Goal: Transaction & Acquisition: Book appointment/travel/reservation

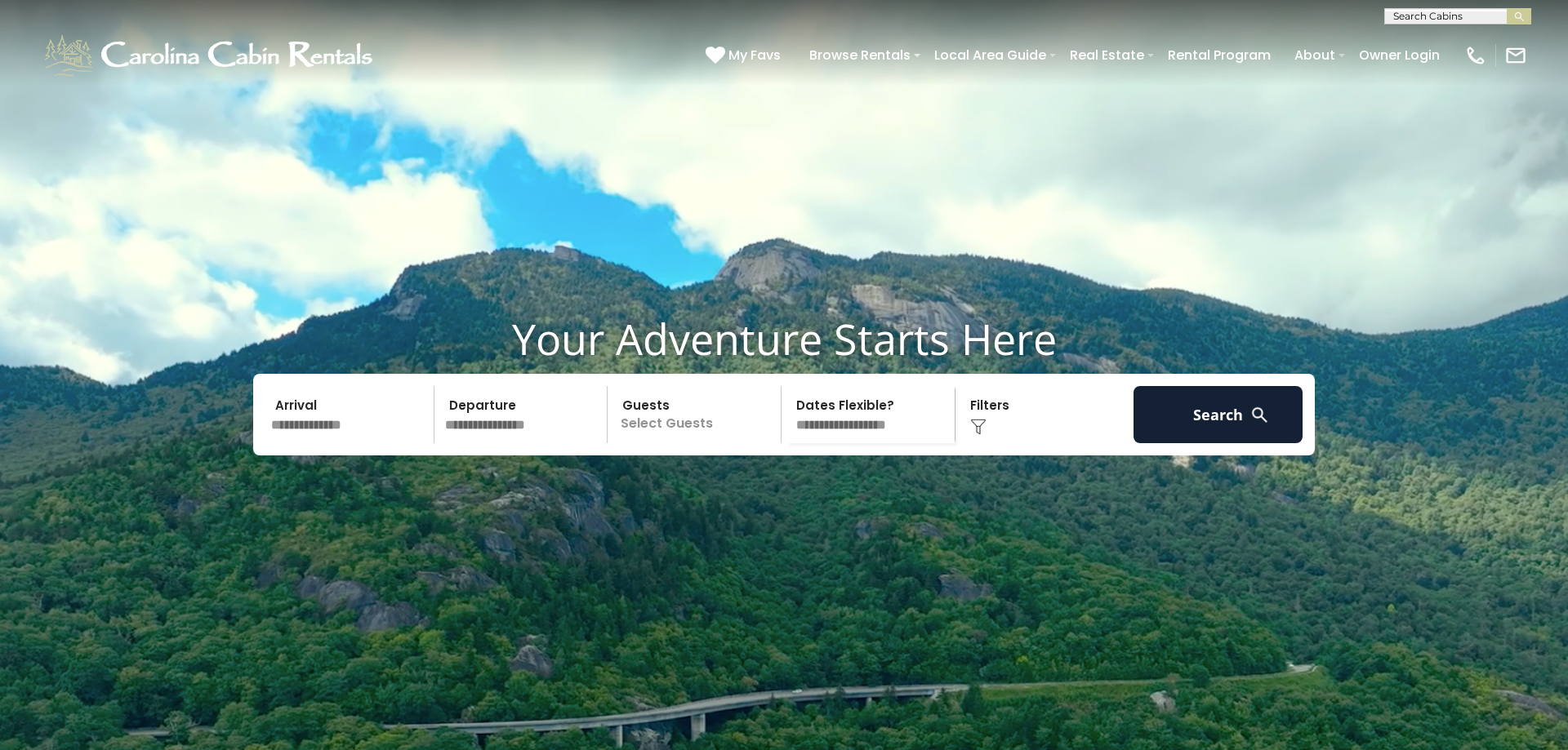
click at [301, 443] on input "text" at bounding box center [349, 414] width 169 height 57
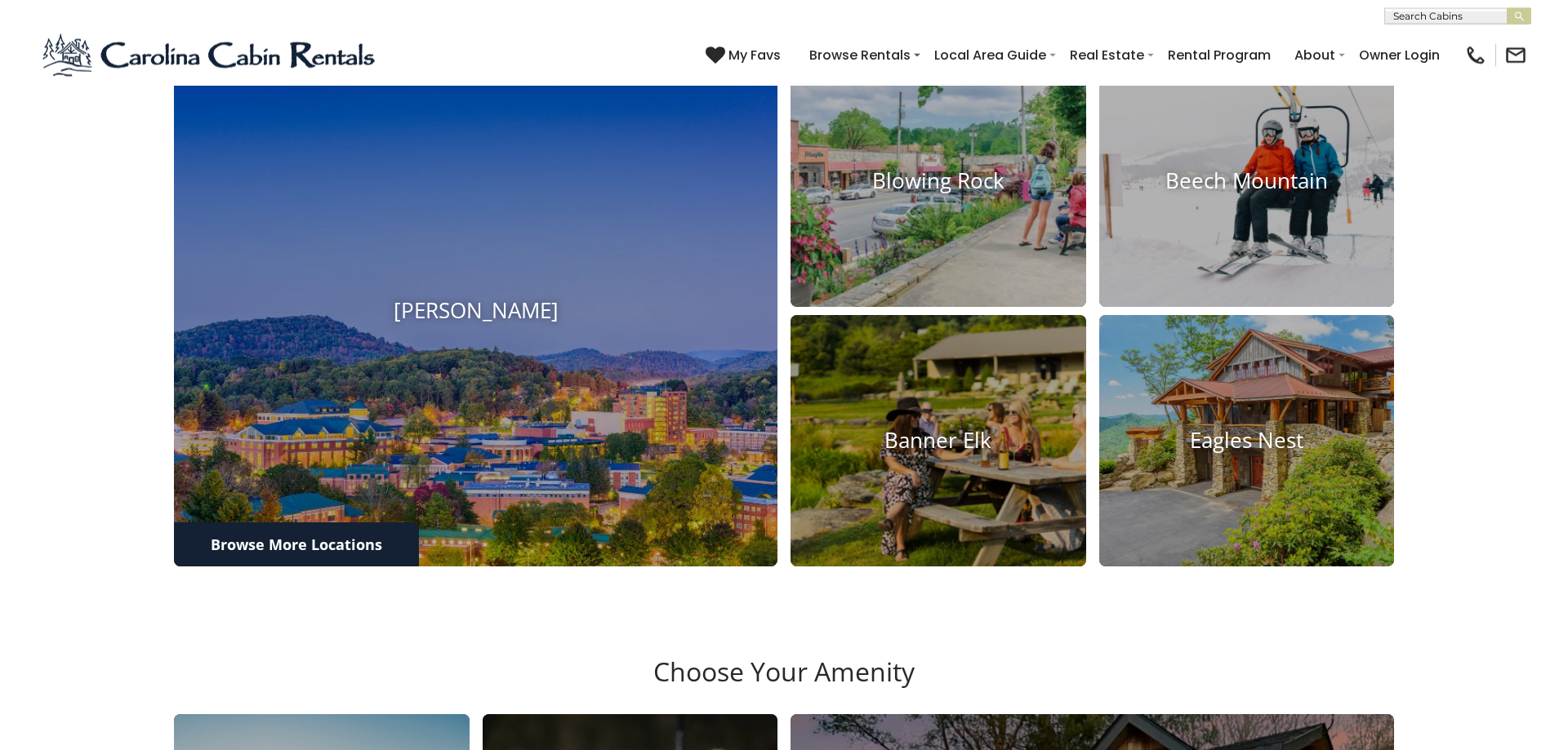
scroll to position [832, 0]
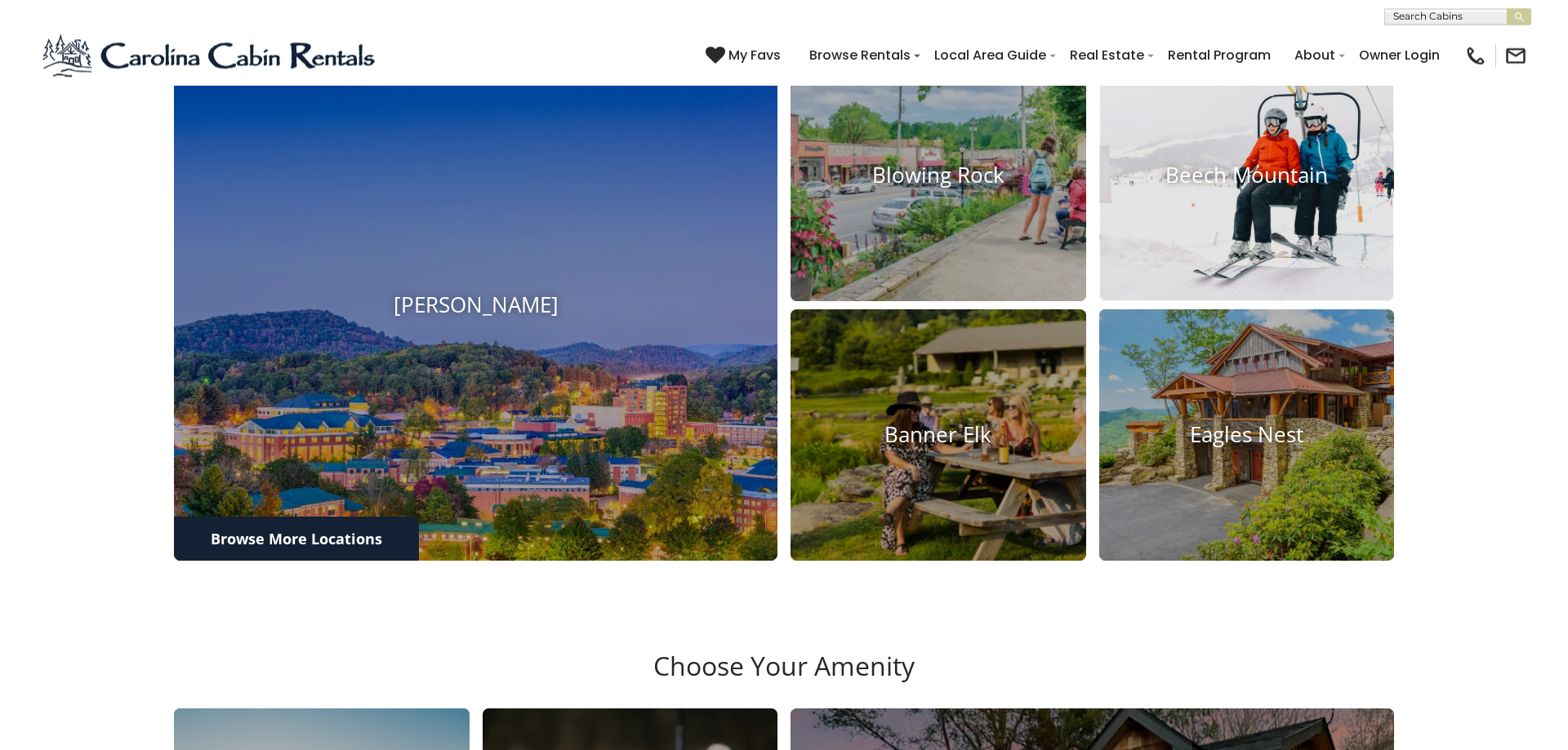
click at [1243, 302] on img at bounding box center [1245, 176] width 325 height 277
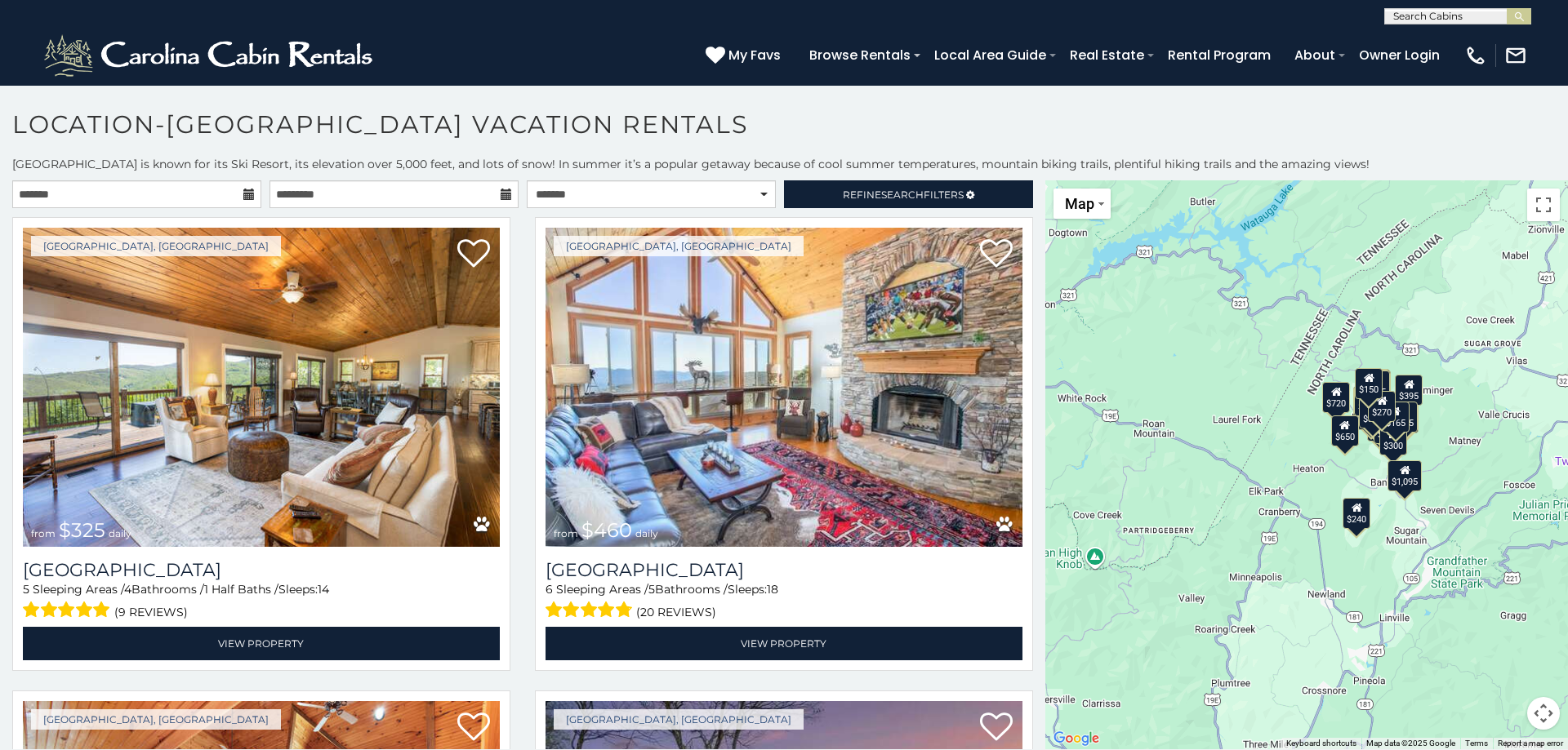
click at [1358, 475] on div "$325 $460 $430 $545 $230 $390 $535 $350 $310 $395 $570 $395 $425 $395 $335 $435…" at bounding box center [1306, 465] width 522 height 569
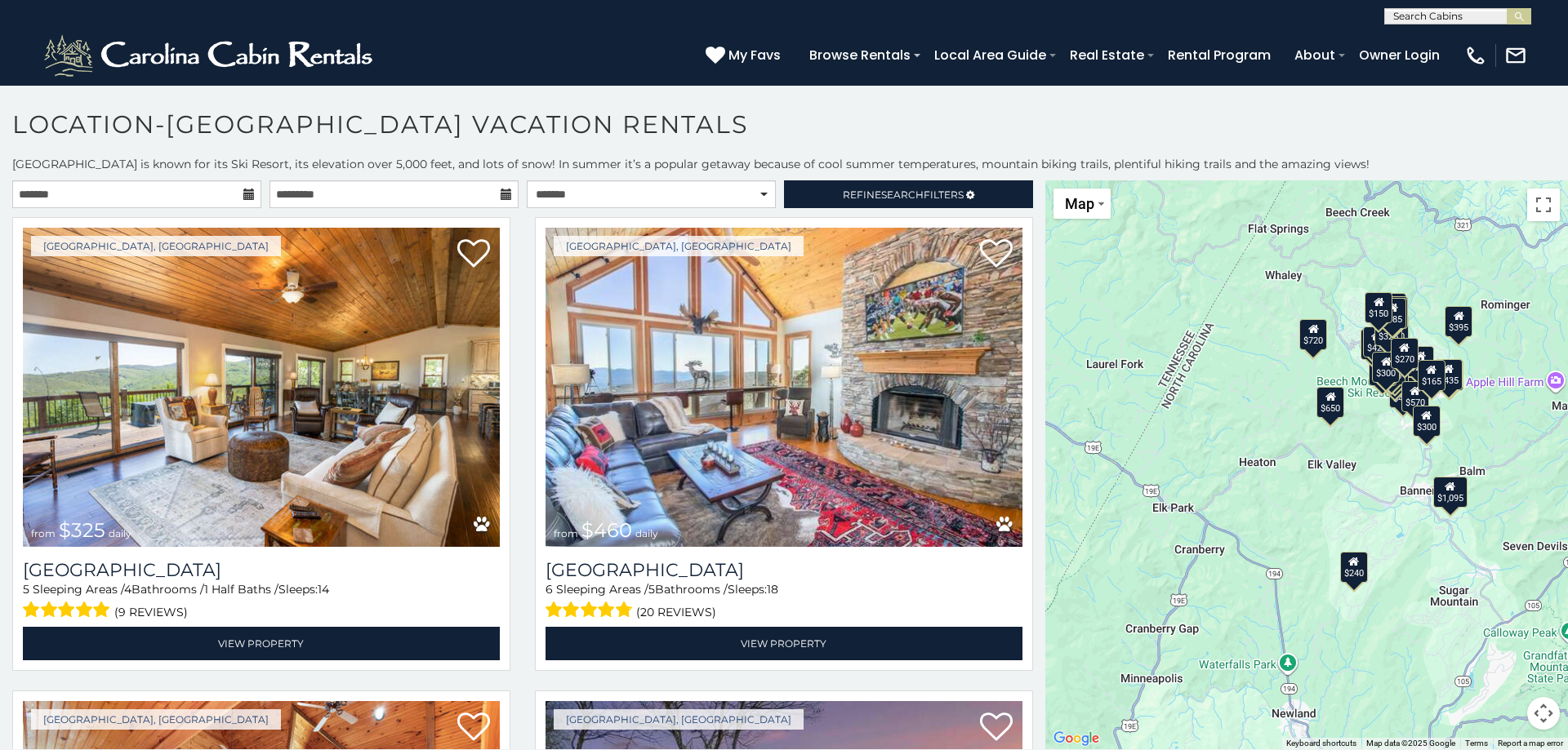
drag, startPoint x: 1390, startPoint y: 469, endPoint x: 1178, endPoint y: 495, distance: 213.6
click at [1377, 468] on div "$325 $460 $430 $545 $230 $390 $535 $350 $310 $395 $570 $395 $425 $395 $335 $435…" at bounding box center [1306, 465] width 522 height 569
click at [1192, 493] on div "$325 $460 $430 $545 $230 $390 $535 $350 $310 $395 $570 $395 $425 $395 $335 $435…" at bounding box center [1306, 465] width 522 height 569
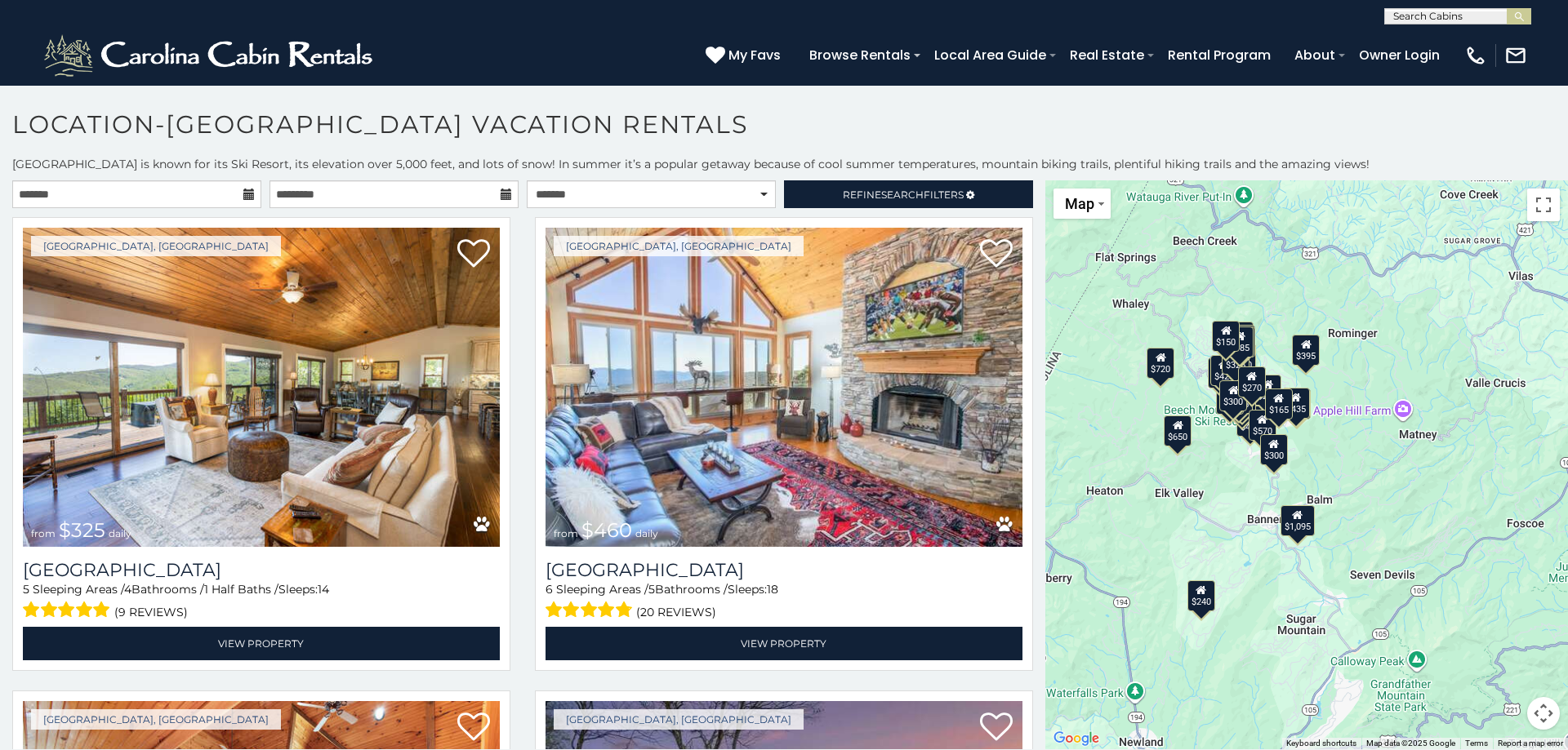
drag, startPoint x: 1128, startPoint y: 499, endPoint x: 1041, endPoint y: 530, distance: 92.4
click at [1045, 530] on div "$325 $460 $430 $545 $230 $390 $535 $350 $310 $395 $570 $395 $425 $395 $335 $435…" at bounding box center [1306, 465] width 522 height 569
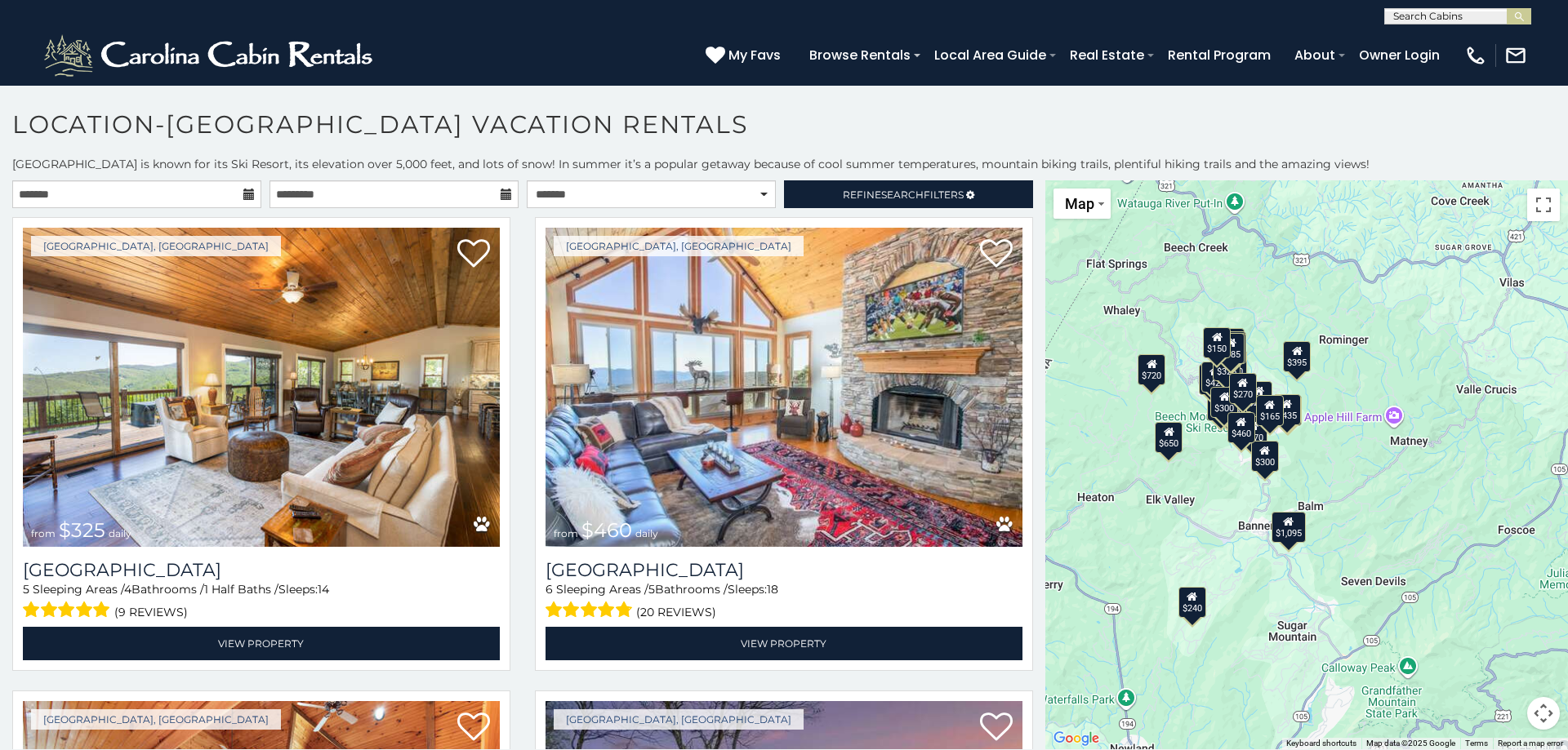
click at [1244, 505] on div "$325 $460 $430 $545 $230 $390 $535 $350 $310 $395 $570 $395 $425 $395 $335 $435…" at bounding box center [1306, 465] width 522 height 569
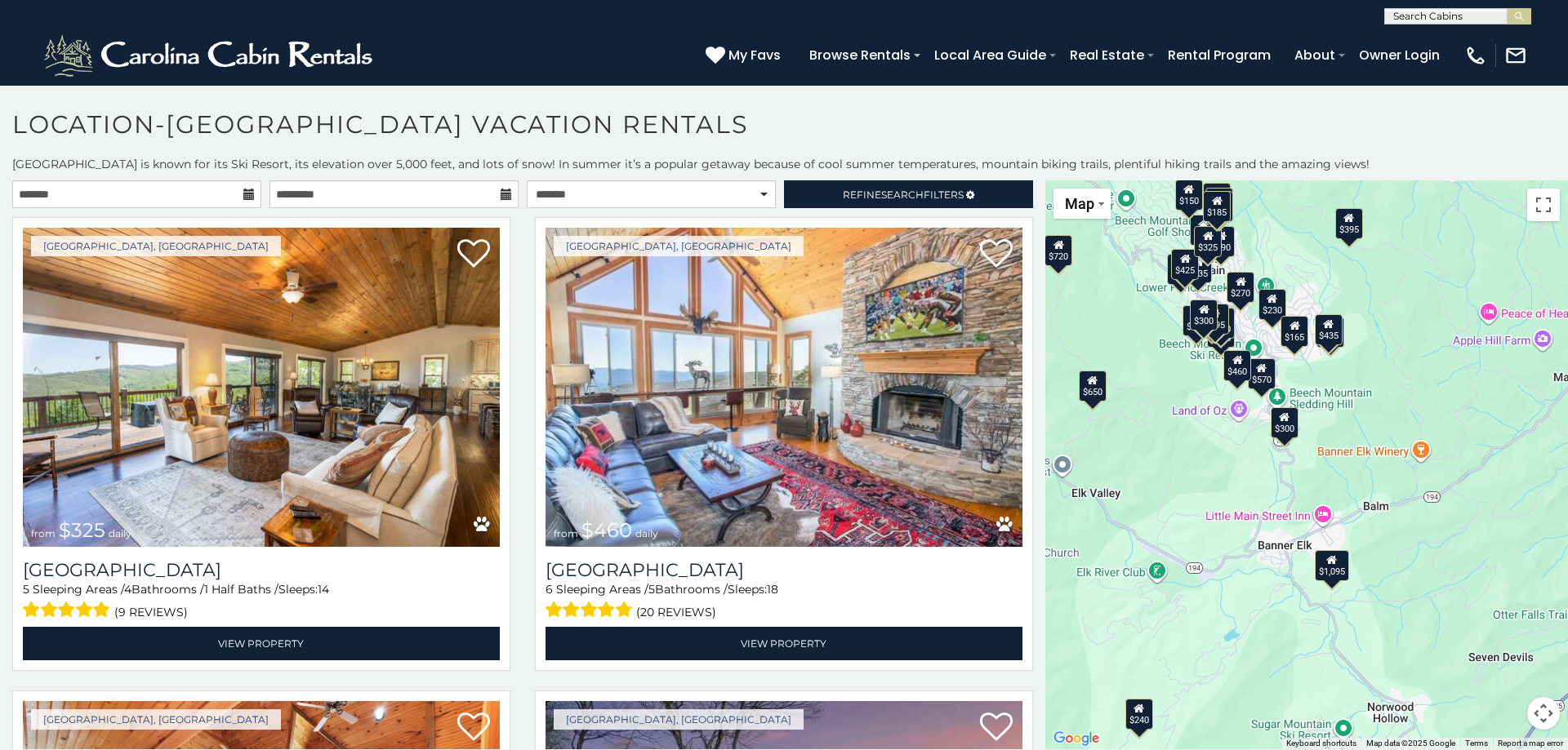
drag, startPoint x: 1320, startPoint y: 415, endPoint x: 1365, endPoint y: 486, distance: 84.1
click at [1322, 419] on div "$325 $460 $430 $545 $230 $390 $535 $350 $310 $395 $570 $395 $425 $395 $335 $435…" at bounding box center [1306, 465] width 522 height 569
drag, startPoint x: 1365, startPoint y: 486, endPoint x: 1430, endPoint y: 581, distance: 115.1
click at [1430, 581] on div "$325 $460 $430 $545 $230 $390 $535 $350 $310 $395 $570 $395 $425 $395 $335 $435…" at bounding box center [1306, 465] width 522 height 569
click at [1309, 388] on div "$325 $460 $430 $545 $230 $390 $535 $350 $310 $395 $570 $395 $425 $395 $335 $435…" at bounding box center [1306, 465] width 522 height 569
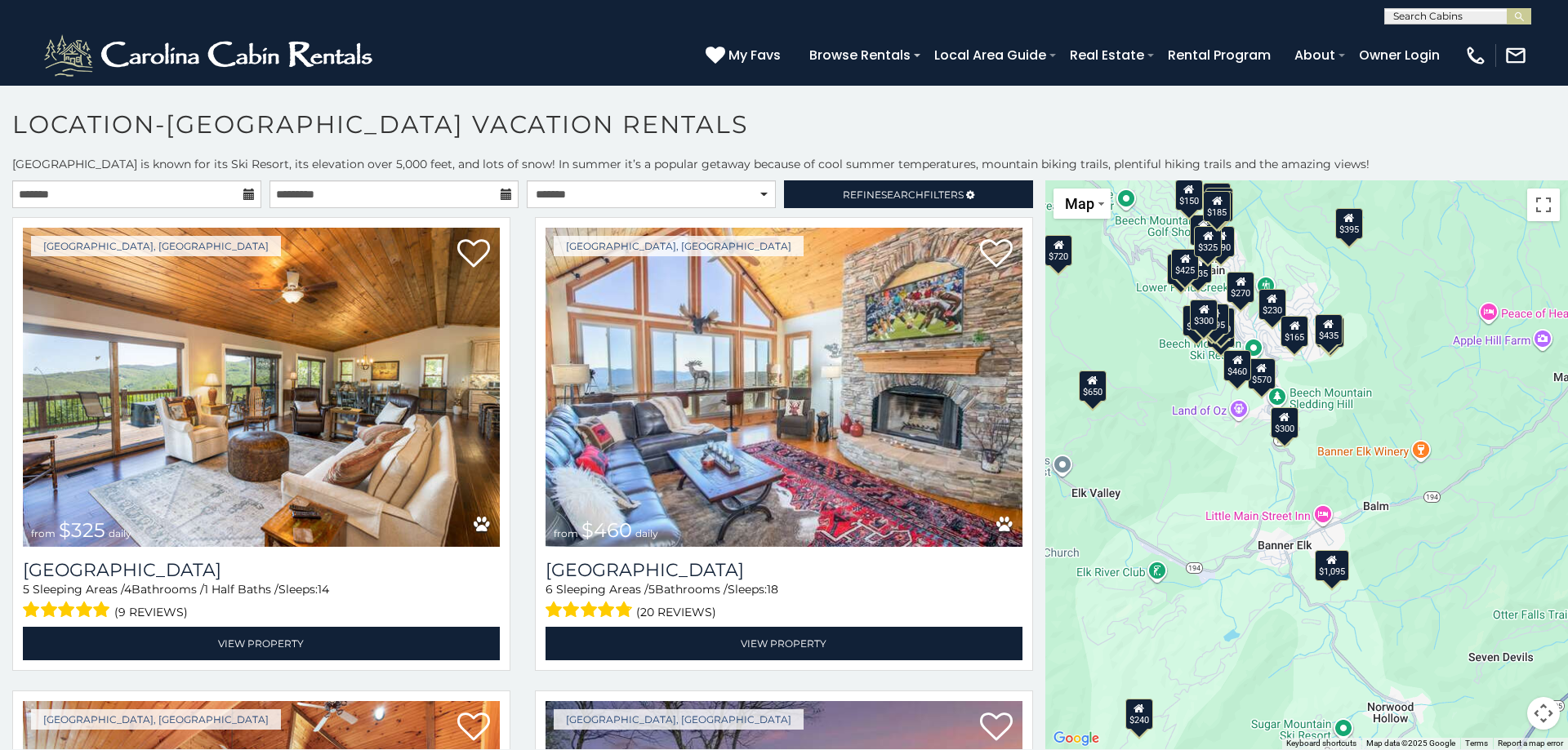
click at [1309, 388] on div "$325 $460 $430 $545 $230 $390 $535 $350 $310 $395 $570 $395 $425 $395 $335 $435…" at bounding box center [1306, 465] width 522 height 569
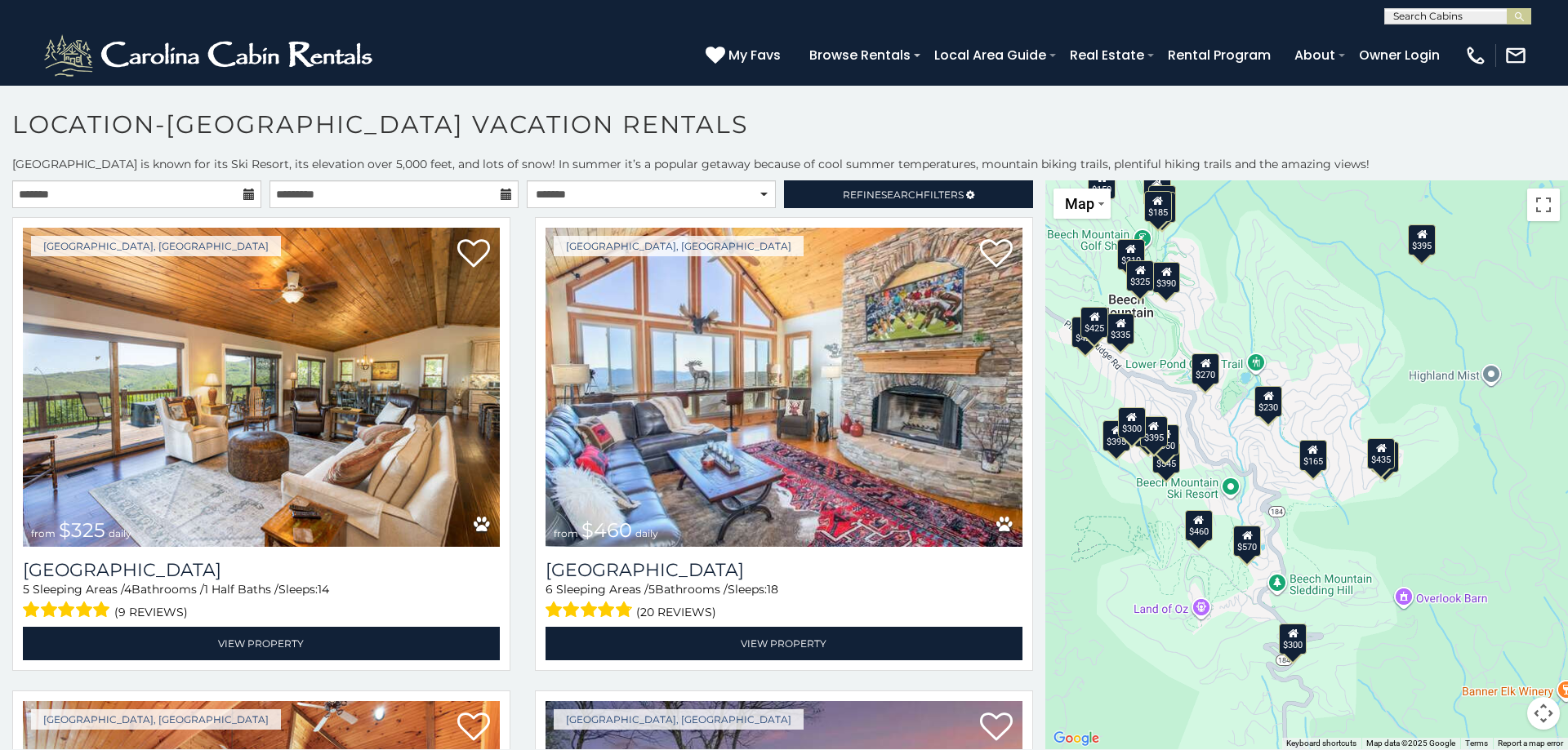
drag, startPoint x: 1303, startPoint y: 332, endPoint x: 1346, endPoint y: 526, distance: 198.7
click at [1346, 526] on div "$325 $460 $430 $545 $230 $390 $535 $350 $310 $395 $570 $395 $425 $395 $335 $435…" at bounding box center [1306, 465] width 522 height 569
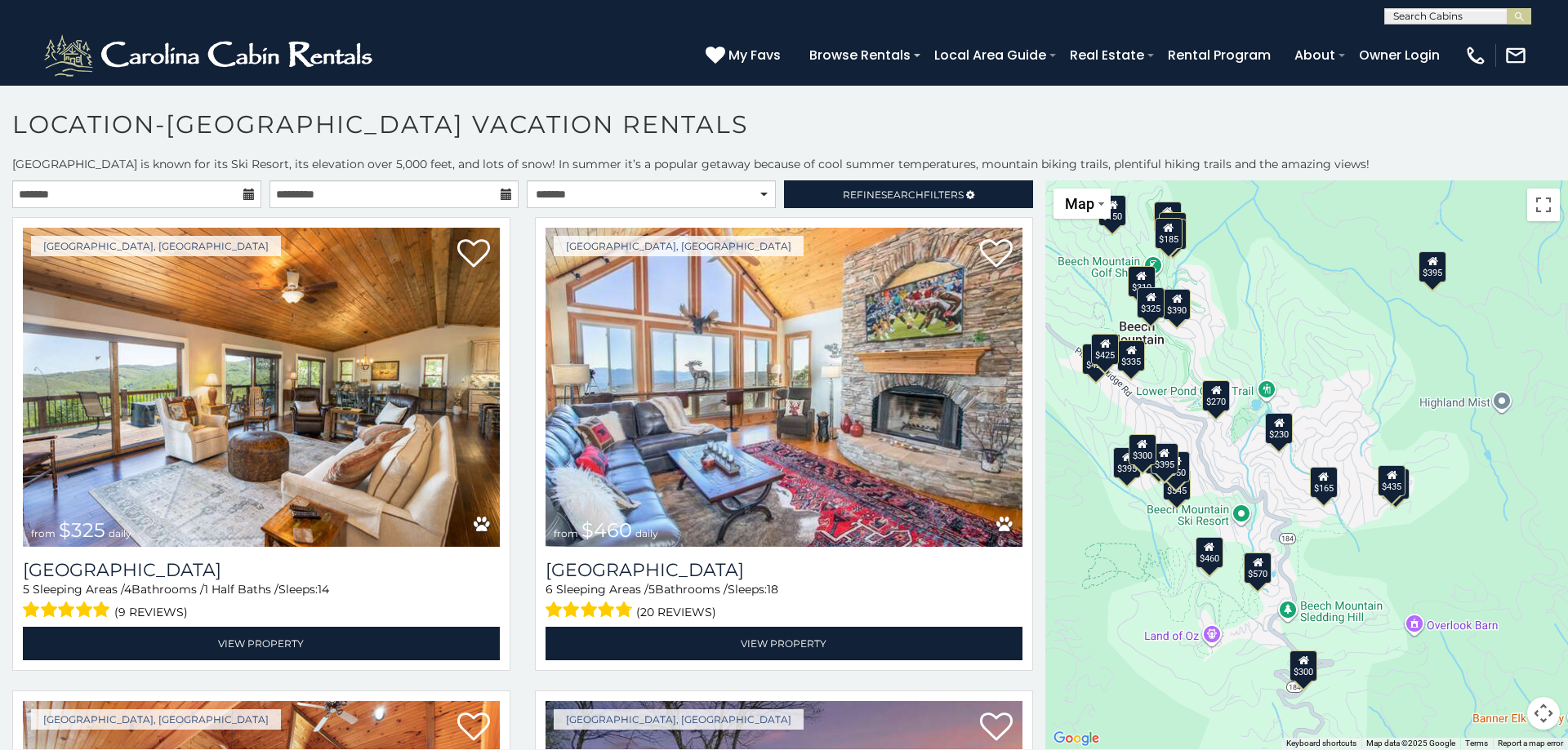
click at [1300, 448] on div "$325 $460 $430 $545 $230 $390 $535 $350 $310 $395 $570 $395 $425 $395 $335 $435…" at bounding box center [1306, 465] width 522 height 569
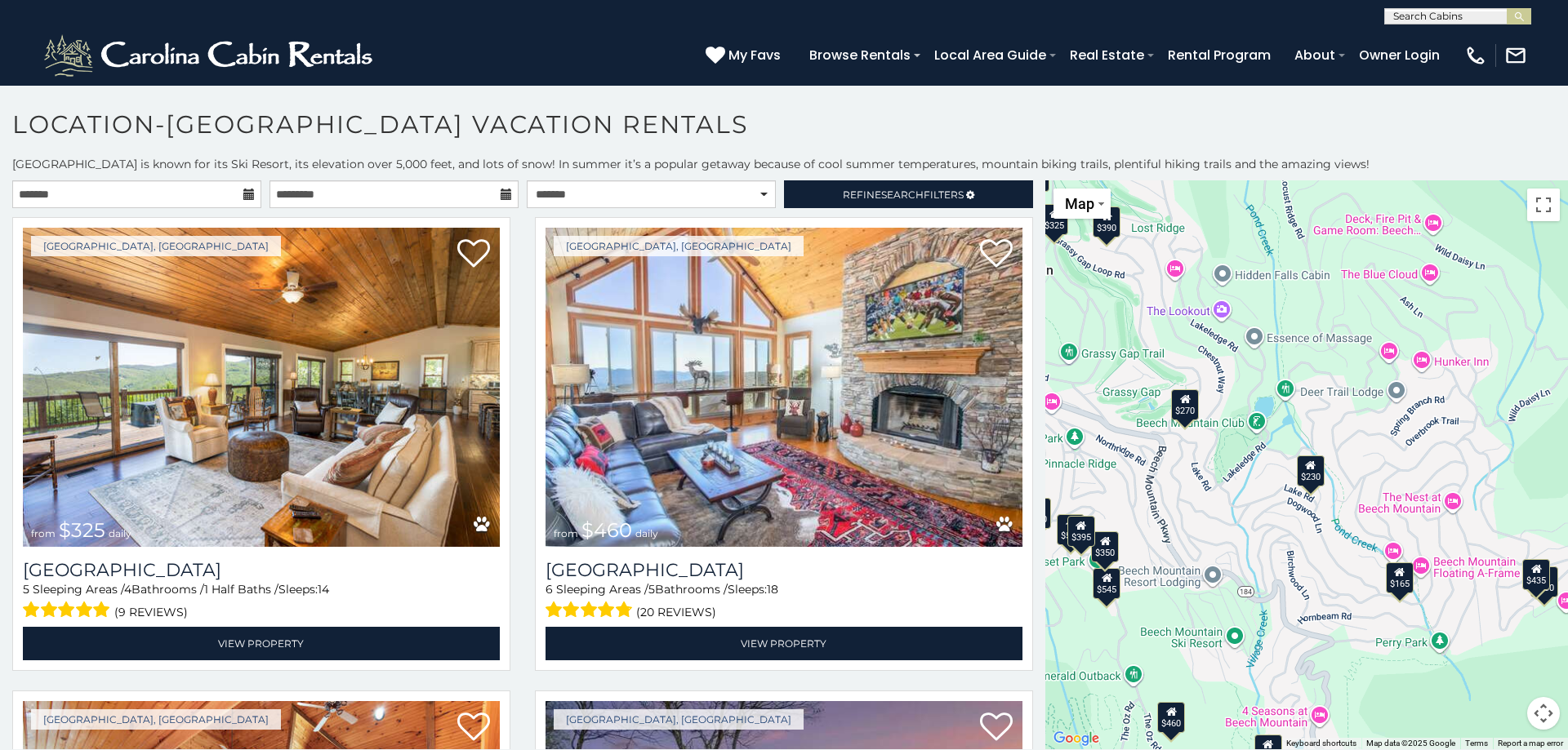
drag, startPoint x: 1121, startPoint y: 468, endPoint x: 1238, endPoint y: 572, distance: 156.5
click at [1237, 572] on div "$325 $460 $430 $545 $230 $390 $535 $350 $310 $395 $570 $395 $425 $395 $335 $435…" at bounding box center [1306, 465] width 522 height 569
click at [1239, 575] on div "$325 $460 $430 $545 $230 $390 $535 $350 $310 $395 $570 $395 $425 $395 $335 $435…" at bounding box center [1306, 465] width 522 height 569
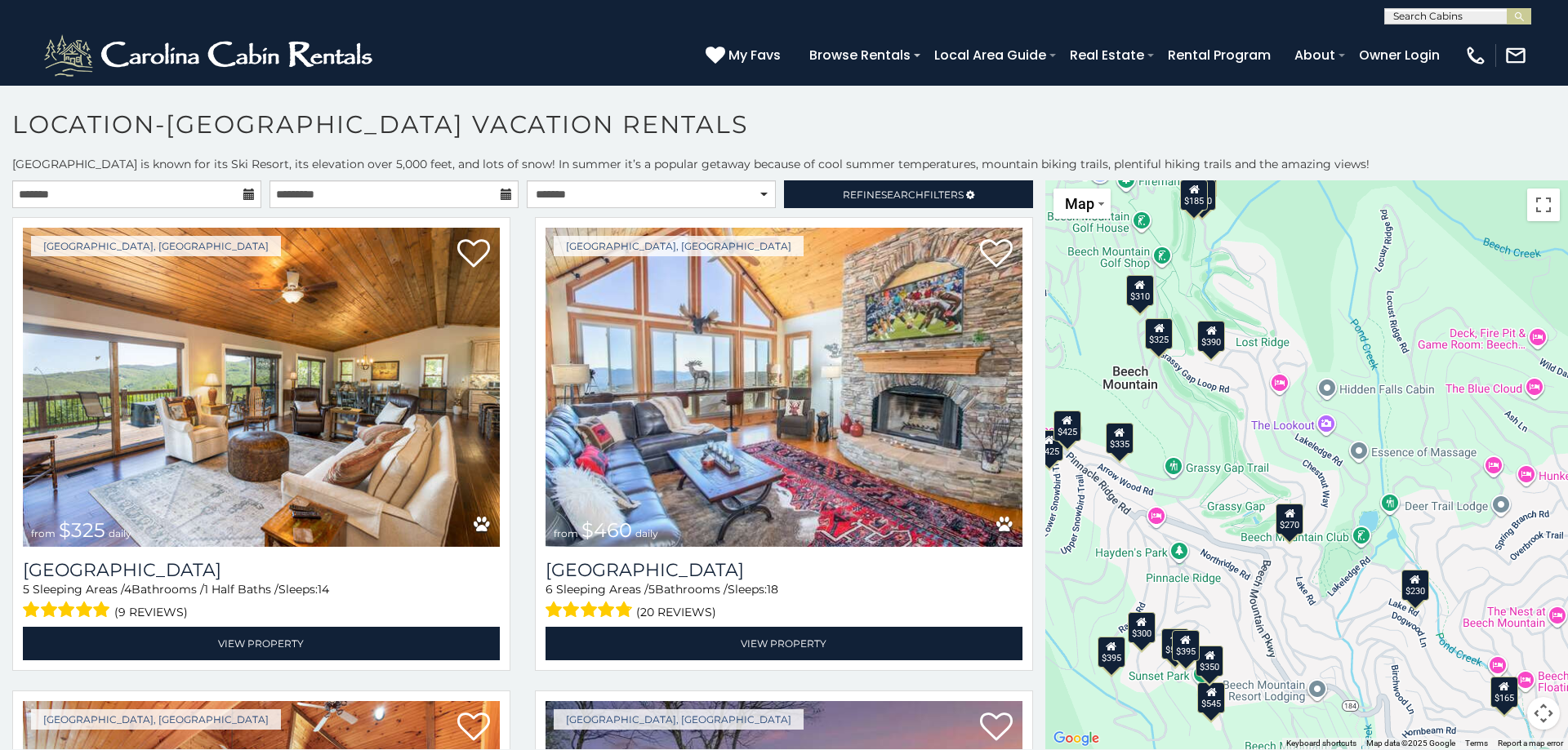
drag, startPoint x: 1353, startPoint y: 624, endPoint x: 1242, endPoint y: 543, distance: 137.4
click at [1242, 543] on div "$325 $460 $430 $545 $230 $390 $535 $350 $310 $395 $570 $395 $425 $395 $335 $435…" at bounding box center [1306, 465] width 522 height 569
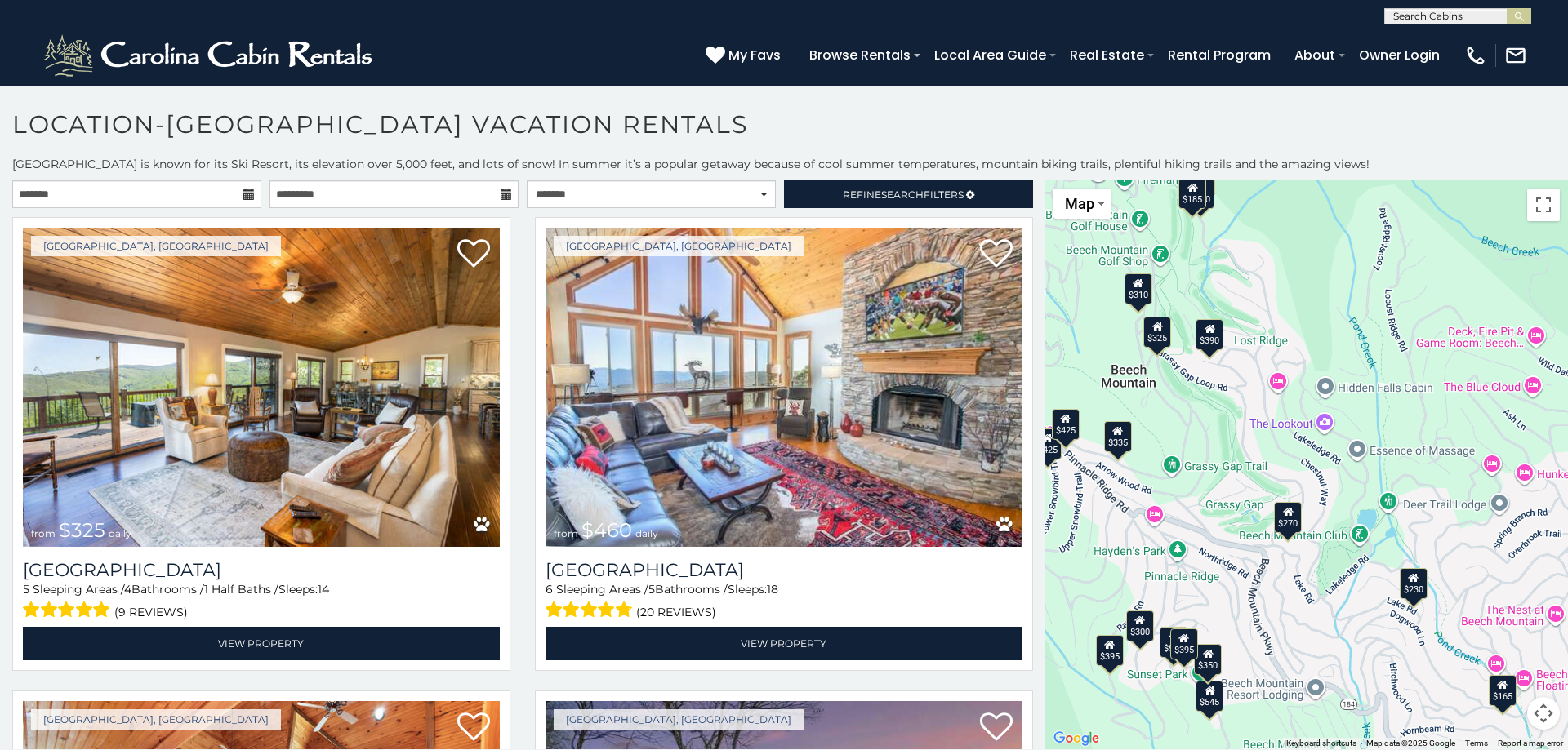
click at [1280, 556] on div "$325 $460 $430 $545 $230 $390 $535 $350 $310 $395 $570 $395 $425 $395 $335 $435…" at bounding box center [1306, 465] width 522 height 569
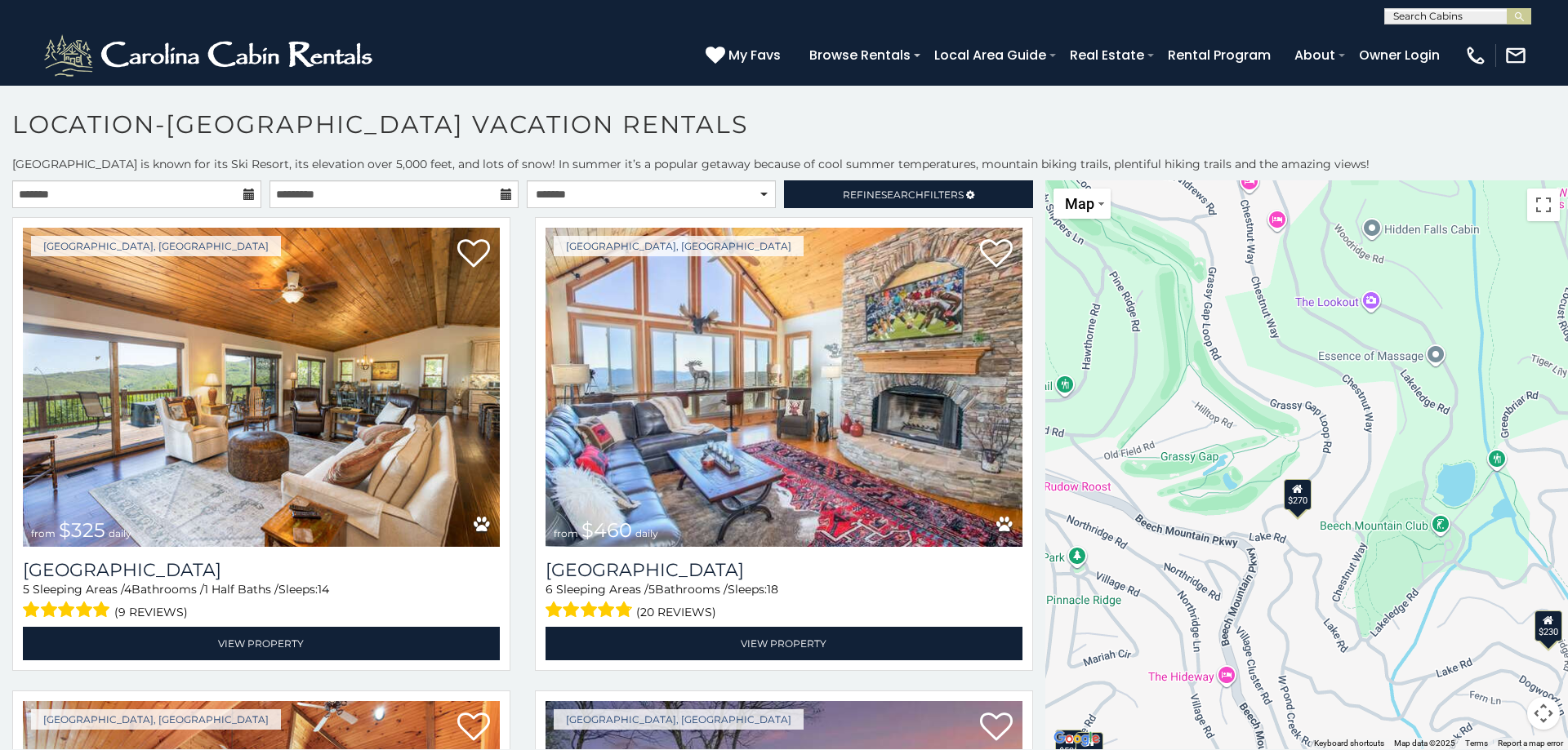
click at [1294, 502] on div "$270" at bounding box center [1297, 494] width 27 height 31
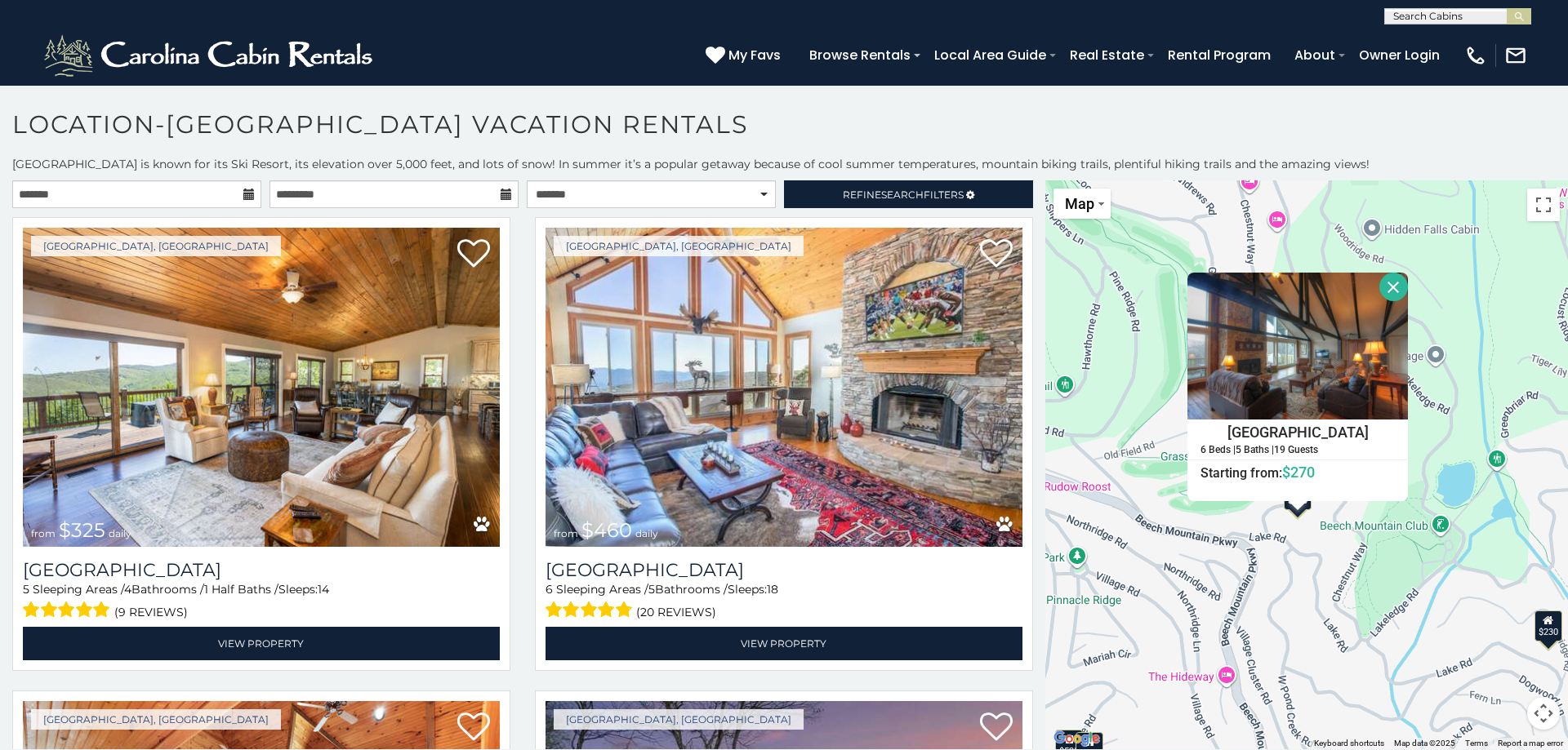
click at [1294, 502] on div at bounding box center [1296, 506] width 20 height 10
click at [1274, 547] on div "$325 $460 $430 $545 $230 $390 $535 $350 $310 $395 $570 $395 $425 $395 $335 $435…" at bounding box center [1306, 465] width 522 height 569
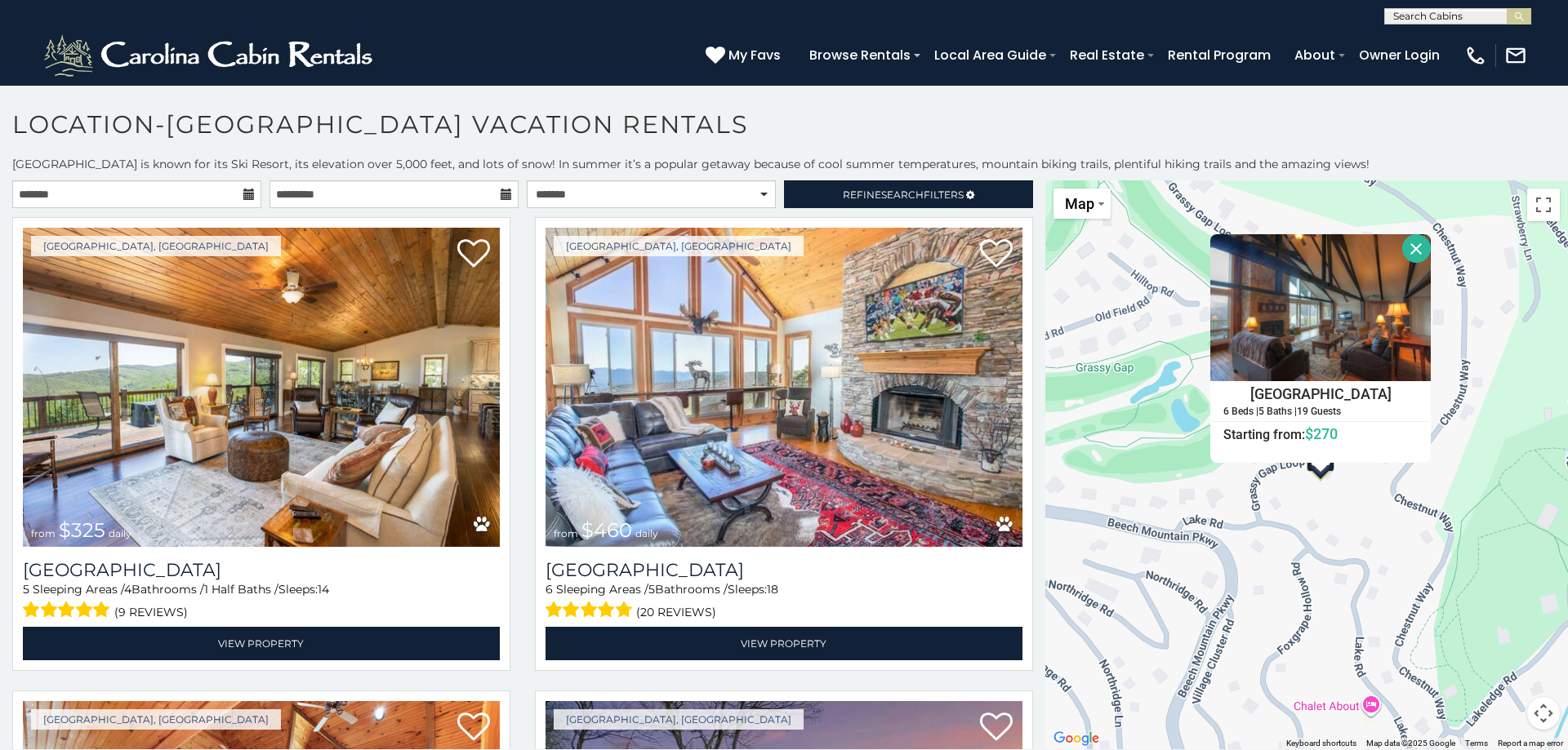
click at [1413, 247] on button "Close" at bounding box center [1416, 247] width 28 height 28
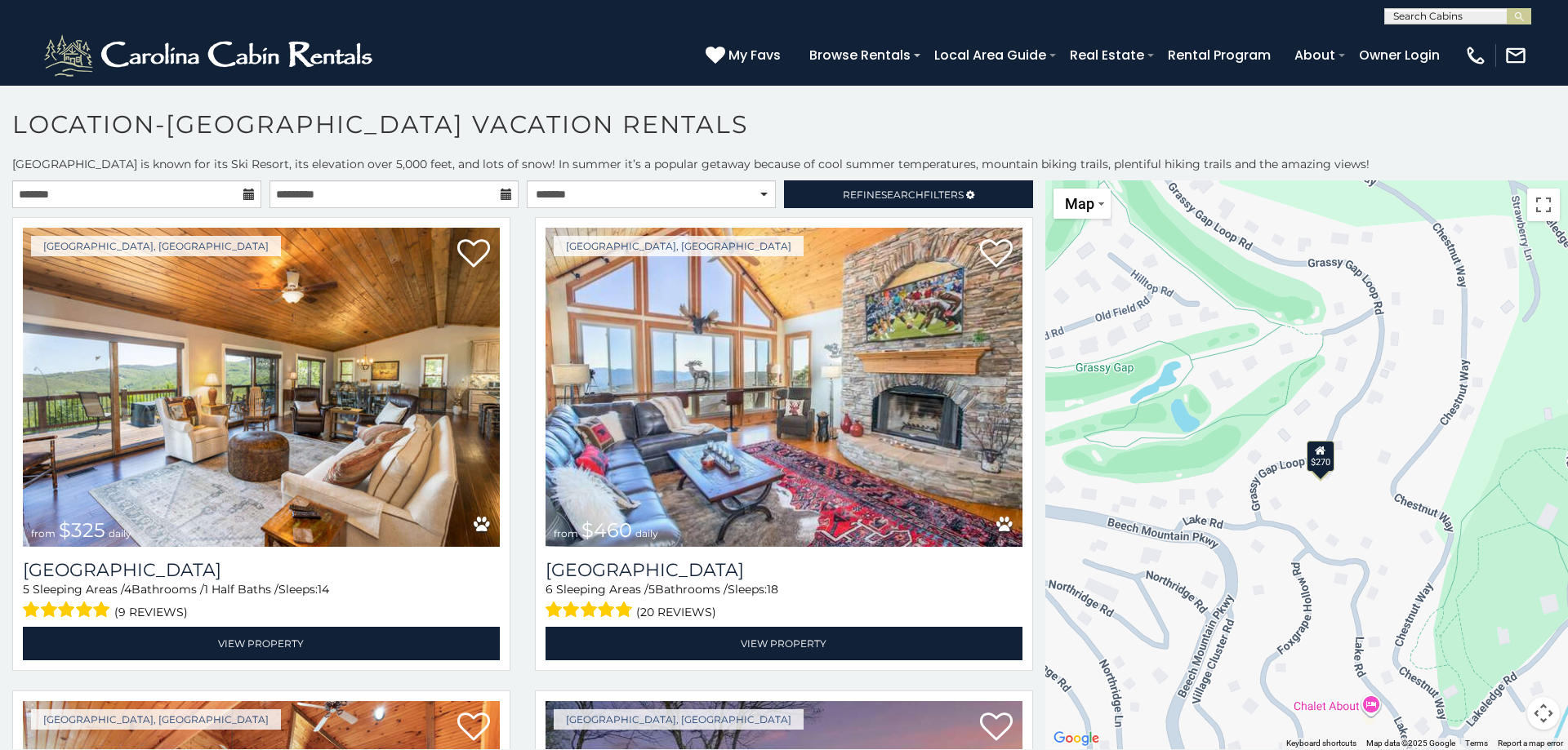
scroll to position [9, 0]
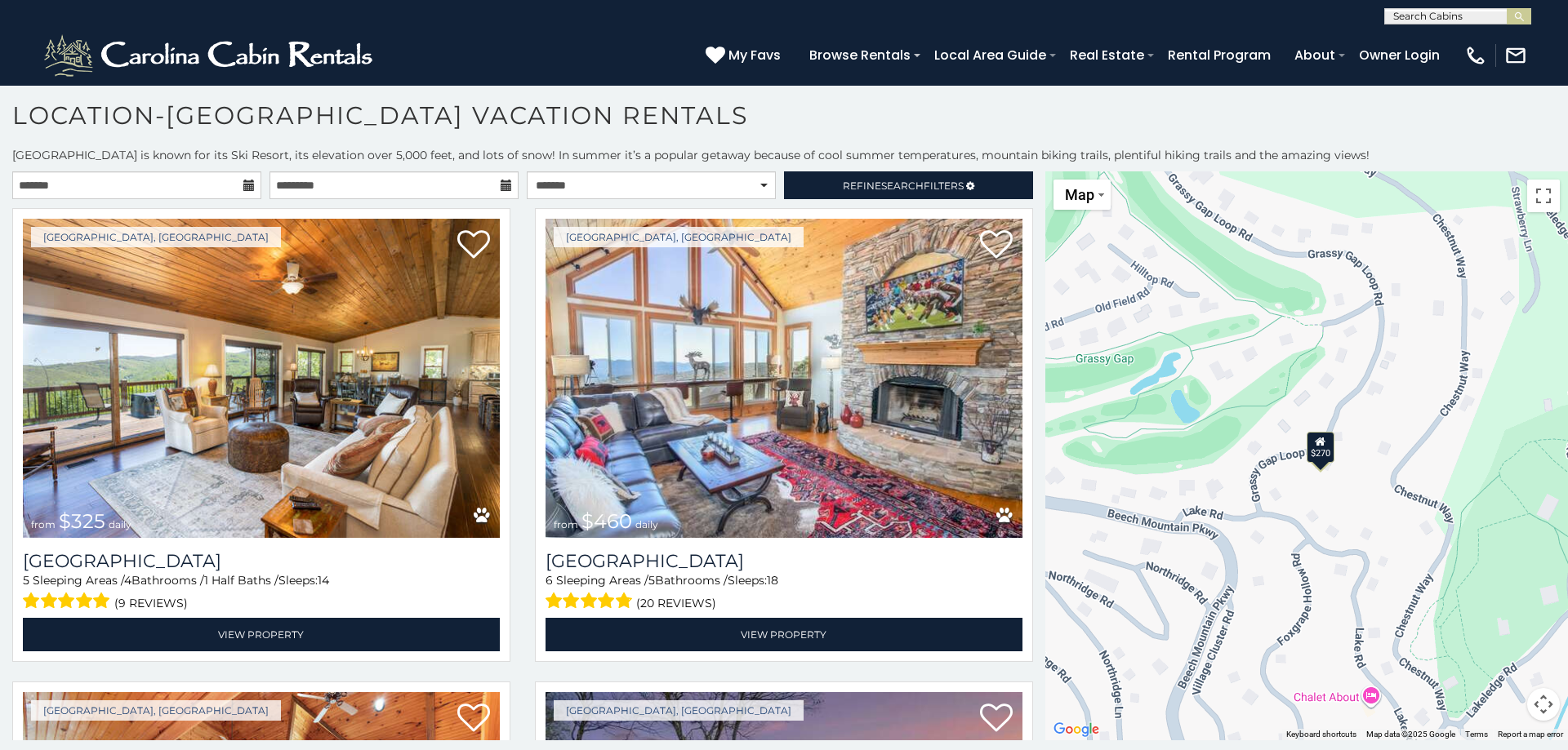
click at [1534, 708] on button "Map camera controls" at bounding box center [1544, 704] width 33 height 33
click at [1505, 710] on button "Zoom out" at bounding box center [1503, 704] width 33 height 33
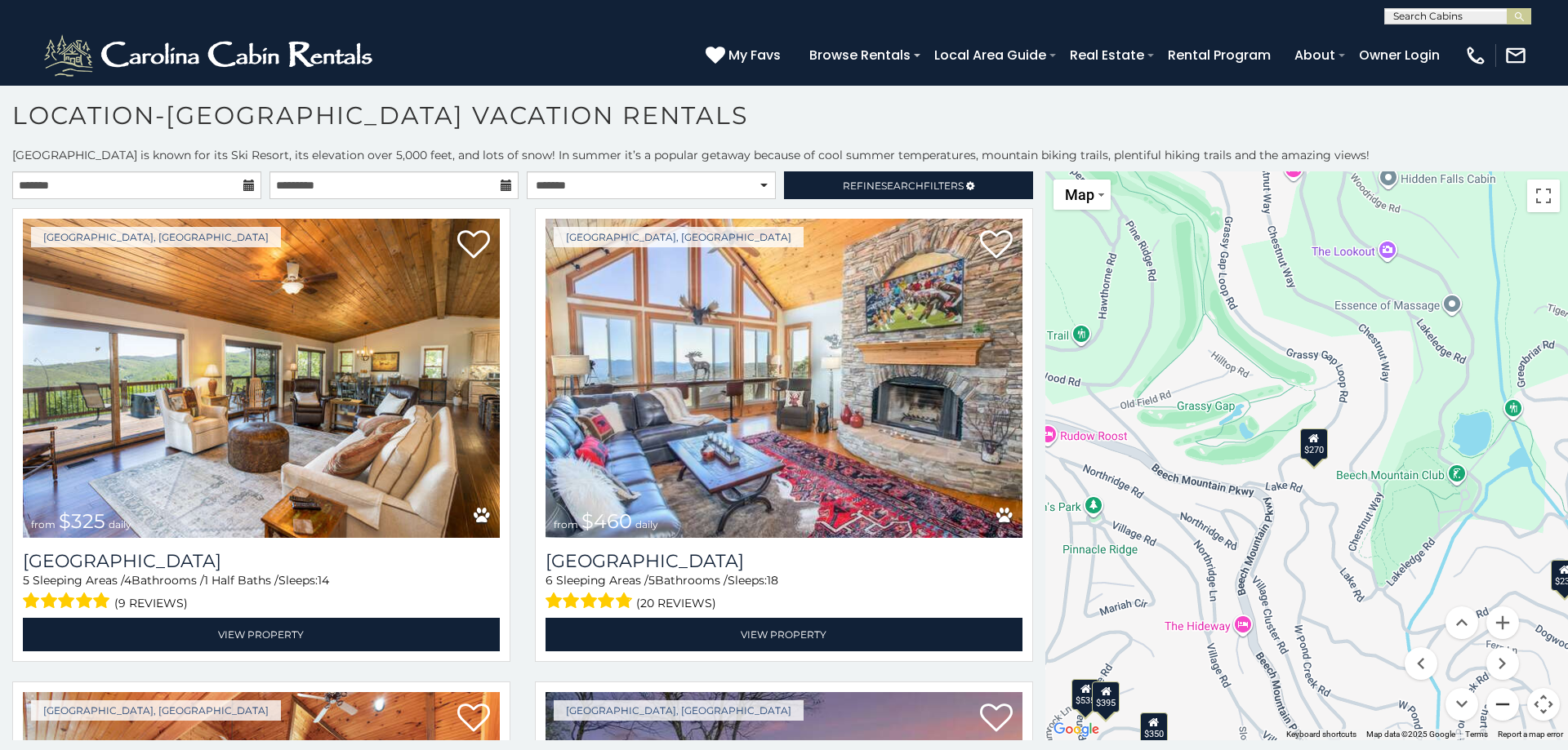
click at [1503, 708] on button "Zoom out" at bounding box center [1503, 704] width 33 height 33
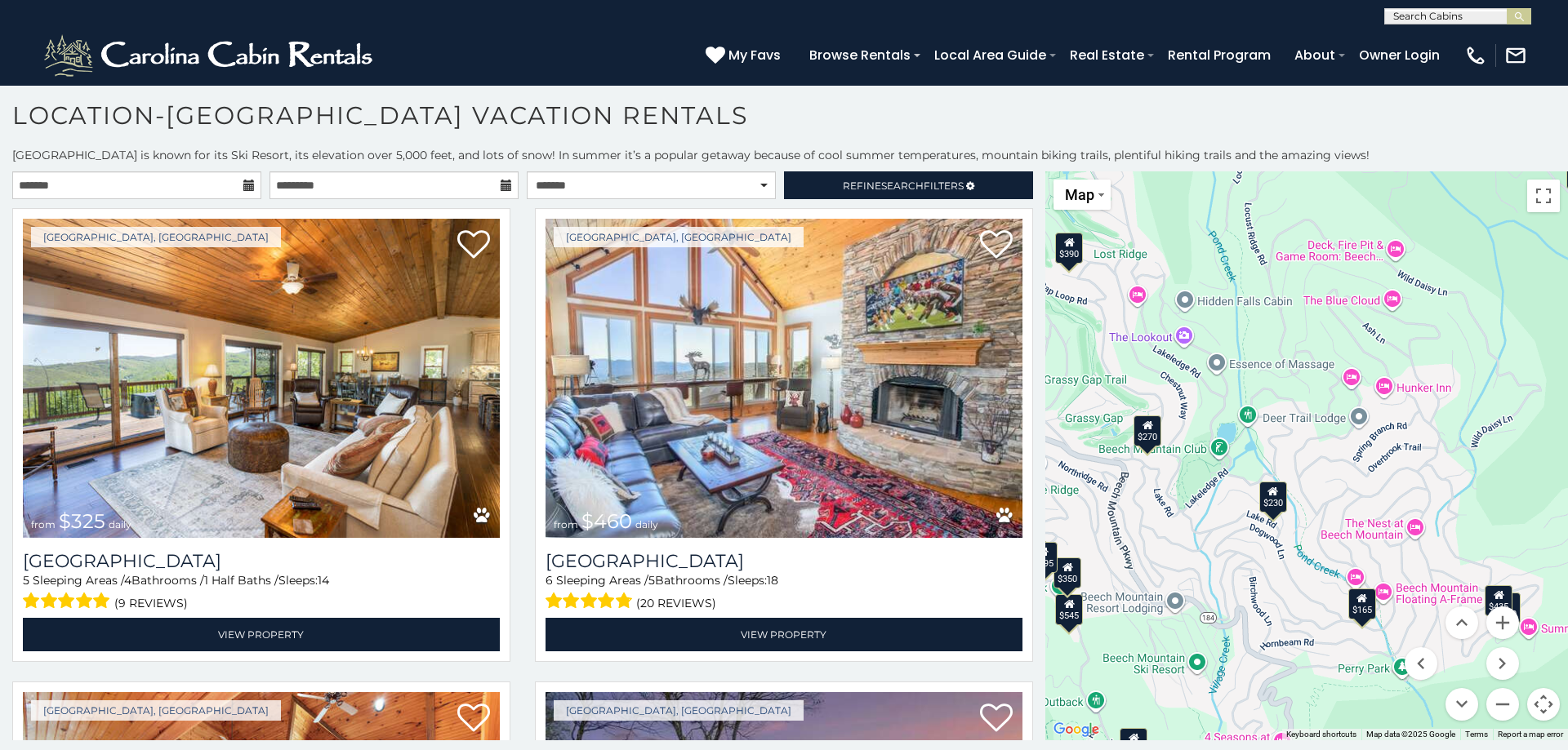
drag, startPoint x: 1454, startPoint y: 576, endPoint x: 1288, endPoint y: 561, distance: 166.7
click at [1288, 561] on div "$325 $460 $430 $545 $230 $390 $535 $350 $310 $395 $570 $395 $425 $395 $335 $435…" at bounding box center [1306, 456] width 522 height 569
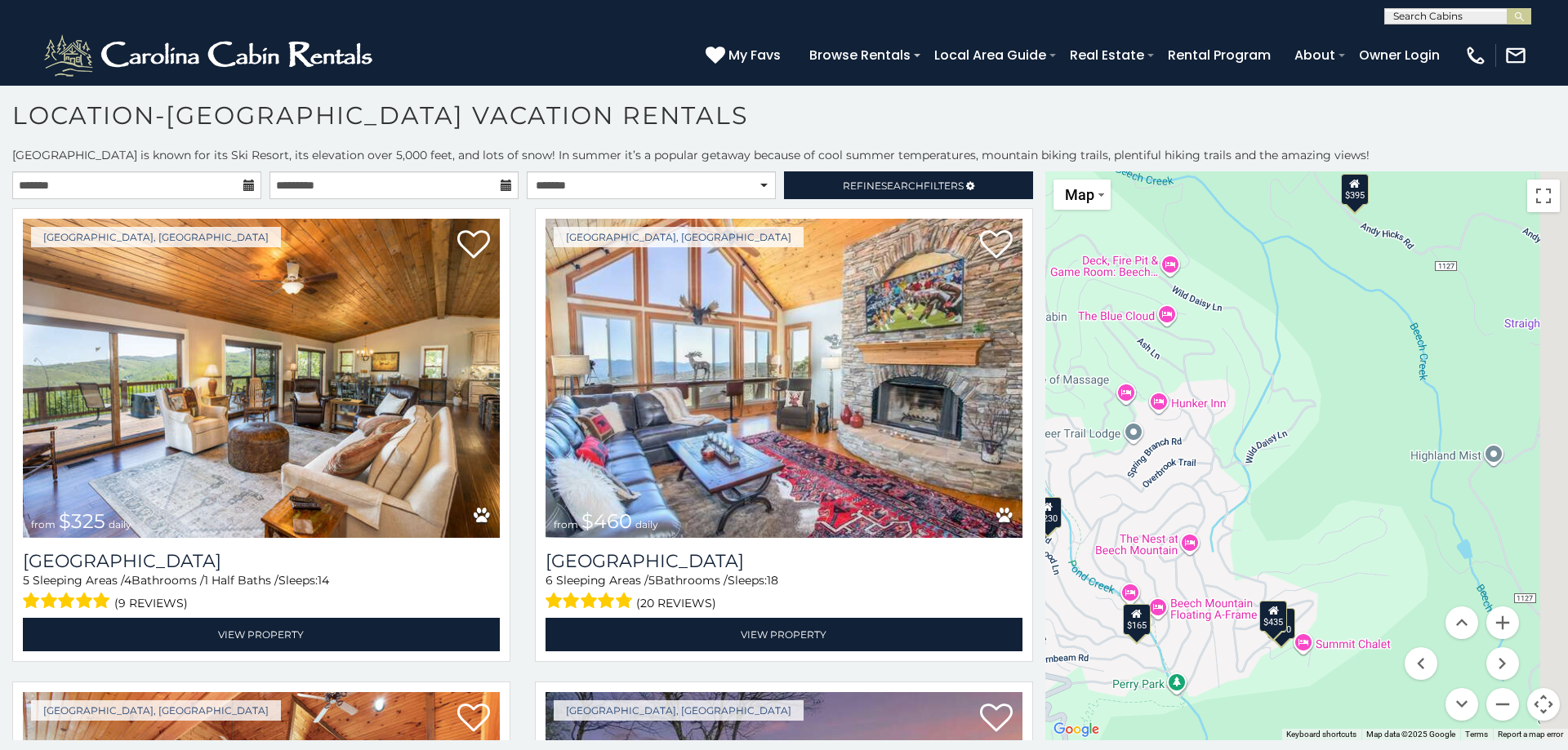
drag, startPoint x: 1434, startPoint y: 481, endPoint x: 1118, endPoint y: 499, distance: 316.5
click at [1111, 501] on div "$325 $460 $430 $545 $230 $390 $535 $350 $310 $395 $570 $395 $425 $395 $335 $435…" at bounding box center [1306, 456] width 522 height 569
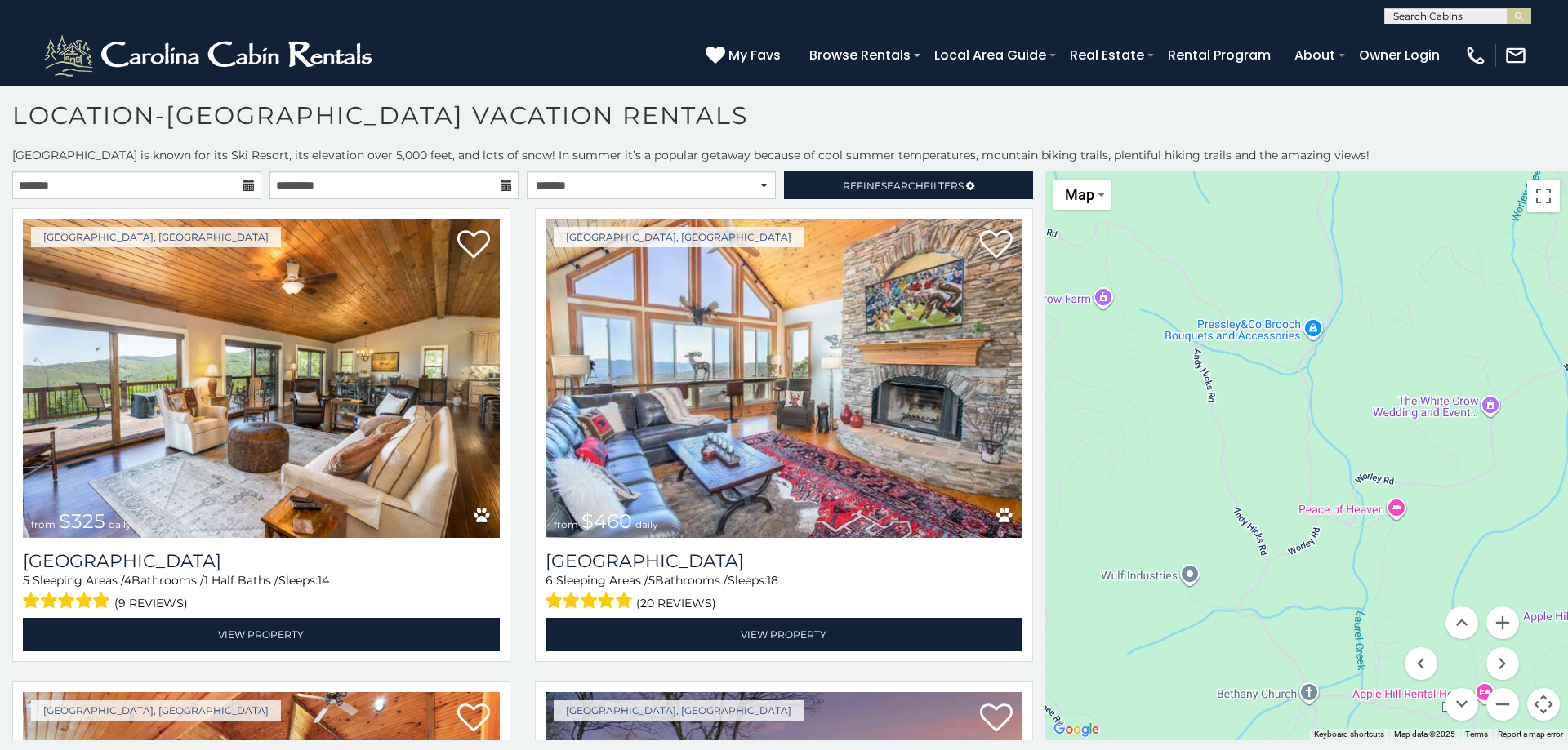
drag, startPoint x: 1323, startPoint y: 637, endPoint x: 1180, endPoint y: 494, distance: 202.2
click at [1189, 498] on div "$325 $460 $430 $545 $230 $390 $535 $350 $310 $395 $570 $395 $425 $395 $335 $435…" at bounding box center [1306, 456] width 522 height 569
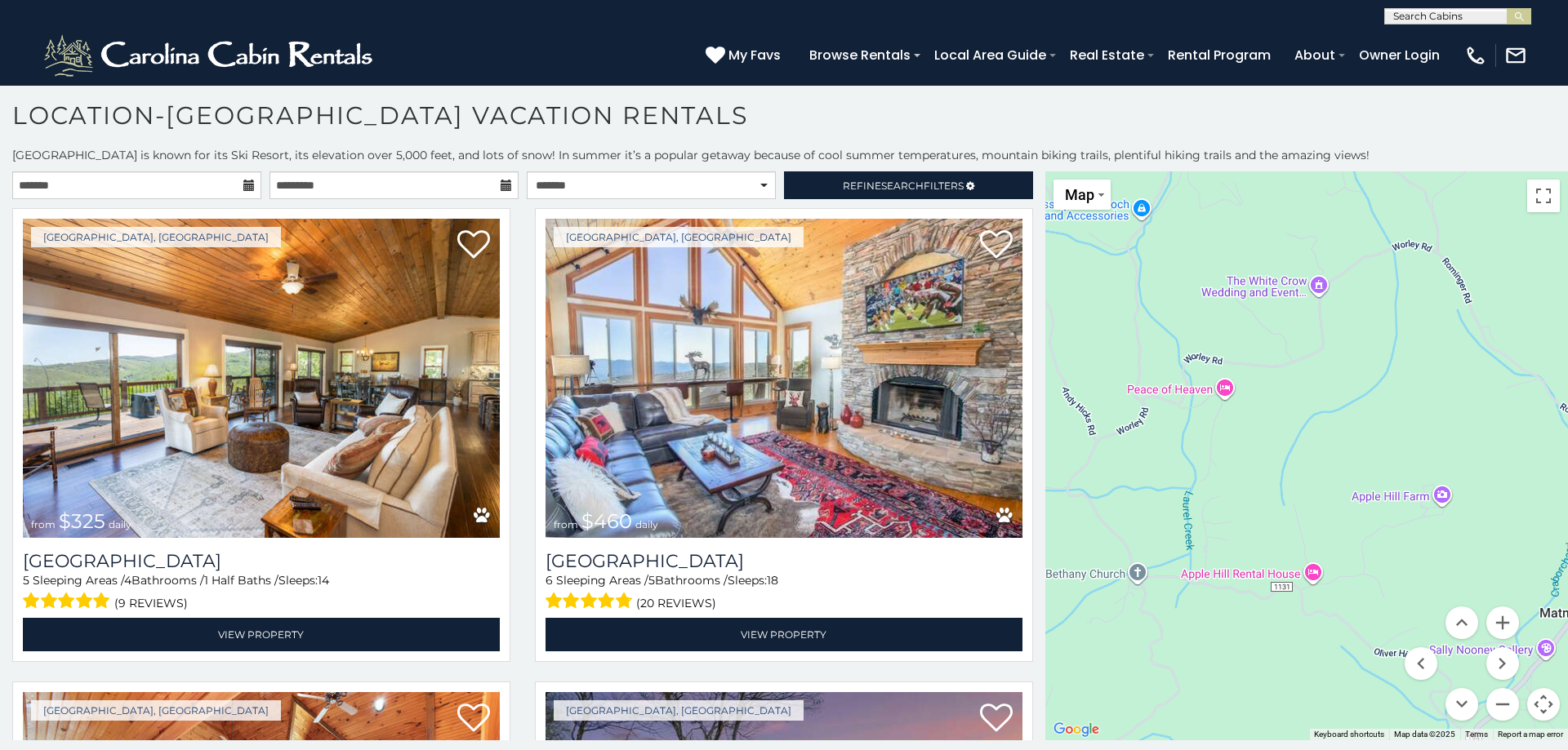
drag, startPoint x: 1354, startPoint y: 491, endPoint x: 1080, endPoint y: 479, distance: 274.3
click at [1080, 479] on div "$325 $460 $430 $545 $230 $390 $535 $350 $310 $395 $570 $395 $425 $395 $335 $435…" at bounding box center [1306, 456] width 522 height 569
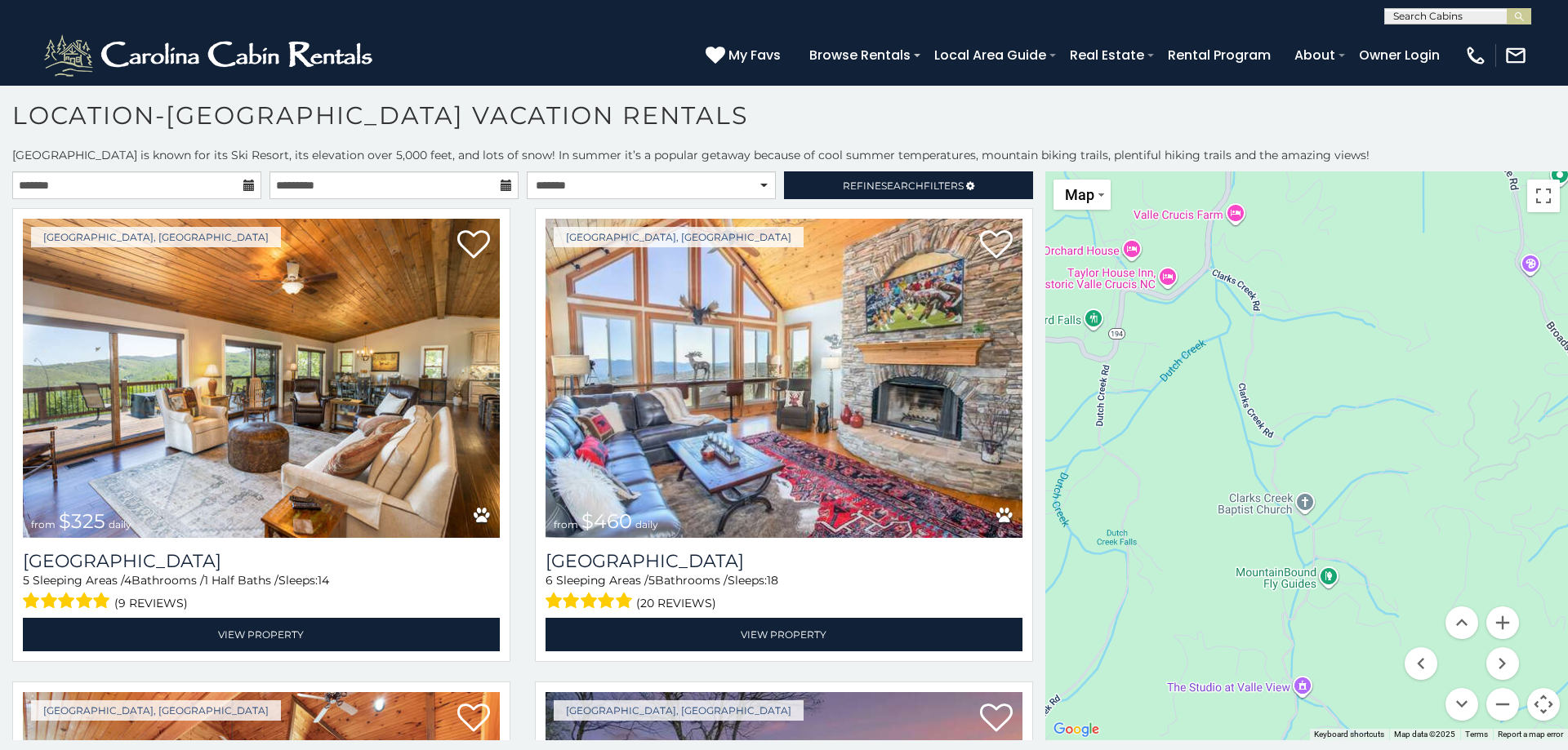
drag, startPoint x: 1256, startPoint y: 544, endPoint x: 1192, endPoint y: 462, distance: 104.0
click at [1188, 455] on div "$325 $460 $430 $545 $230 $390 $535 $350 $310 $395 $570 $395 $425 $395 $335 $435…" at bounding box center [1306, 456] width 522 height 569
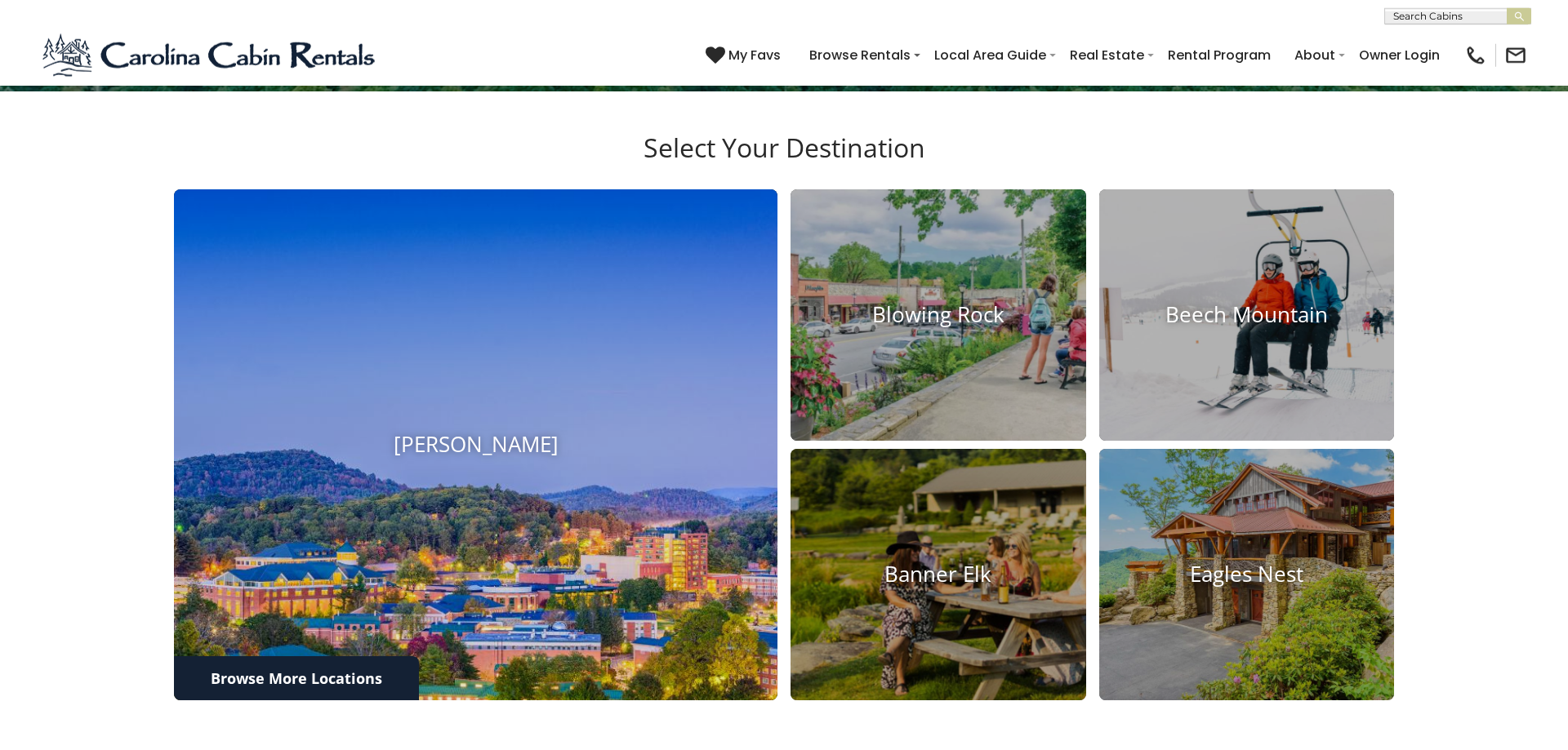
scroll to position [693, 0]
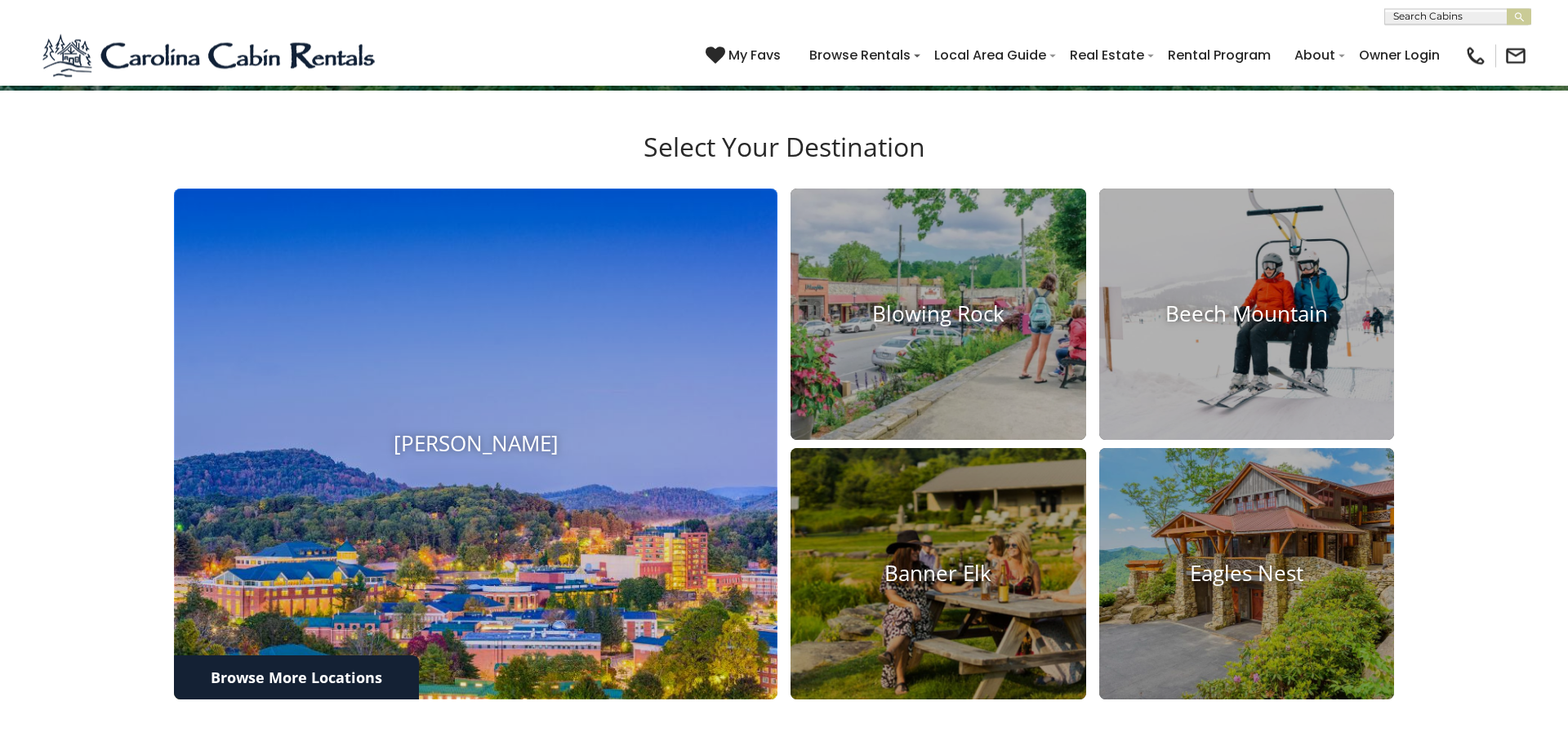
click at [451, 587] on img at bounding box center [475, 444] width 664 height 562
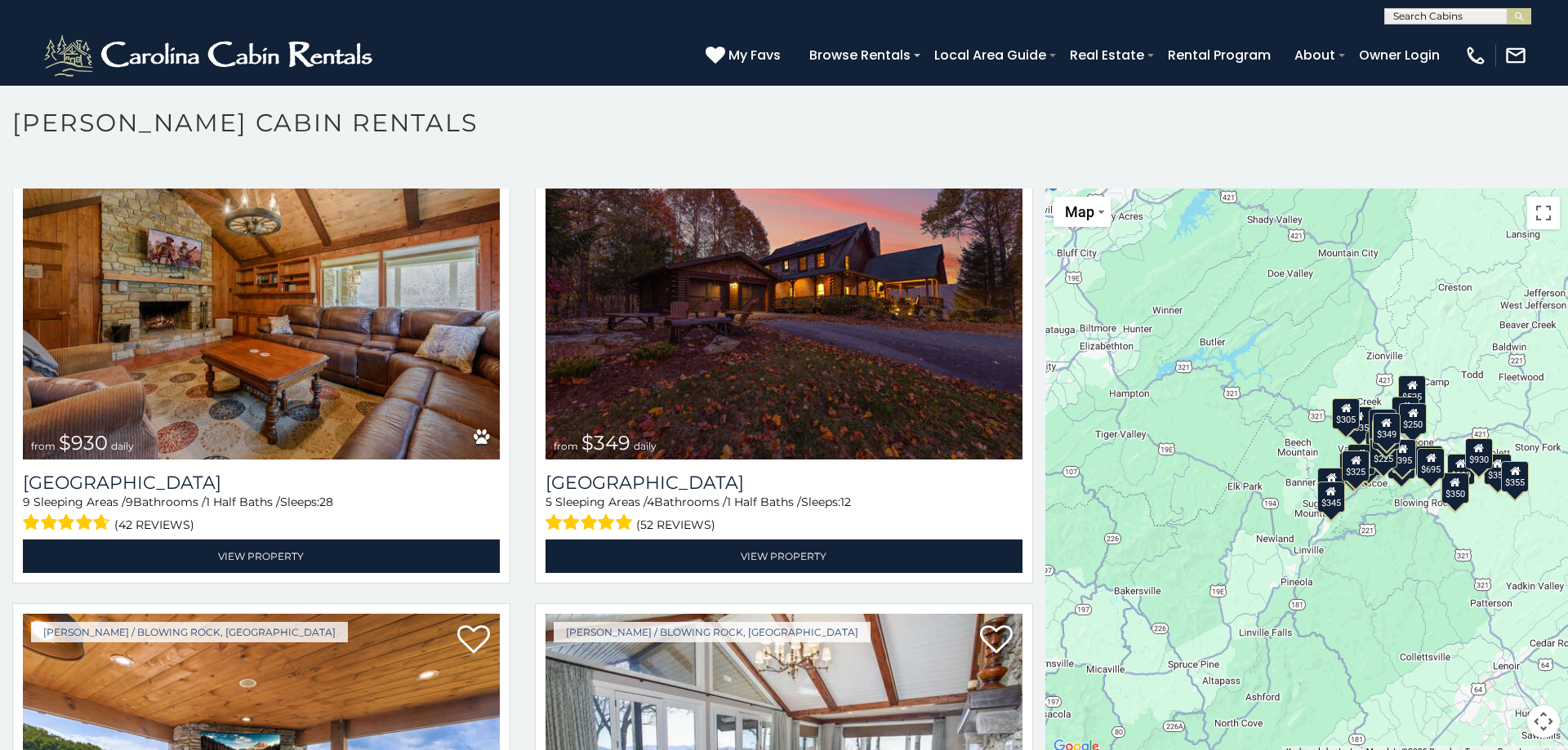
scroll to position [3, 0]
drag, startPoint x: 1421, startPoint y: 560, endPoint x: 1286, endPoint y: 571, distance: 135.4
click at [1384, 558] on div "$930 $349 $355 $675 $480 $315 $635 $525 $485 $451 $460 $255 $365 $400 $375 $395…" at bounding box center [1306, 472] width 522 height 569
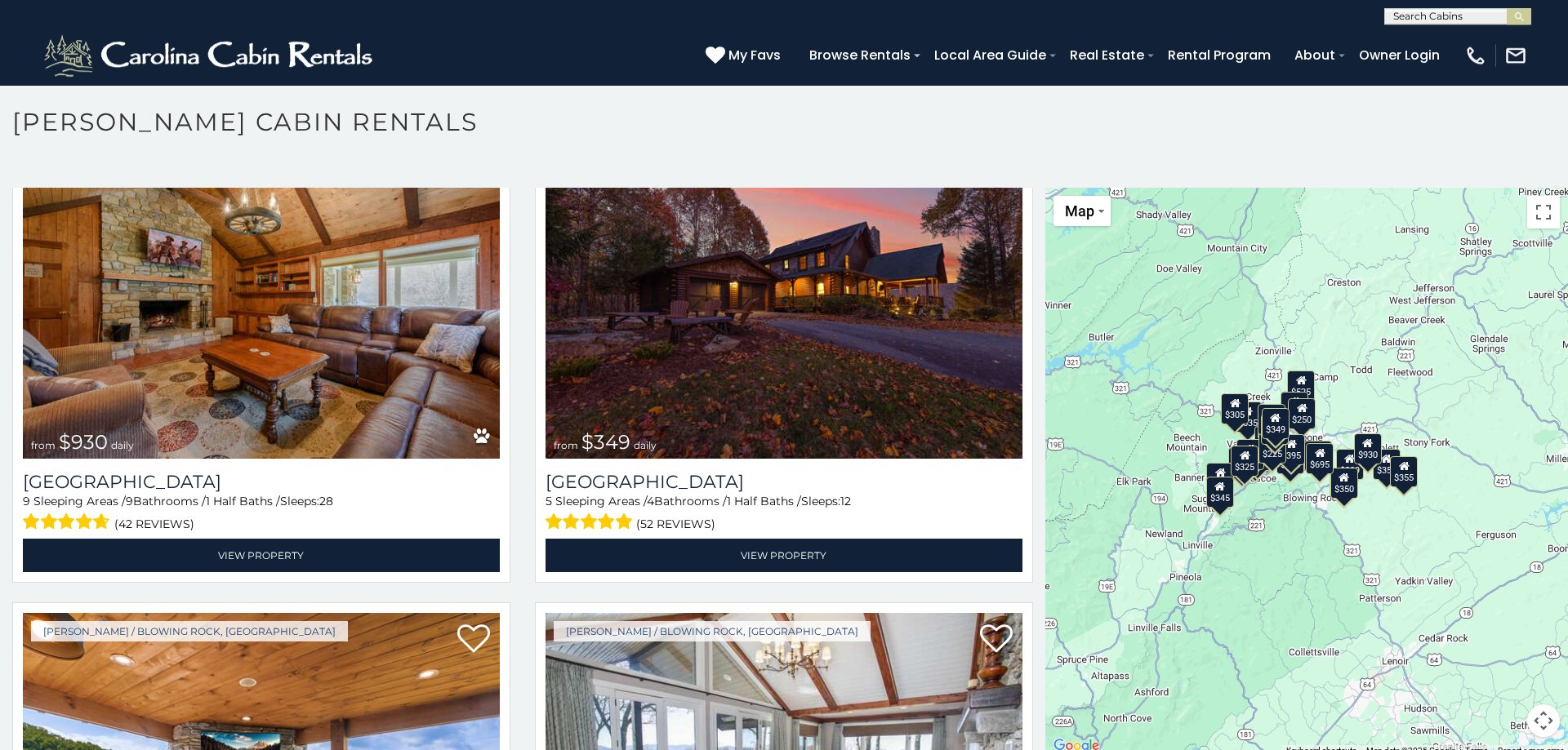
click at [1237, 646] on div "$930 $349 $355 $675 $480 $315 $635 $525 $485 $451 $460 $255 $365 $400 $375 $395…" at bounding box center [1306, 472] width 522 height 569
click at [1284, 553] on div "$930 $349 $355 $675 $480 $315 $635 $525 $485 $451 $460 $255 $365 $400 $375 $395…" at bounding box center [1306, 472] width 522 height 569
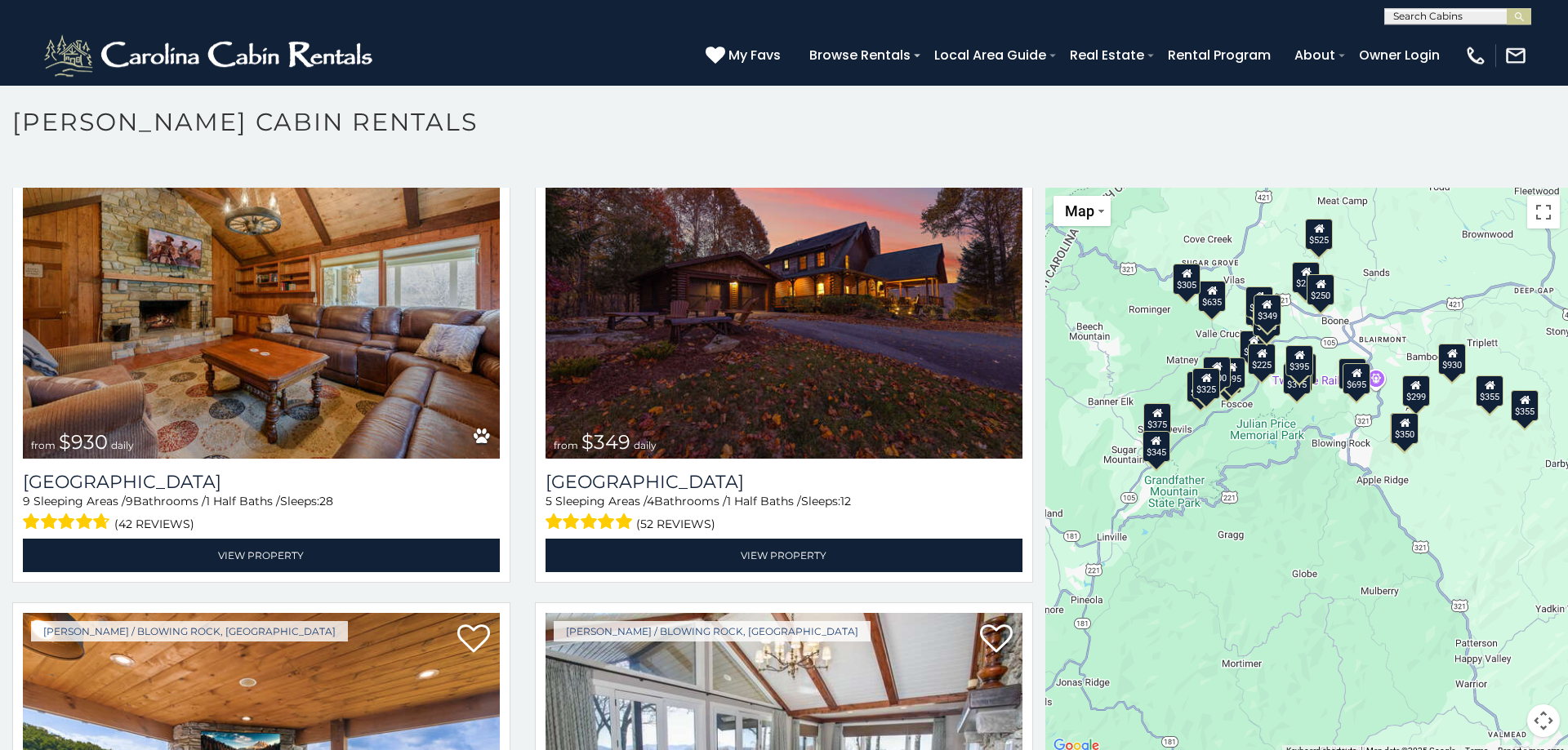
click at [1247, 448] on div "$930 $349 $355 $675 $480 $315 $635 $525 $485 $451 $460 $255 $365 $400 $375 $395…" at bounding box center [1306, 472] width 522 height 569
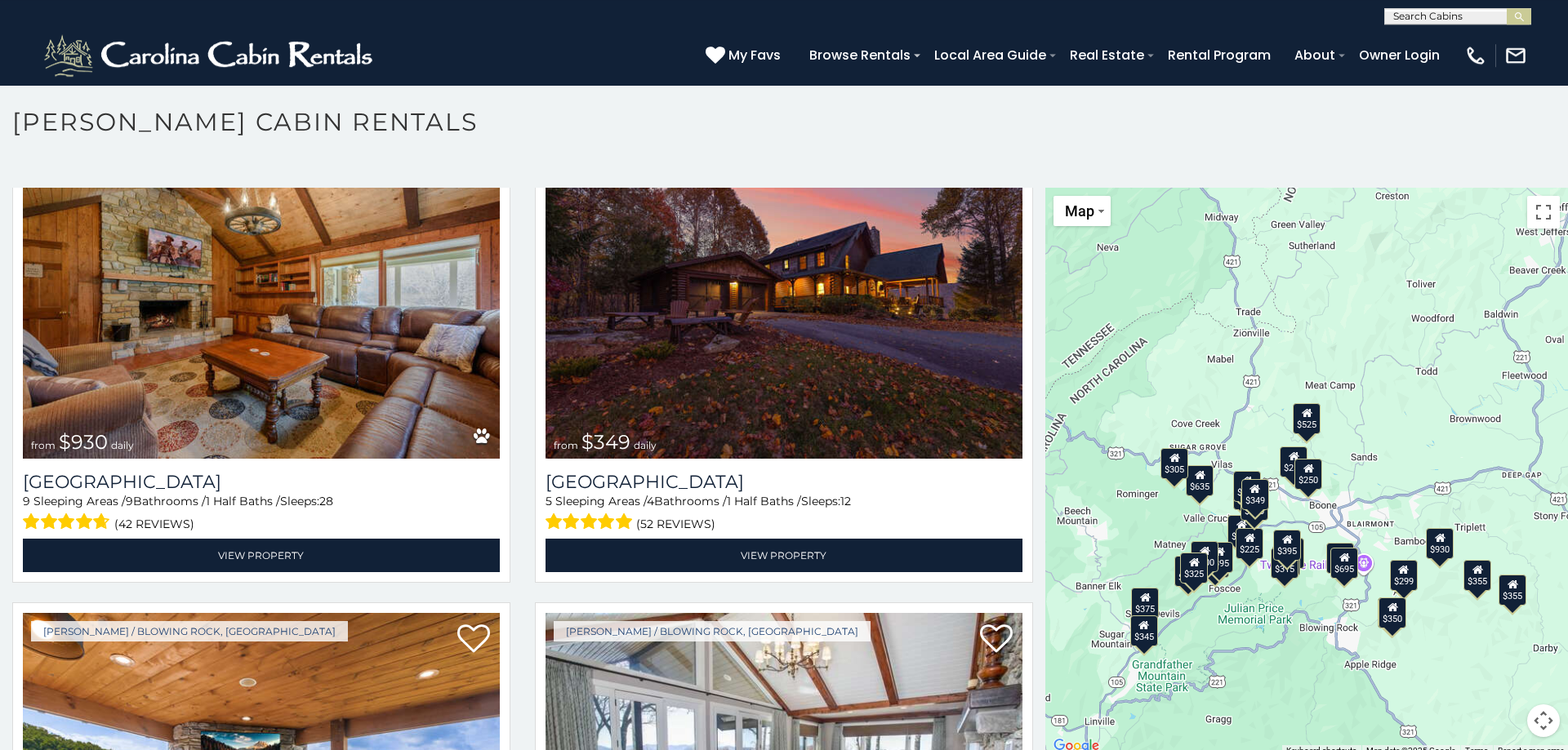
drag, startPoint x: 1239, startPoint y: 561, endPoint x: 1237, endPoint y: 677, distance: 116.0
click at [1237, 677] on div "$930 $349 $355 $675 $480 $315 $635 $525 $485 $451 $460 $255 $365 $400 $375 $395…" at bounding box center [1306, 472] width 522 height 569
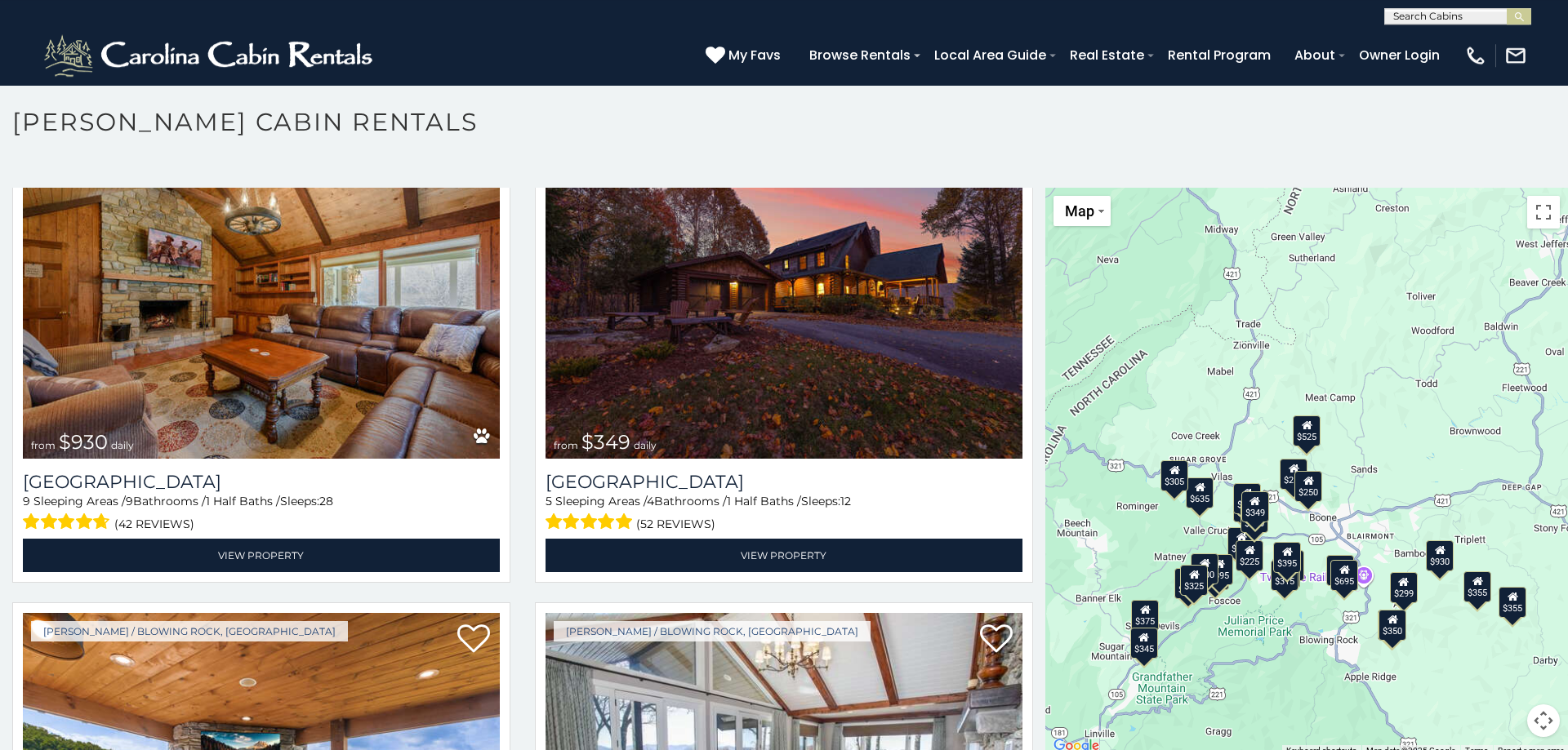
click at [1384, 511] on div "$930 $349 $355 $675 $480 $315 $635 $525 $485 $451 $460 $255 $365 $400 $375 $395…" at bounding box center [1306, 472] width 522 height 569
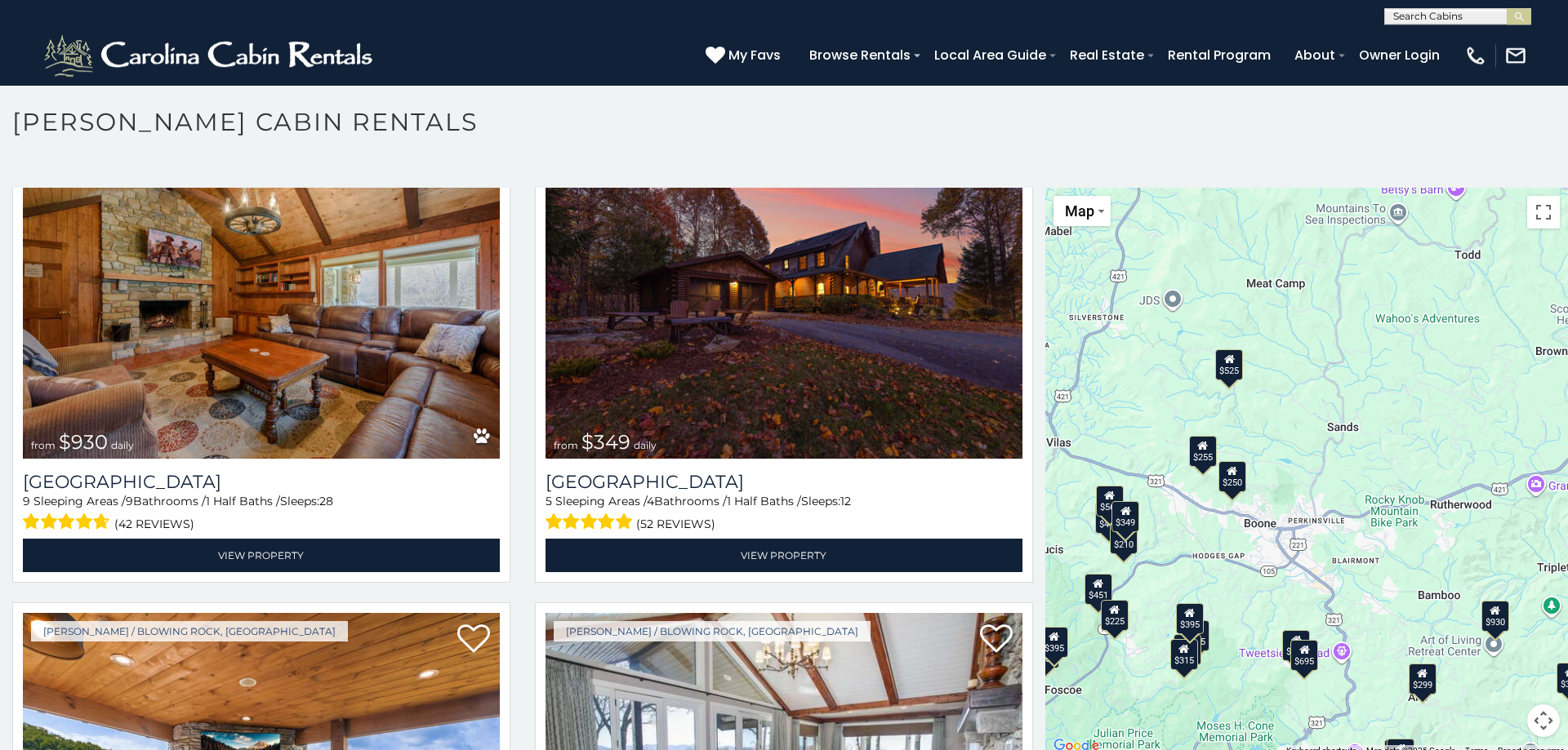
click at [1233, 482] on div "$250" at bounding box center [1232, 476] width 27 height 31
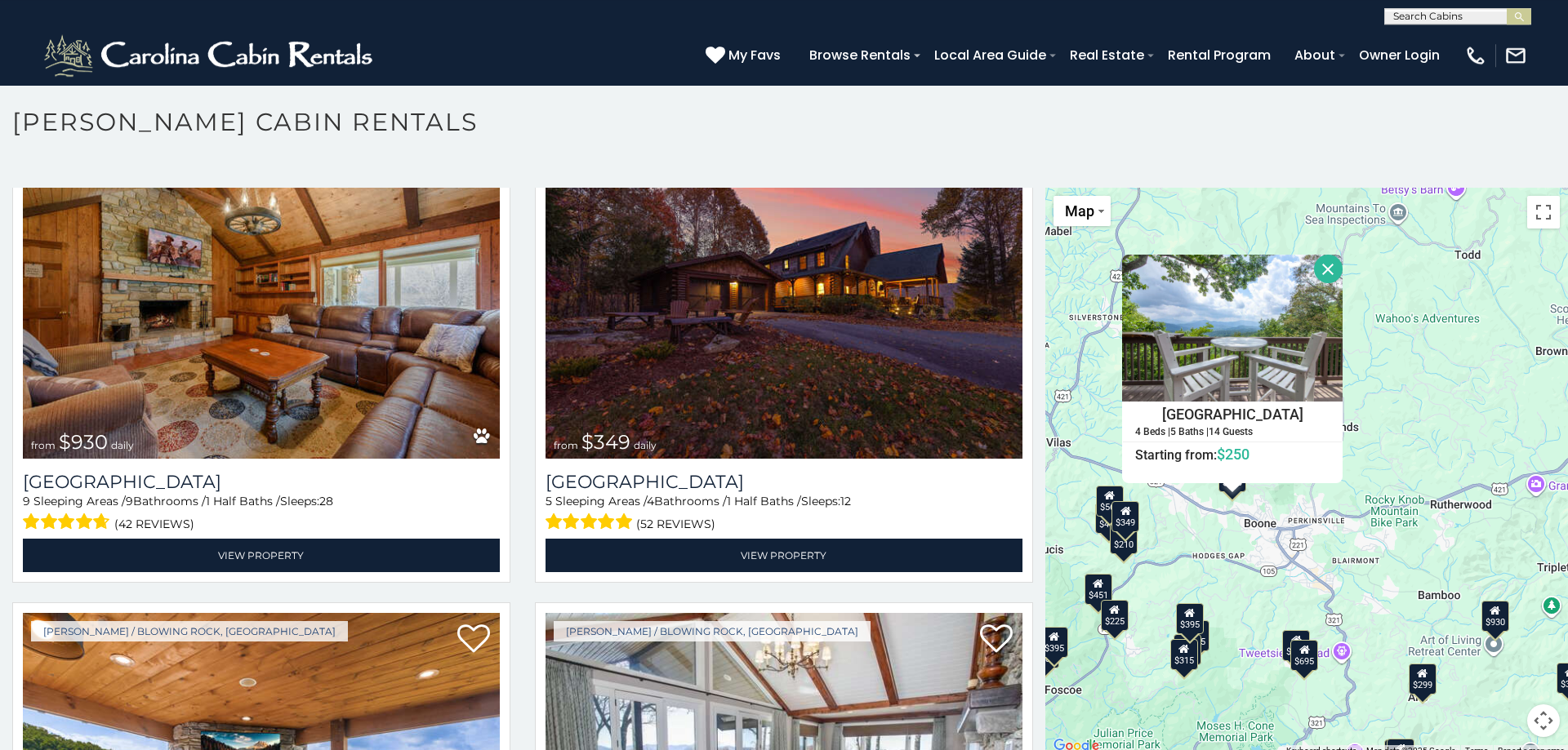
click at [1367, 525] on div "$930 $349 $355 $675 $480 $315 $635 $525 $485 $451 $460 $255 $365 $400 $375 $395…" at bounding box center [1306, 472] width 522 height 569
click at [1234, 578] on div "$930 $349 $355 $675 $480 $315 $635 $525 $485 $451 $460 $255 $365 $400 $375 $395…" at bounding box center [1306, 472] width 522 height 569
click at [75, 437] on span "$930" at bounding box center [83, 442] width 49 height 23
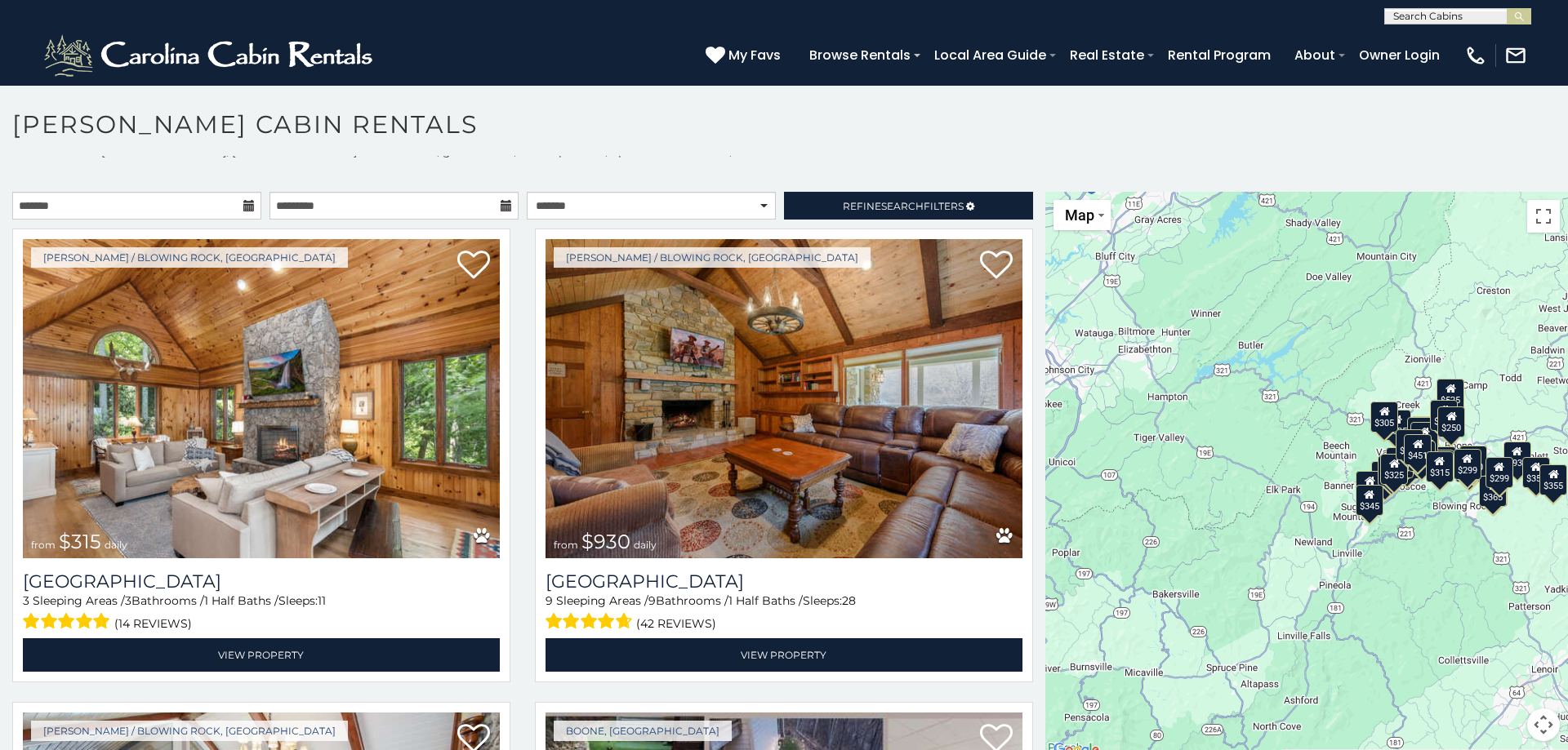
scroll to position [13, 0]
click at [246, 207] on icon at bounding box center [249, 206] width 12 height 12
click at [174, 206] on input "text" at bounding box center [137, 206] width 249 height 27
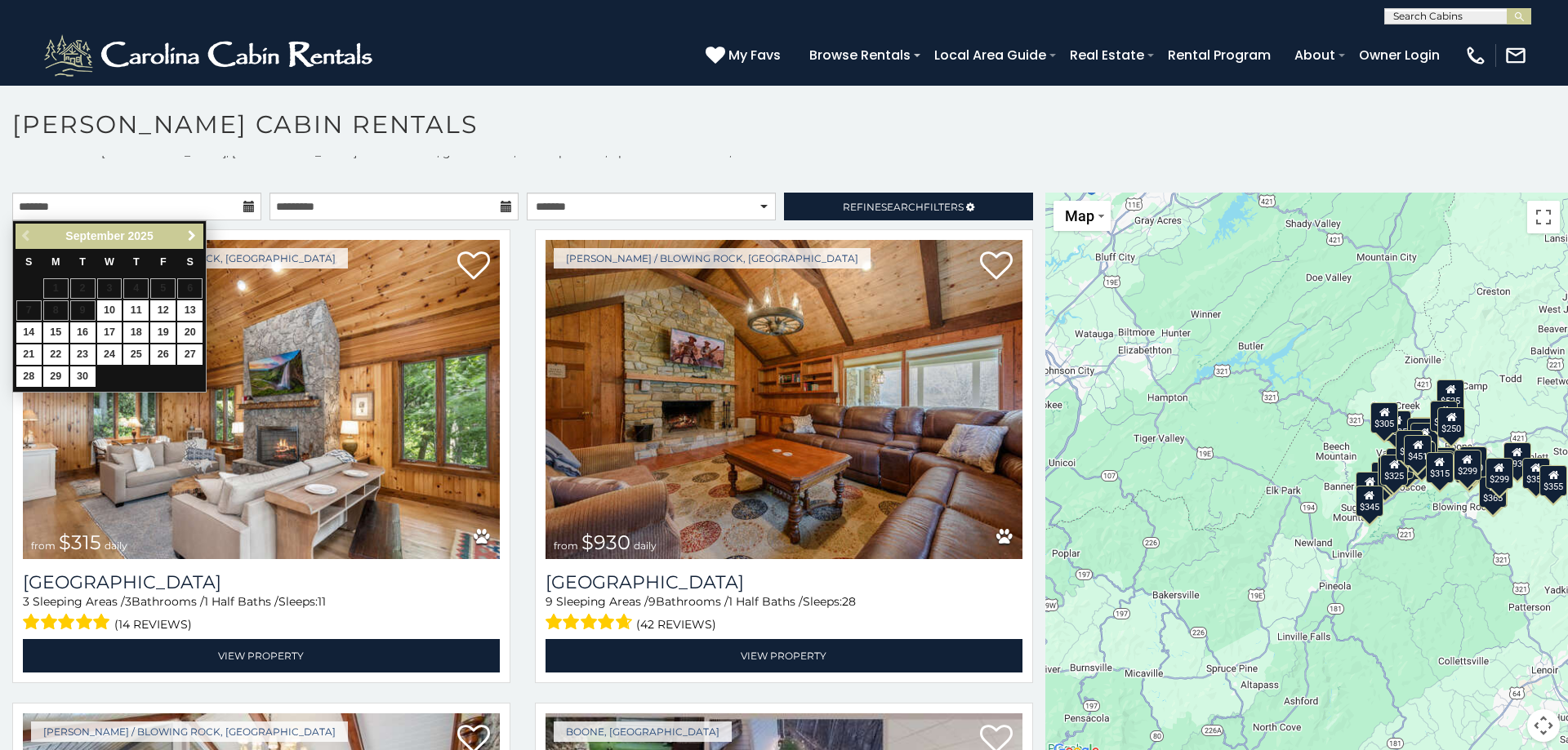
click at [193, 234] on span "Next" at bounding box center [191, 235] width 13 height 13
click at [163, 333] on link "17" at bounding box center [163, 332] width 25 height 20
type input "**********"
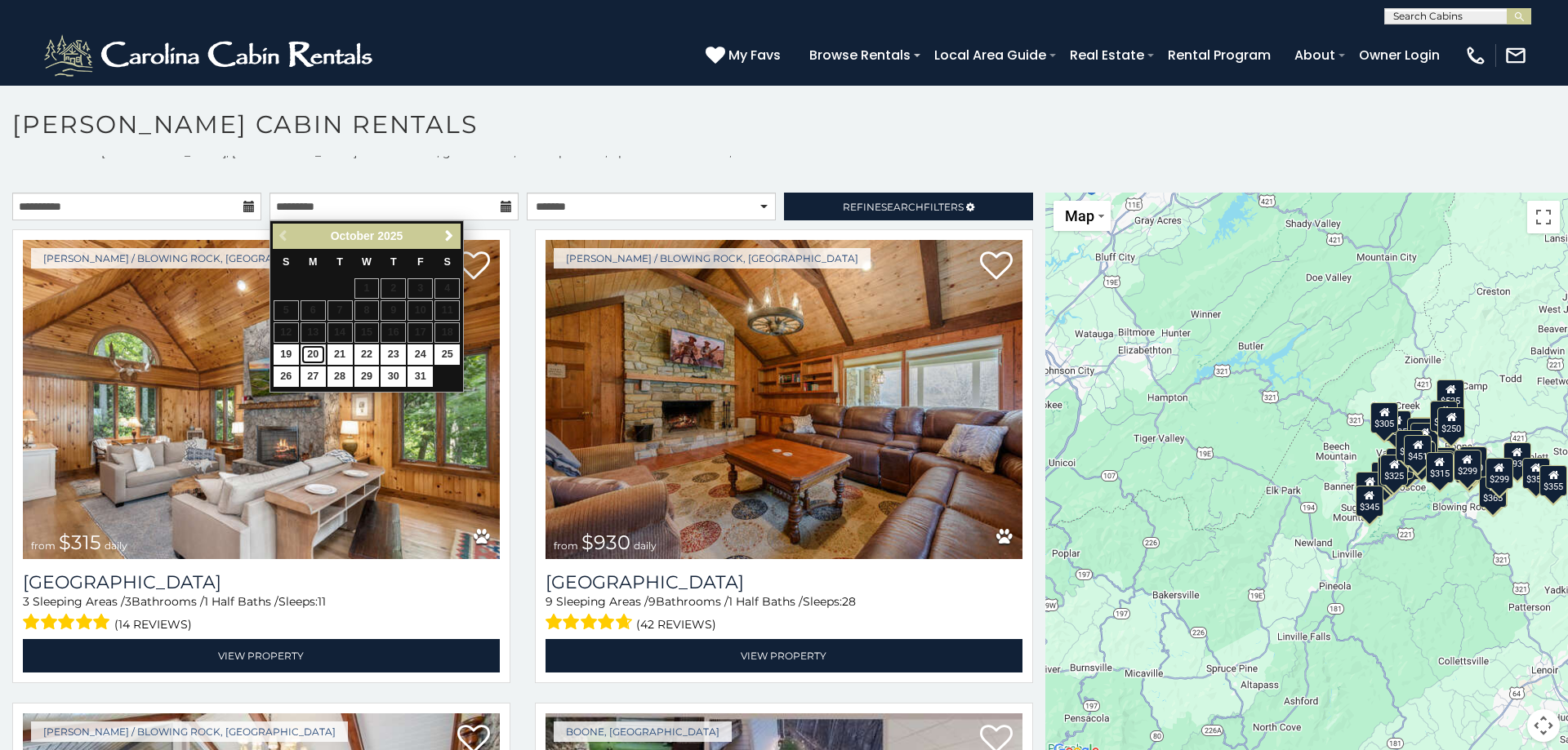
click at [313, 355] on link "20" at bounding box center [313, 355] width 25 height 20
type input "**********"
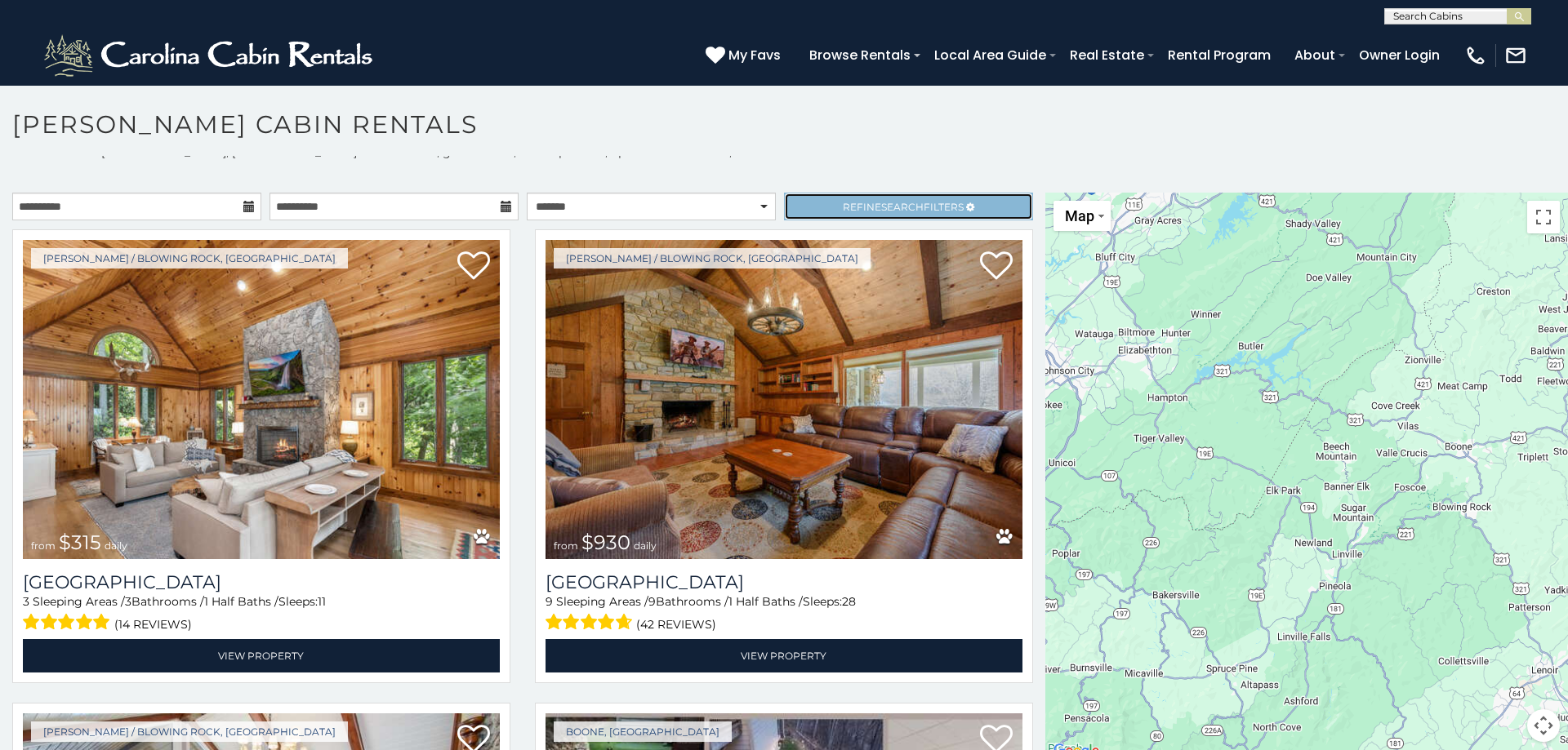
click at [849, 203] on span "Refine Search Filters" at bounding box center [903, 206] width 121 height 13
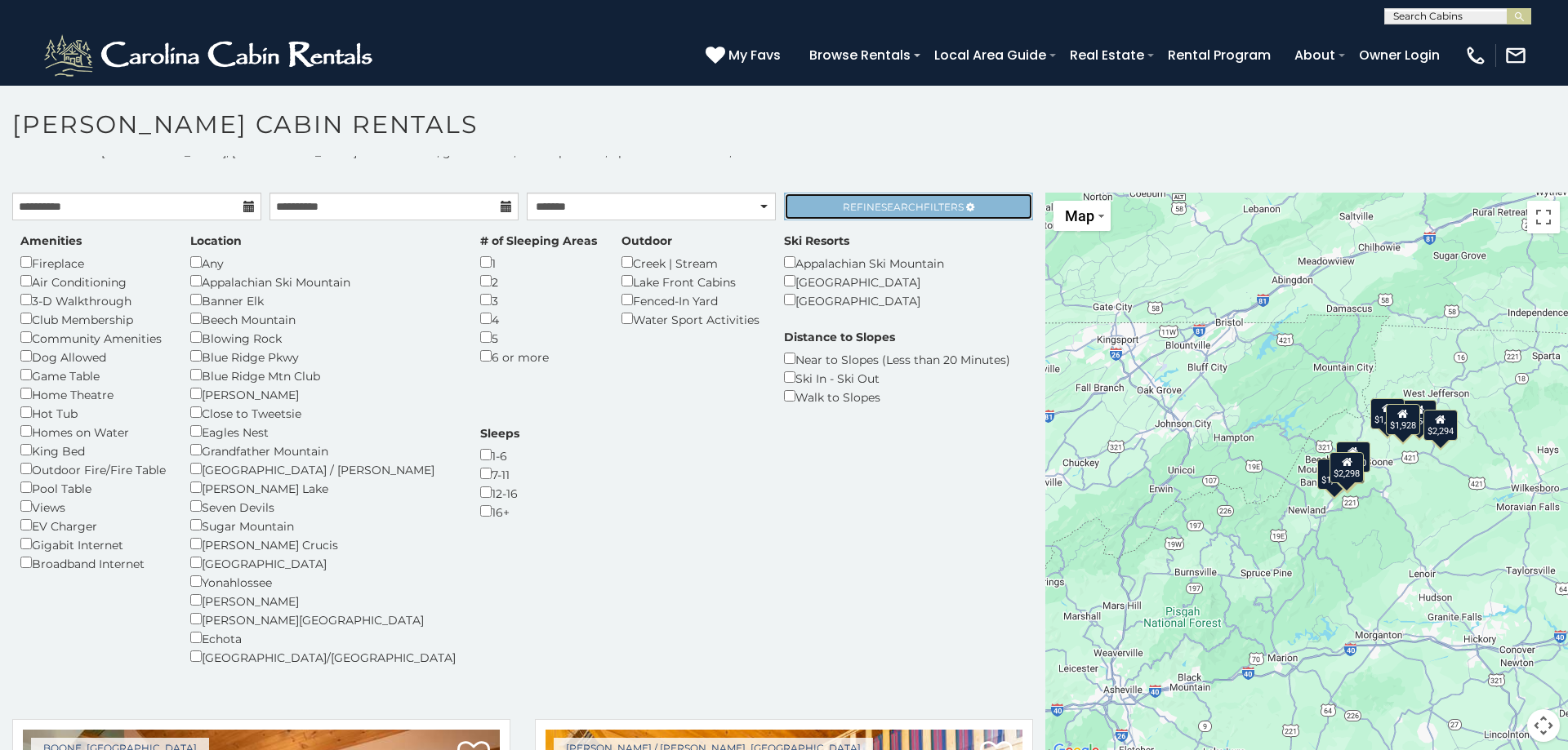
click at [925, 213] on link "Refine Search Filters" at bounding box center [908, 206] width 249 height 27
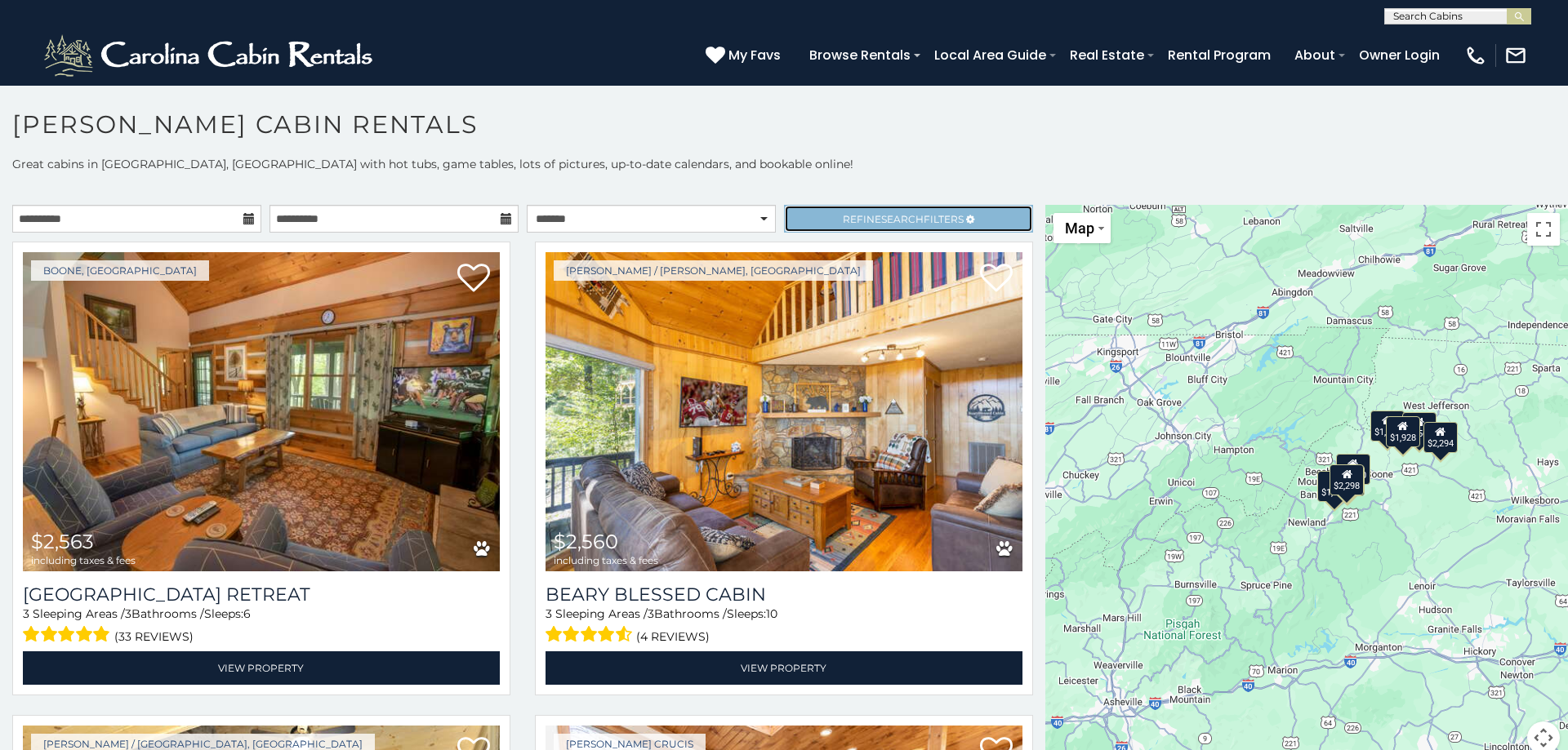
click at [913, 217] on span "Search" at bounding box center [902, 219] width 43 height 13
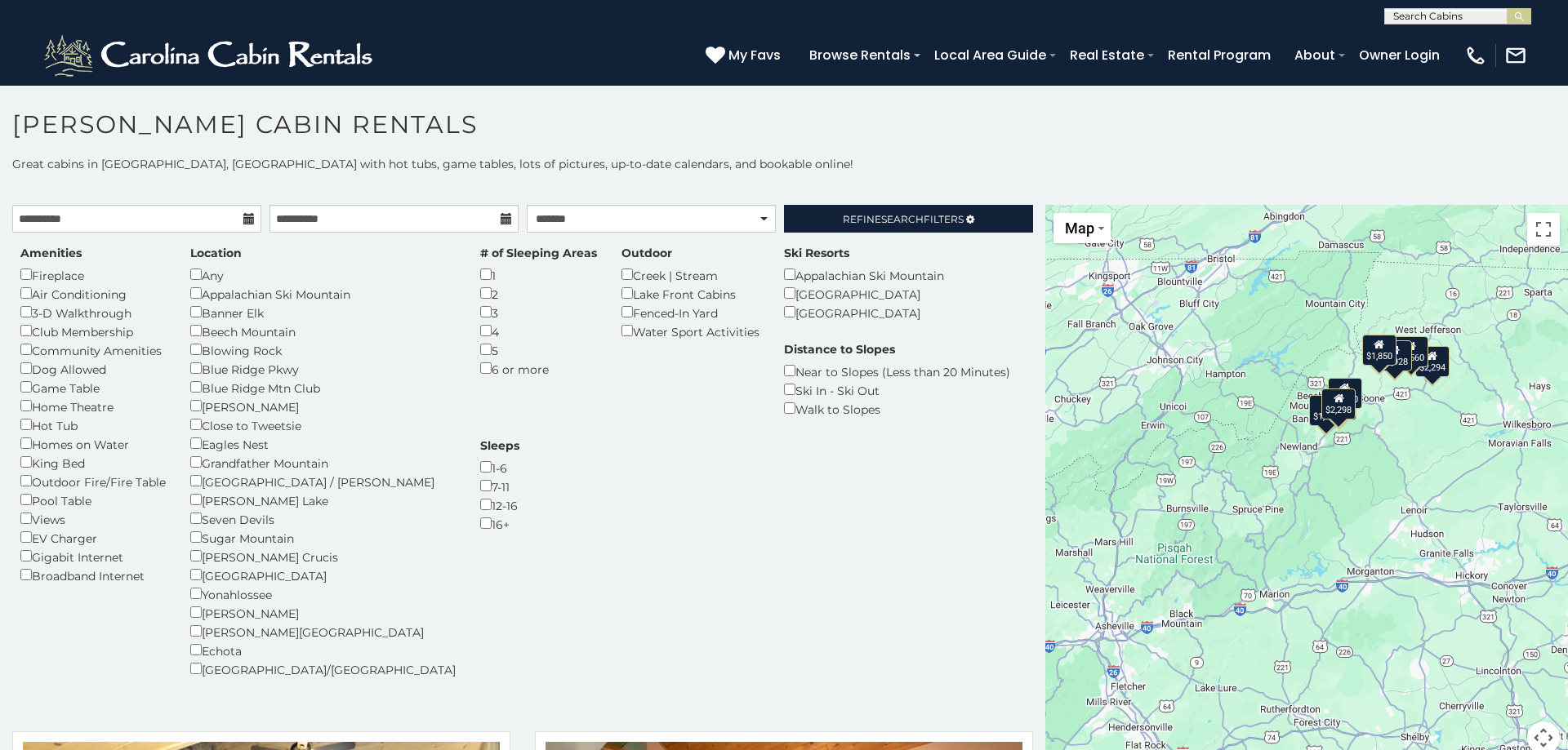
drag, startPoint x: 1409, startPoint y: 521, endPoint x: 1398, endPoint y: 443, distance: 78.8
click at [1398, 443] on div "$2,294 $2,563 $2,560 $1,928 $1,733 $2,580 $2,298 $1,850" at bounding box center [1306, 489] width 522 height 569
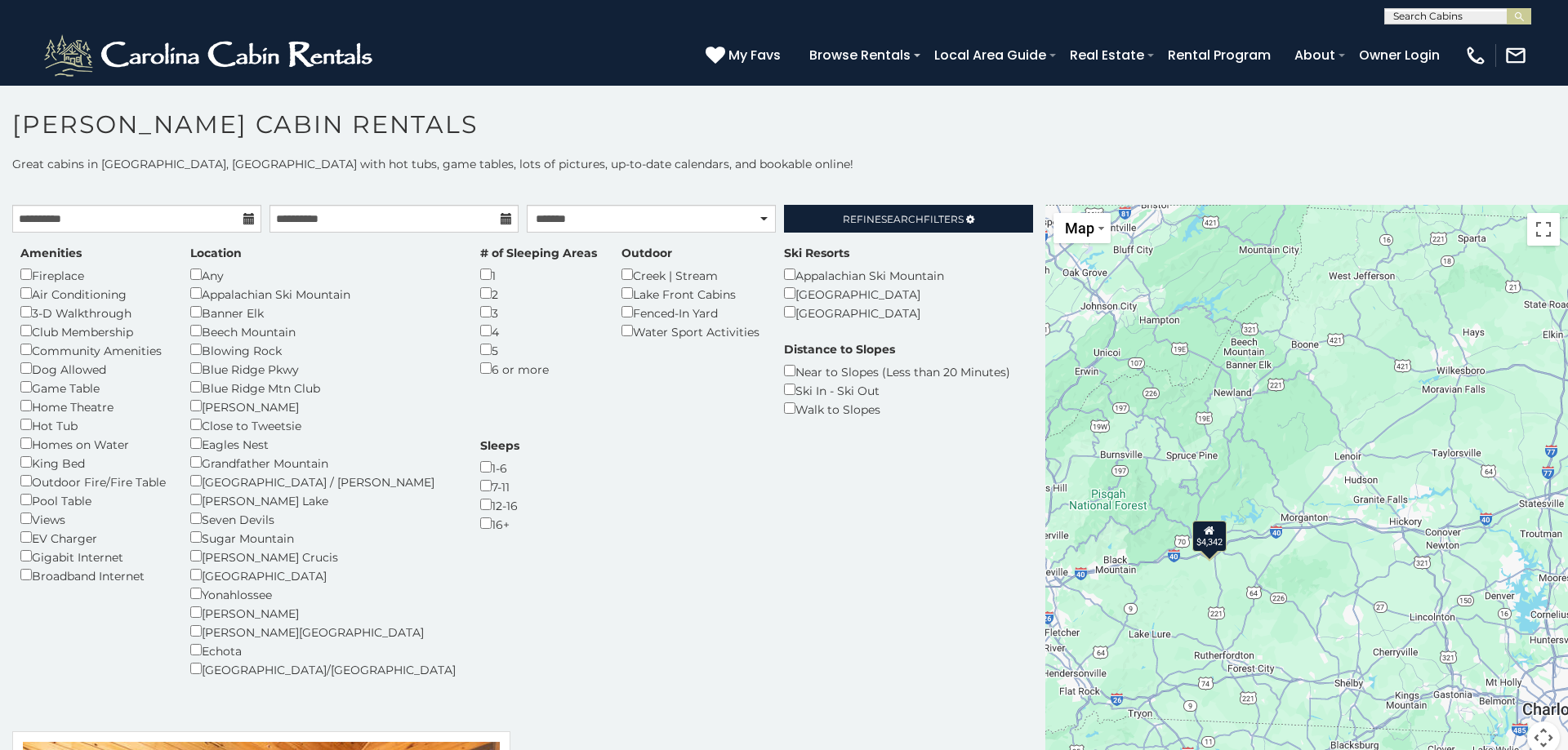
drag, startPoint x: 1281, startPoint y: 647, endPoint x: 1219, endPoint y: 586, distance: 87.0
click at [1219, 586] on div "$4,342" at bounding box center [1306, 489] width 522 height 569
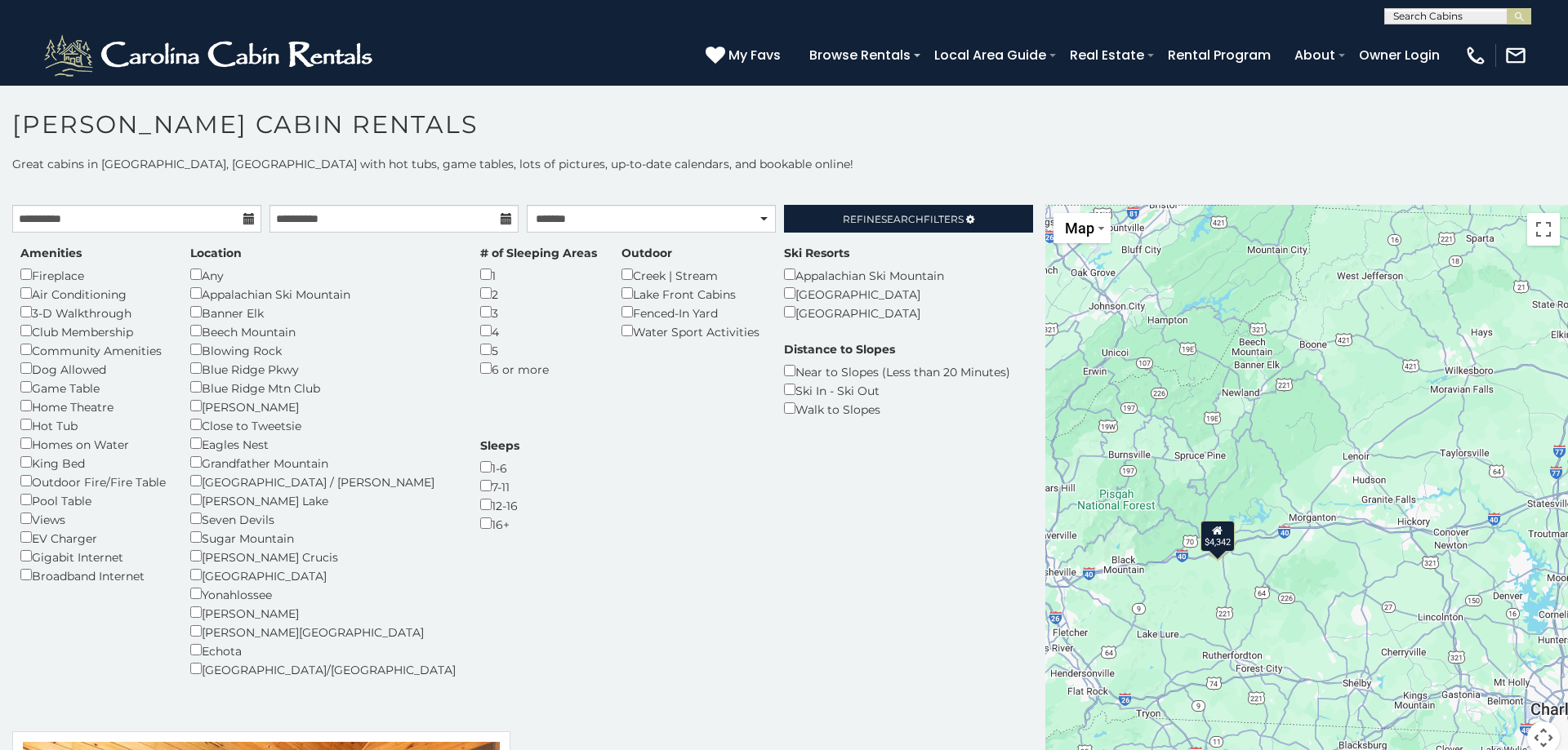
click at [1217, 545] on div "$4,342" at bounding box center [1217, 536] width 34 height 31
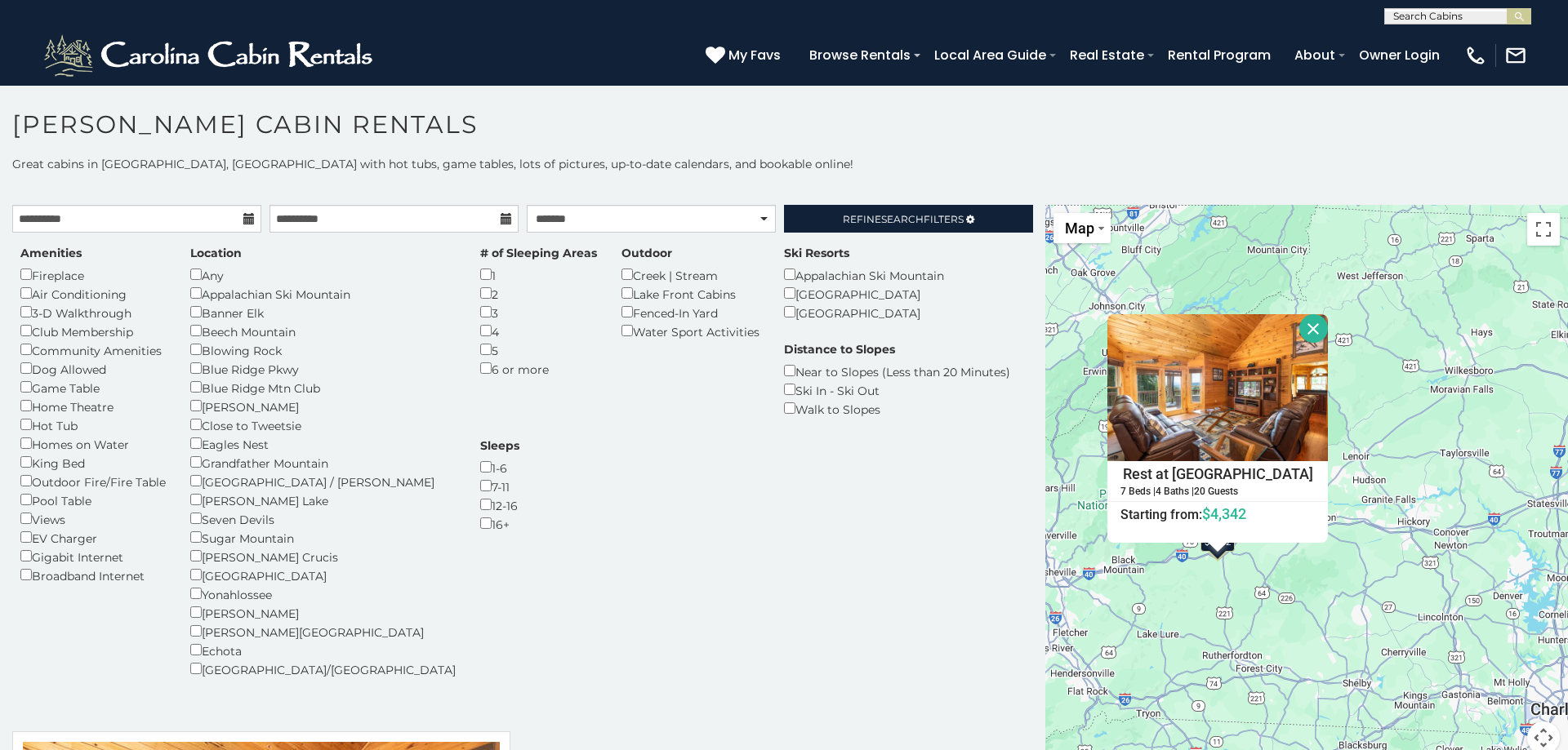
click at [1217, 545] on div at bounding box center [1216, 547] width 20 height 10
click at [1312, 327] on button "Close" at bounding box center [1313, 328] width 28 height 28
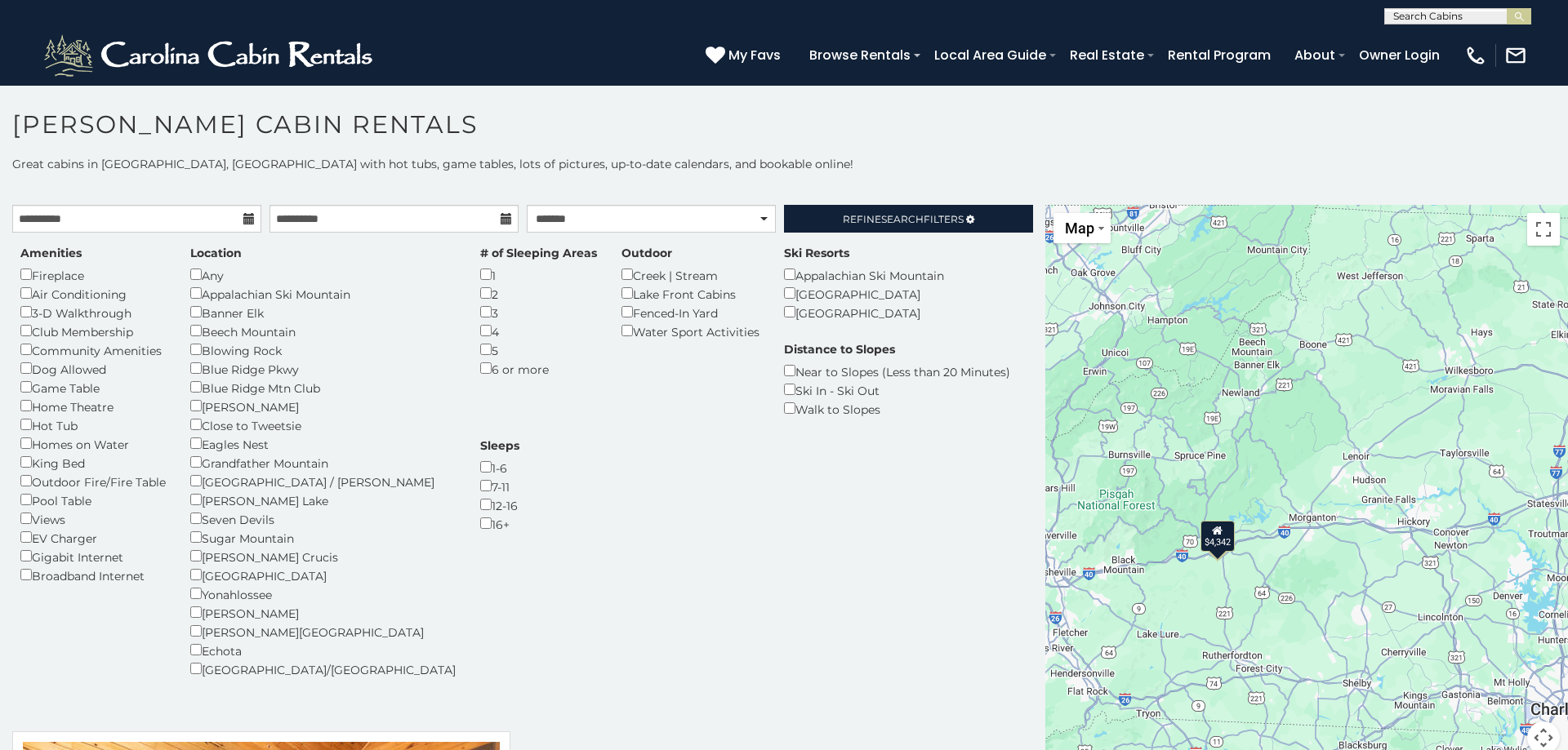
click at [1283, 568] on div "$4,342" at bounding box center [1306, 489] width 522 height 569
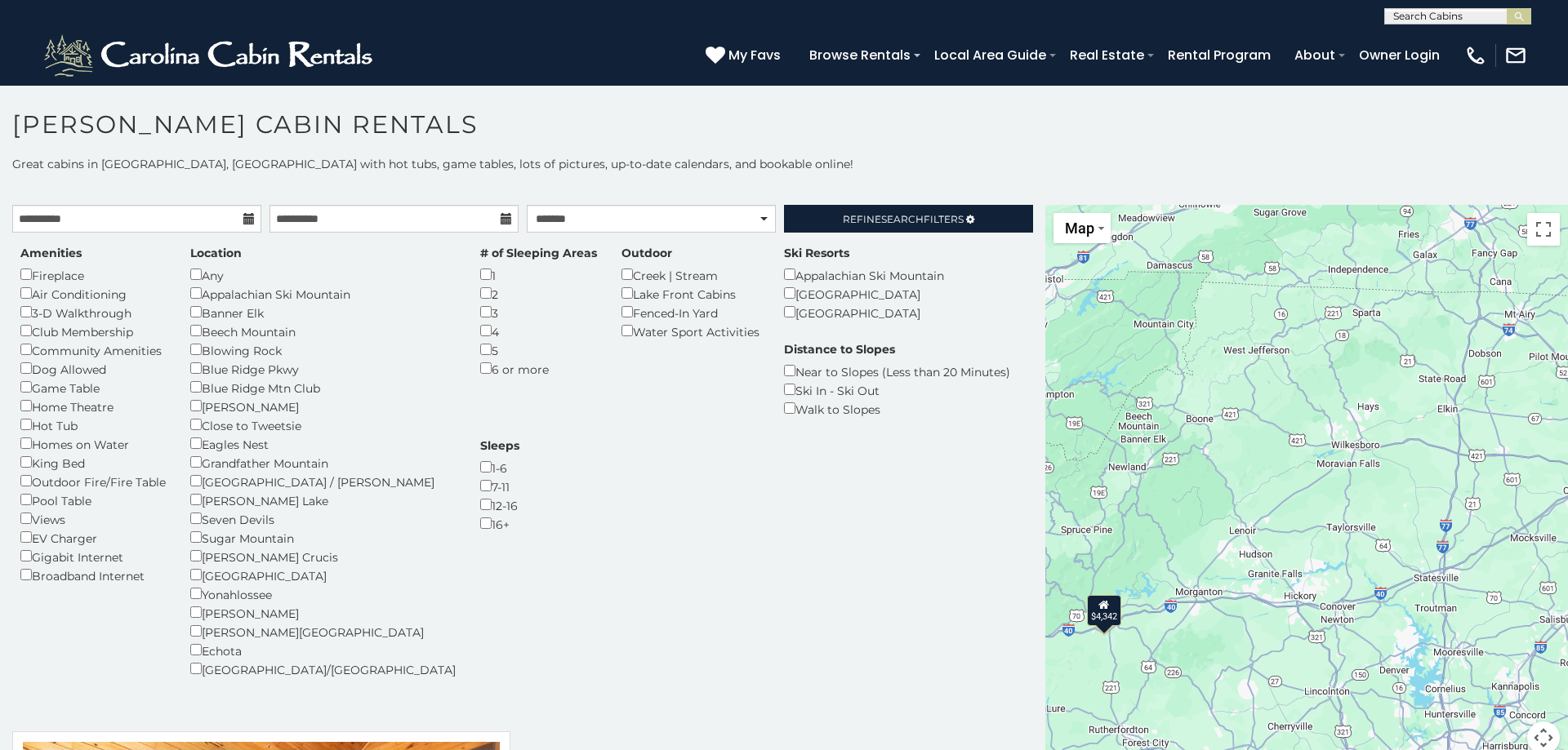
drag, startPoint x: 1139, startPoint y: 665, endPoint x: 1130, endPoint y: 671, distance: 10.8
click at [1130, 671] on div "$4,342" at bounding box center [1306, 489] width 522 height 569
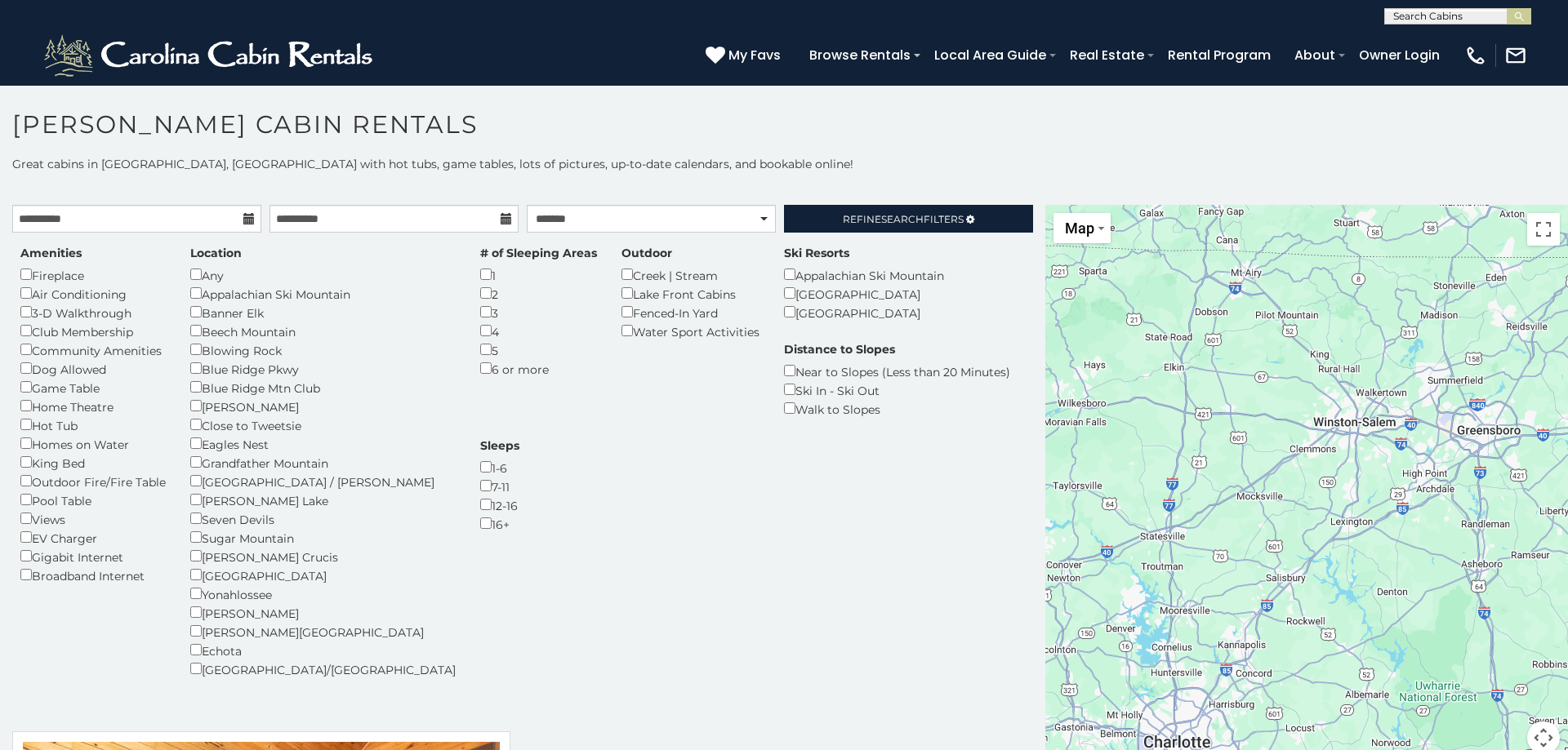
drag, startPoint x: 1397, startPoint y: 537, endPoint x: 1116, endPoint y: 493, distance: 284.4
click at [1116, 493] on div "$4,342" at bounding box center [1306, 489] width 522 height 569
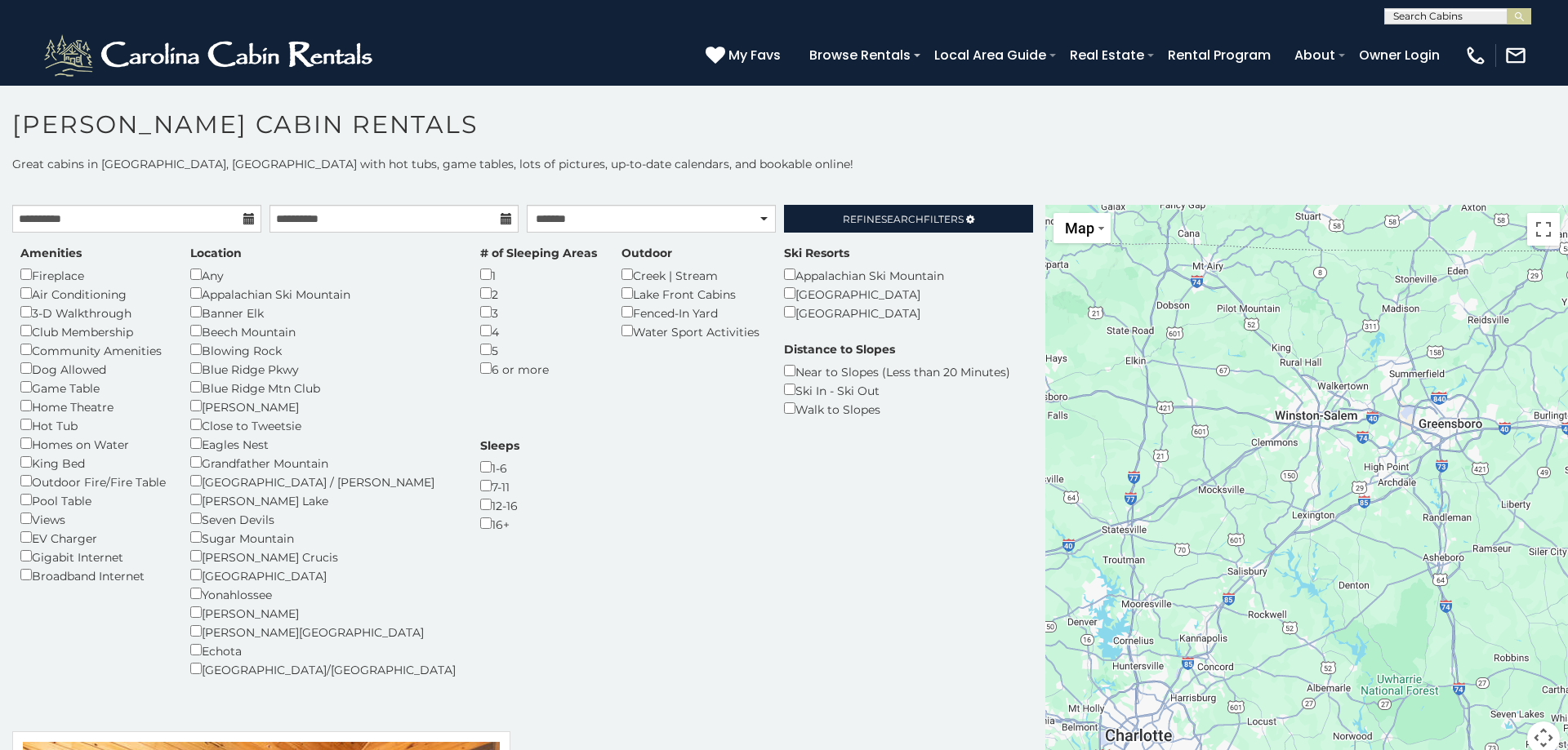
click at [1085, 572] on div "$4,342" at bounding box center [1306, 489] width 522 height 569
drag, startPoint x: 1186, startPoint y: 398, endPoint x: 1177, endPoint y: 461, distance: 63.6
click at [1184, 421] on div "$4,342" at bounding box center [1306, 489] width 522 height 569
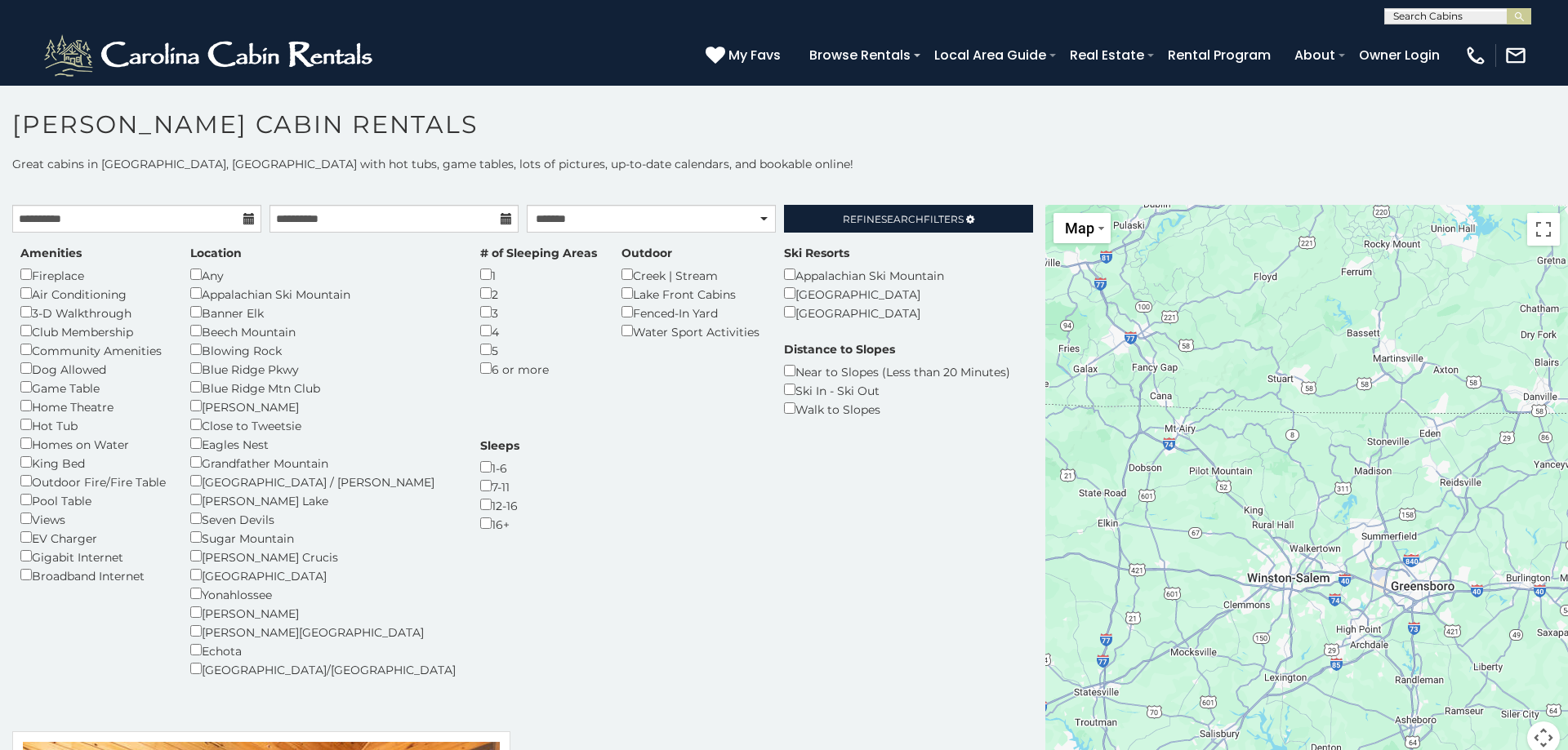
drag, startPoint x: 1150, startPoint y: 573, endPoint x: 1139, endPoint y: 658, distance: 85.7
click at [1139, 658] on div "$4,342" at bounding box center [1306, 489] width 522 height 569
click at [1280, 486] on div "$4,342" at bounding box center [1306, 489] width 522 height 569
click at [1262, 524] on div "$4,342" at bounding box center [1306, 489] width 522 height 569
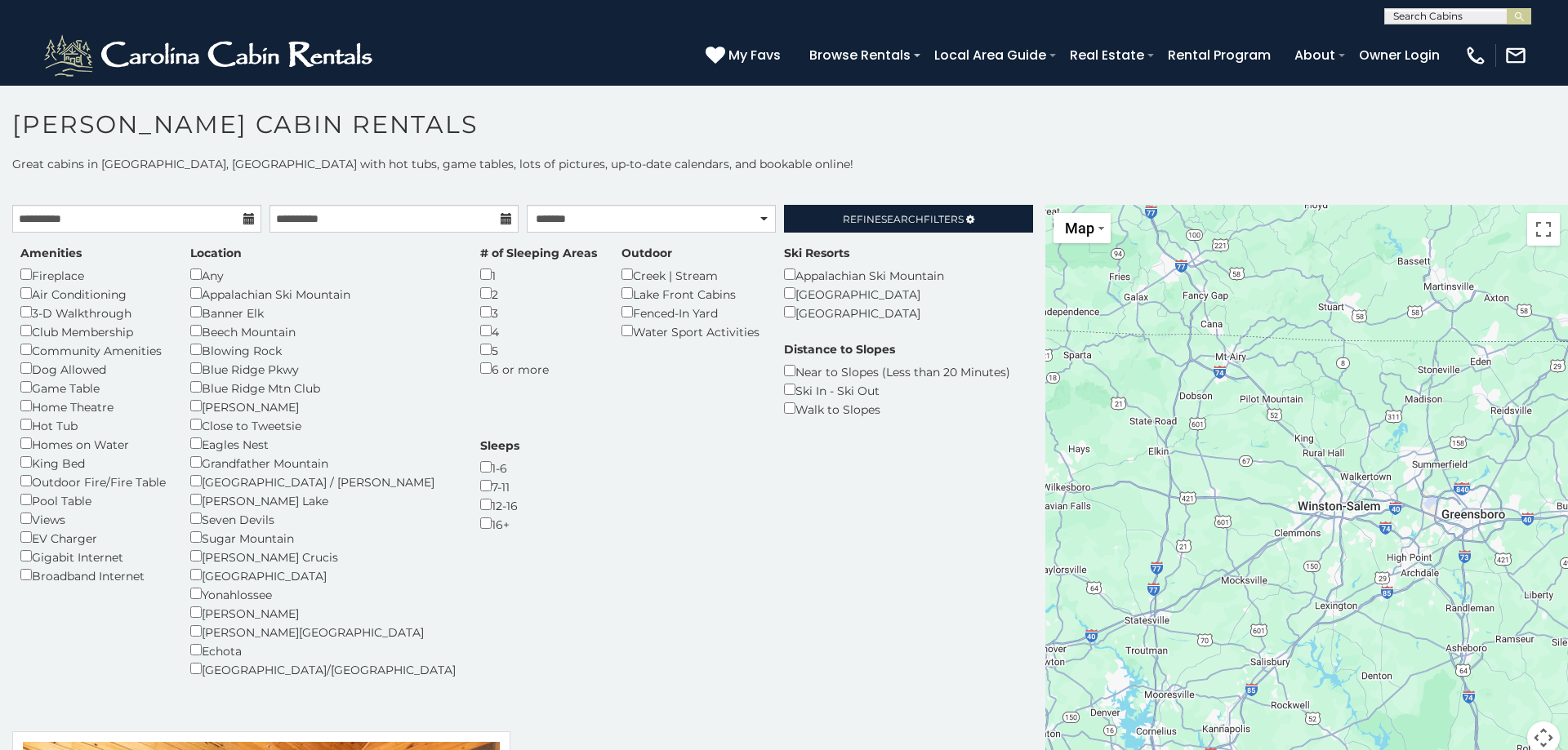
drag, startPoint x: 1171, startPoint y: 601, endPoint x: 1226, endPoint y: 518, distance: 99.6
click at [1226, 518] on div "$4,342" at bounding box center [1306, 489] width 522 height 569
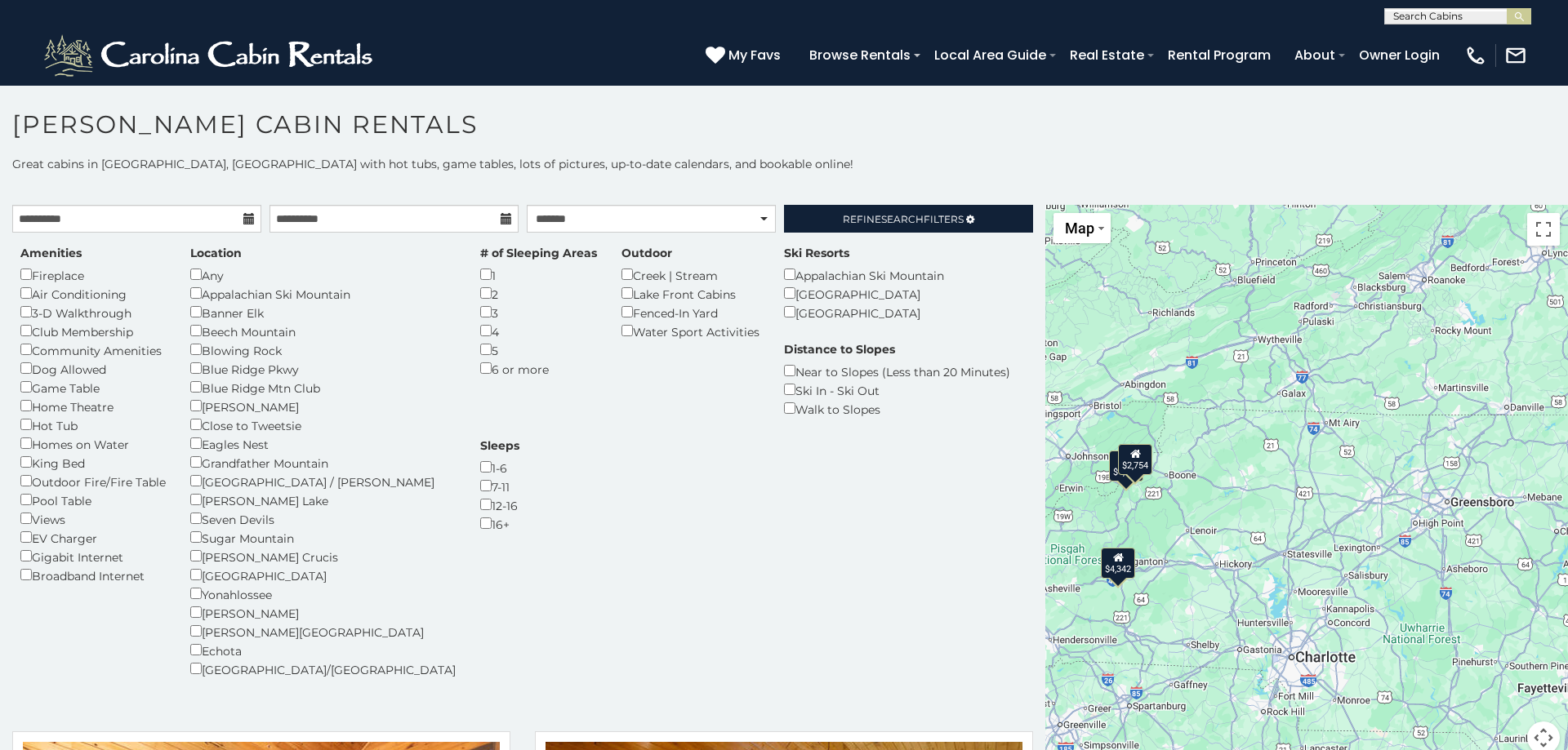
drag, startPoint x: 1178, startPoint y: 500, endPoint x: 1226, endPoint y: 542, distance: 63.8
click at [1185, 506] on div "$4,342 $1,922 $2,754" at bounding box center [1306, 489] width 522 height 569
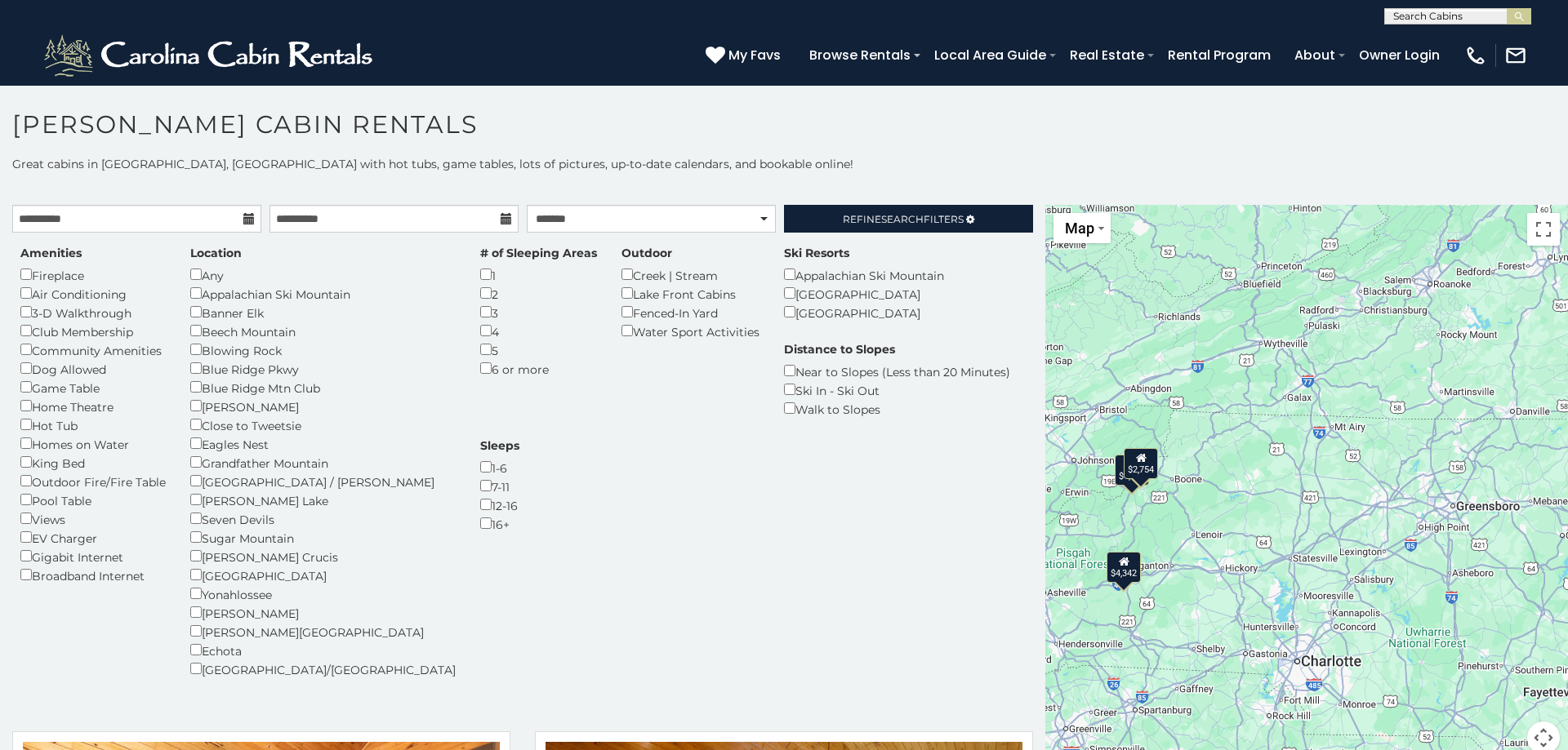
click at [1252, 566] on div "$4,342 $1,922 $2,754" at bounding box center [1306, 489] width 522 height 569
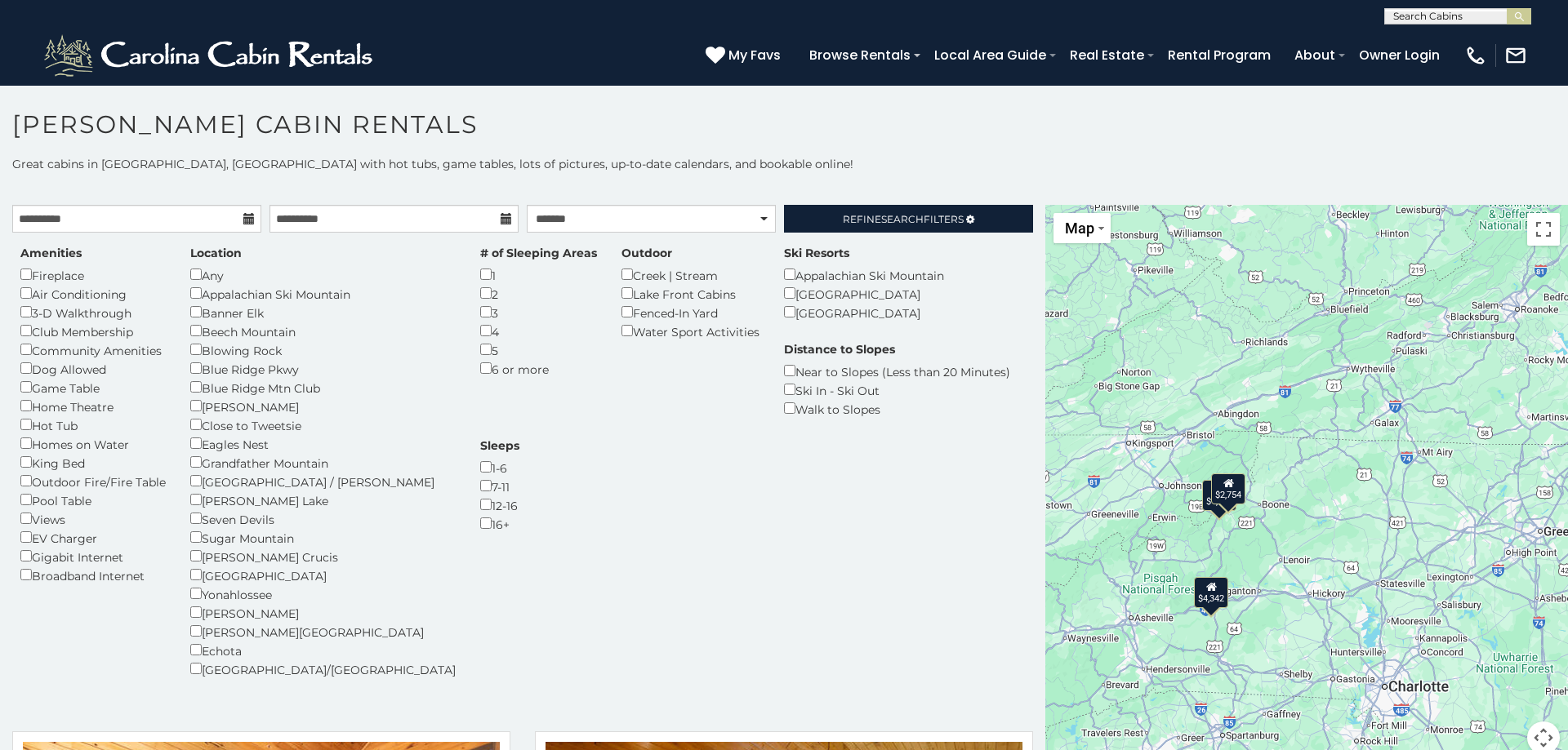
drag, startPoint x: 1189, startPoint y: 518, endPoint x: 1281, endPoint y: 544, distance: 95.6
click at [1281, 544] on div "$4,342 $1,922 $2,754" at bounding box center [1306, 489] width 522 height 569
click at [1230, 493] on div "$2,754" at bounding box center [1228, 488] width 34 height 31
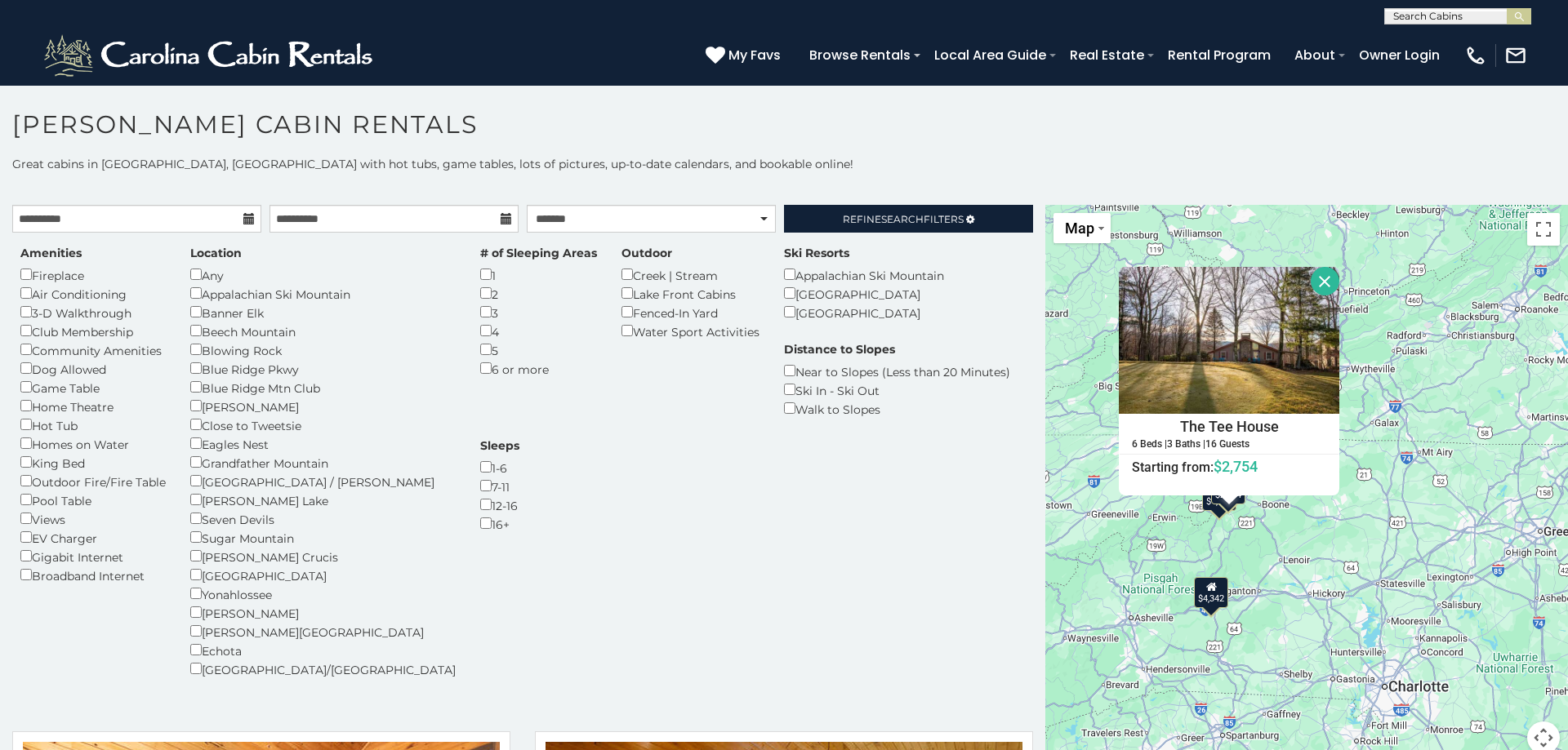
click at [1301, 547] on div "$4,342 $1,922 $2,754 The Tee House 6 Beds | 3 Baths | 16 Guests Distance from y…" at bounding box center [1306, 489] width 522 height 569
click at [1334, 566] on div "$4,342 $1,922 $2,754 The Tee House 6 Beds | 3 Baths | 16 Guests Distance from y…" at bounding box center [1306, 489] width 522 height 569
click at [1211, 558] on div "$4,342 $1,922 $2,754 The Tee House 6 Beds | 3 Baths | 16 Guests Distance from y…" at bounding box center [1306, 489] width 522 height 569
click at [1216, 511] on div "$4,342 $1,922 $2,754 The Tee House 6 Beds | 3 Baths | 16 Guests Distance from y…" at bounding box center [1306, 489] width 522 height 569
click at [1322, 281] on button "Close" at bounding box center [1324, 281] width 28 height 28
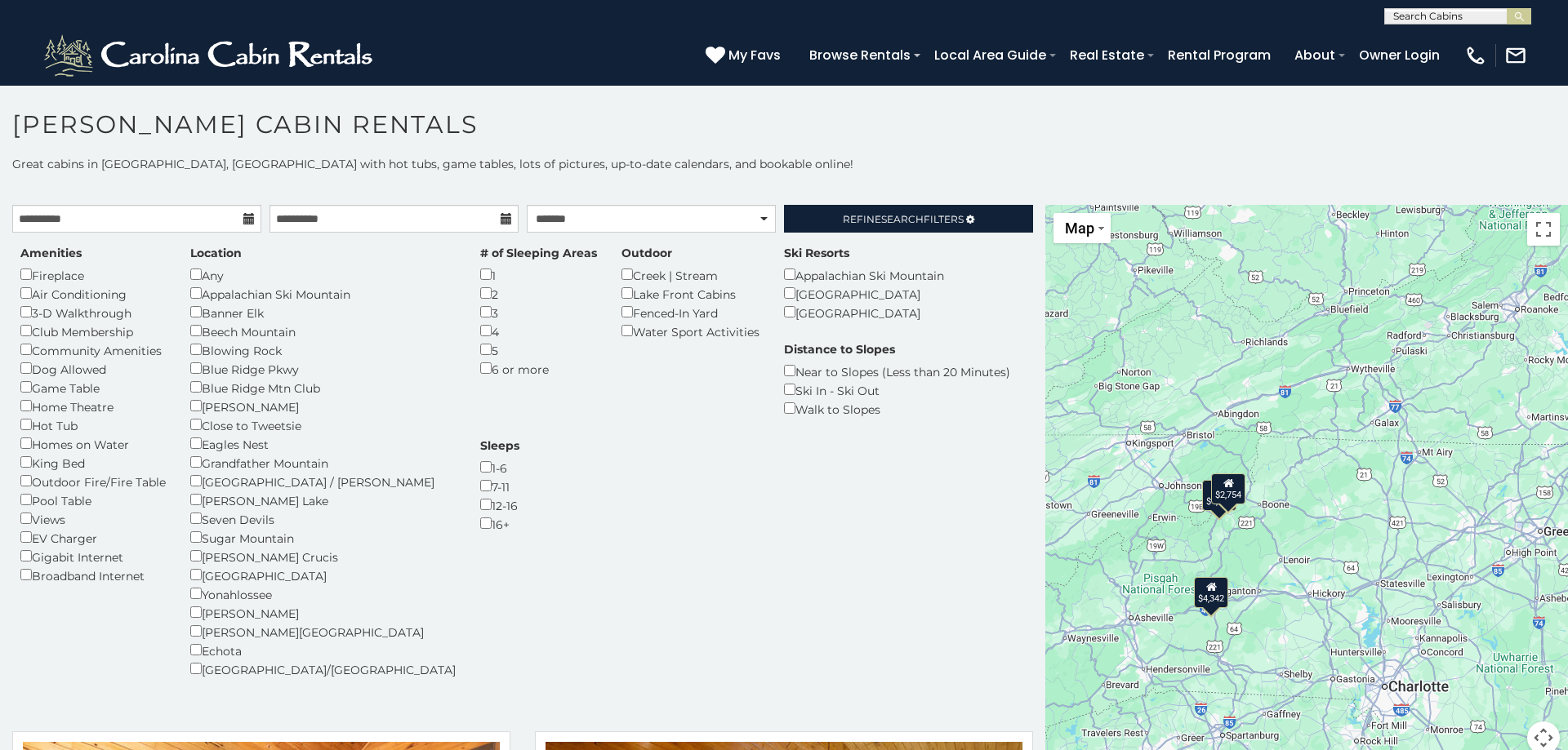
click at [1233, 533] on div "$4,342 $1,922 $2,754" at bounding box center [1306, 489] width 522 height 569
click at [1209, 531] on div "$4,342 $1,922 $2,754" at bounding box center [1306, 489] width 522 height 569
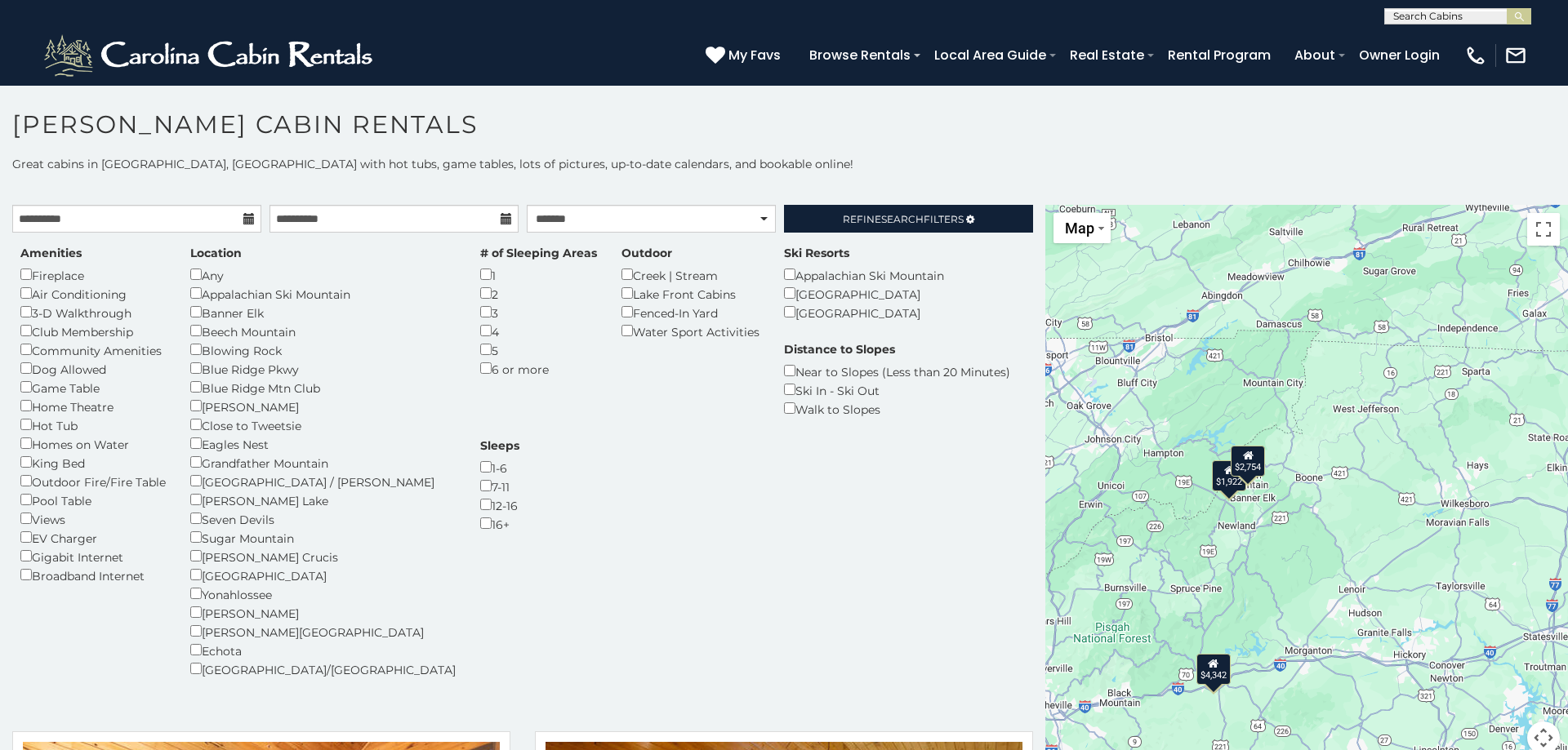
click at [1228, 498] on div "$4,342 $1,922 $2,754" at bounding box center [1306, 489] width 522 height 569
click at [1225, 488] on div "$1,922" at bounding box center [1228, 475] width 34 height 31
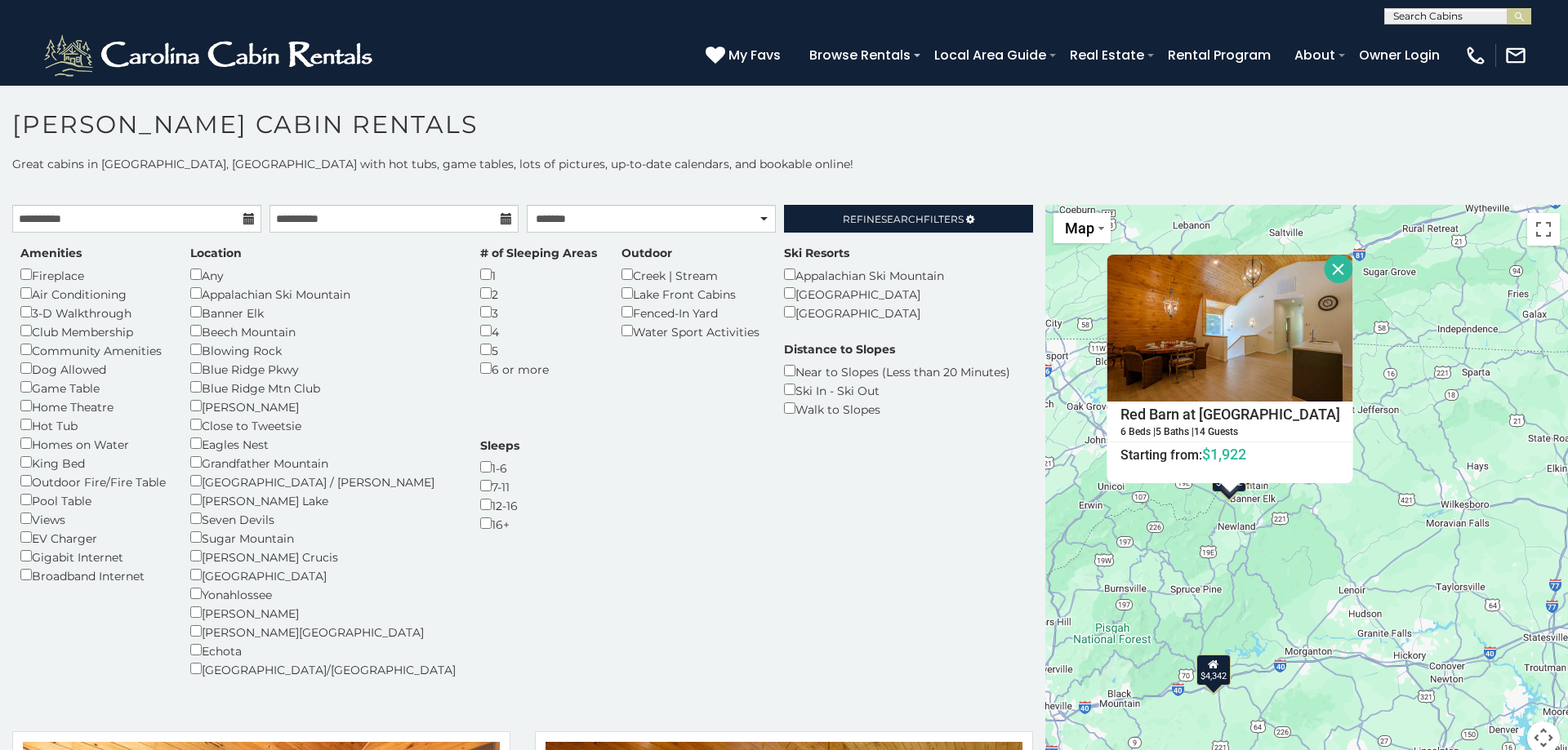
click at [1277, 571] on div "$4,342 $1,922 $2,754 Red Barn at Tiffanys Estate 6 Beds | 5 Baths | 14 Guests D…" at bounding box center [1306, 489] width 522 height 569
click at [1327, 268] on button "Close" at bounding box center [1337, 268] width 28 height 28
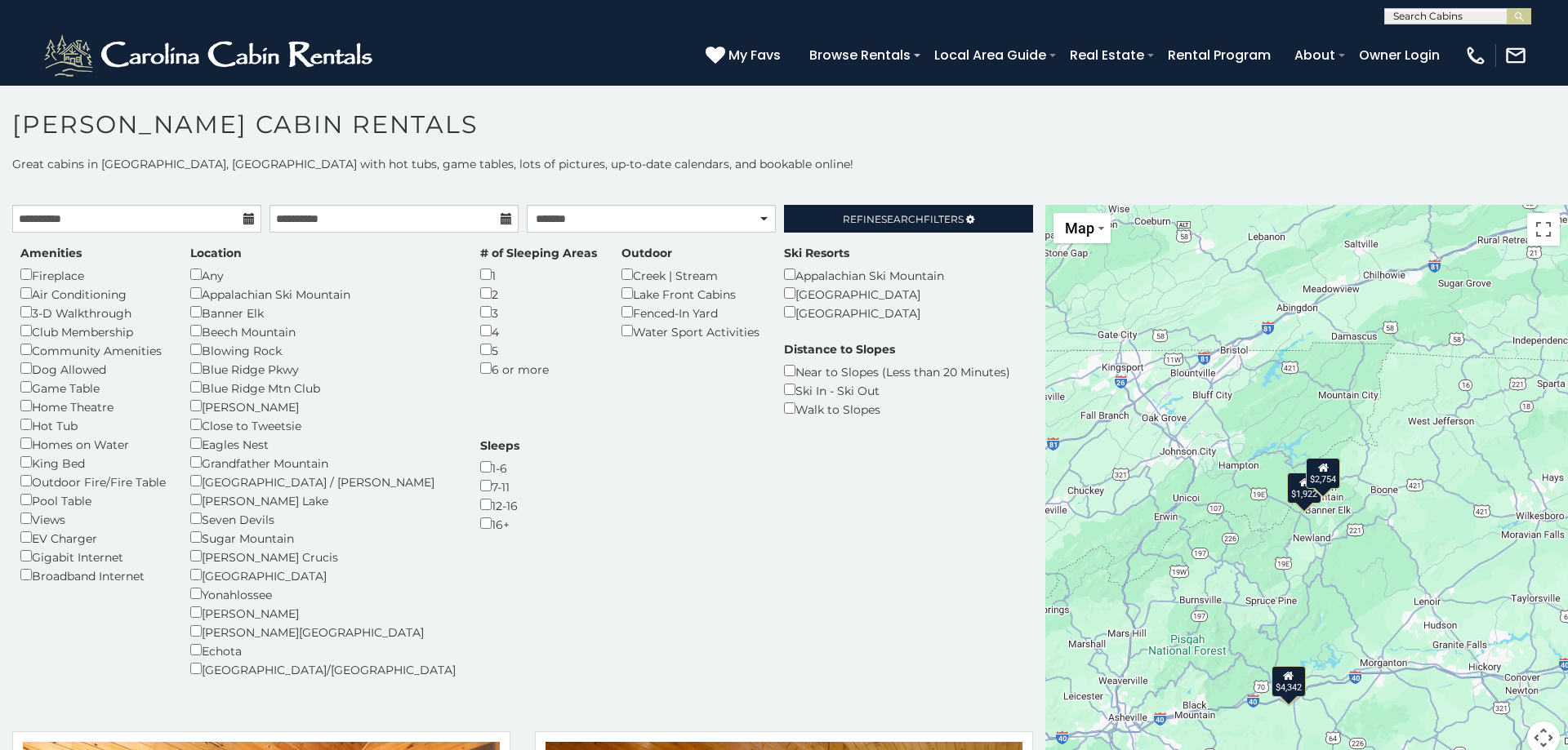
drag, startPoint x: 1116, startPoint y: 502, endPoint x: 1285, endPoint y: 576, distance: 184.5
click at [1201, 514] on div "$4,342 $1,922 $2,754" at bounding box center [1306, 489] width 522 height 569
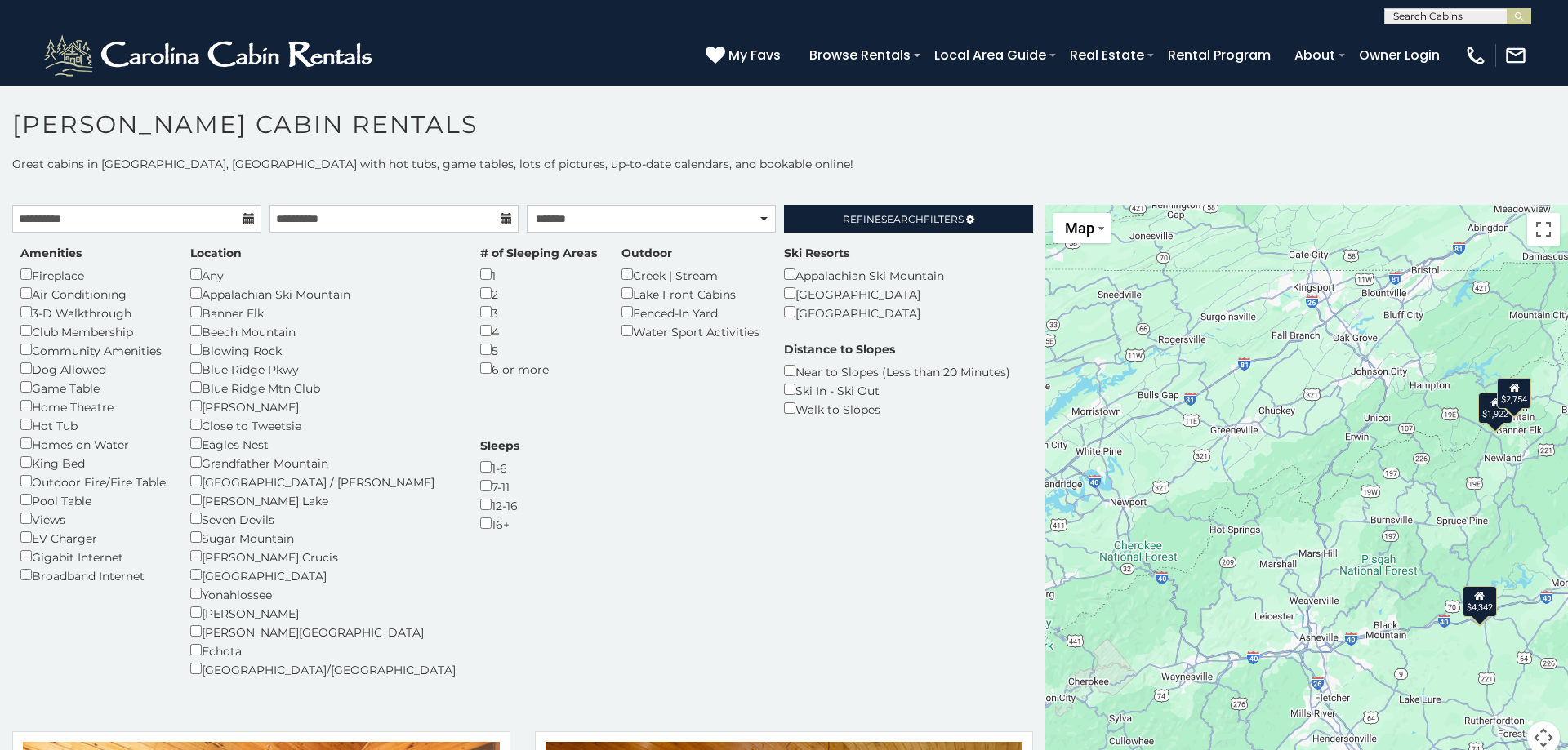
drag, startPoint x: 1285, startPoint y: 576, endPoint x: 1425, endPoint y: 456, distance: 184.4
click at [1425, 456] on div "$4,342 $1,922 $2,754" at bounding box center [1306, 489] width 522 height 569
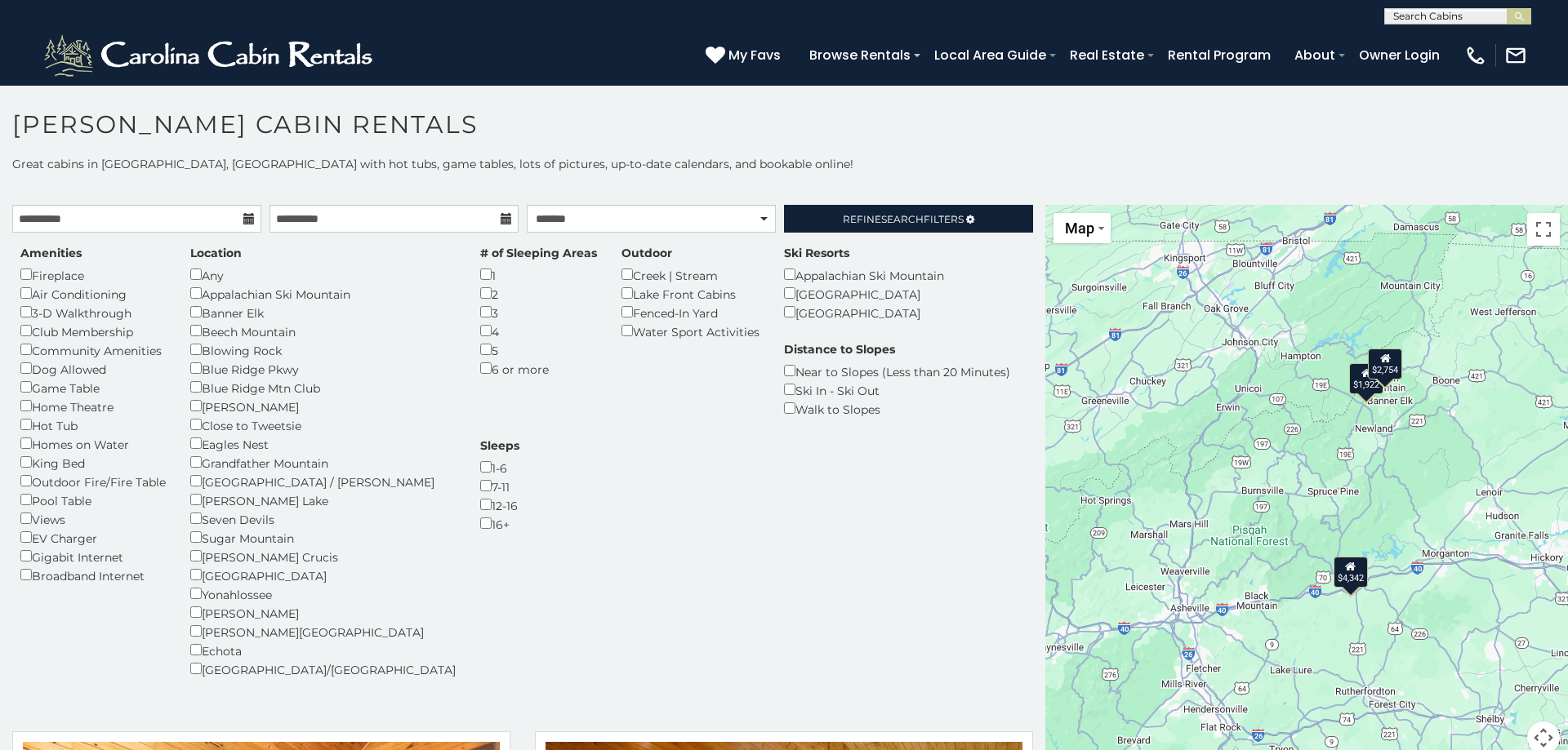
drag, startPoint x: 1425, startPoint y: 456, endPoint x: 1232, endPoint y: 443, distance: 193.4
click at [1234, 441] on div "$4,342 $1,922 $2,754" at bounding box center [1306, 489] width 522 height 569
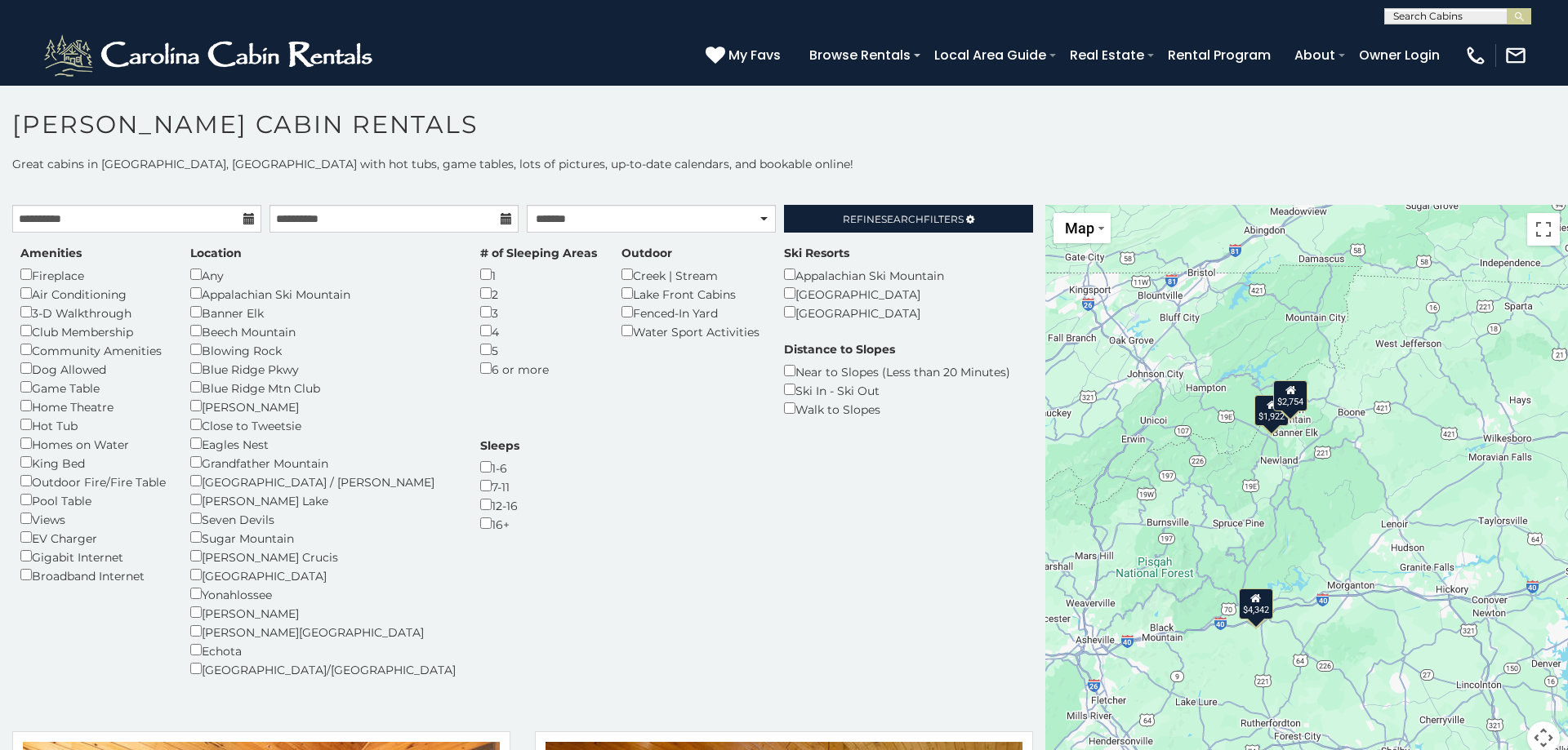
drag, startPoint x: 1206, startPoint y: 464, endPoint x: 1198, endPoint y: 496, distance: 33.0
click at [1199, 491] on div "$4,342 $1,922 $2,754" at bounding box center [1306, 489] width 522 height 569
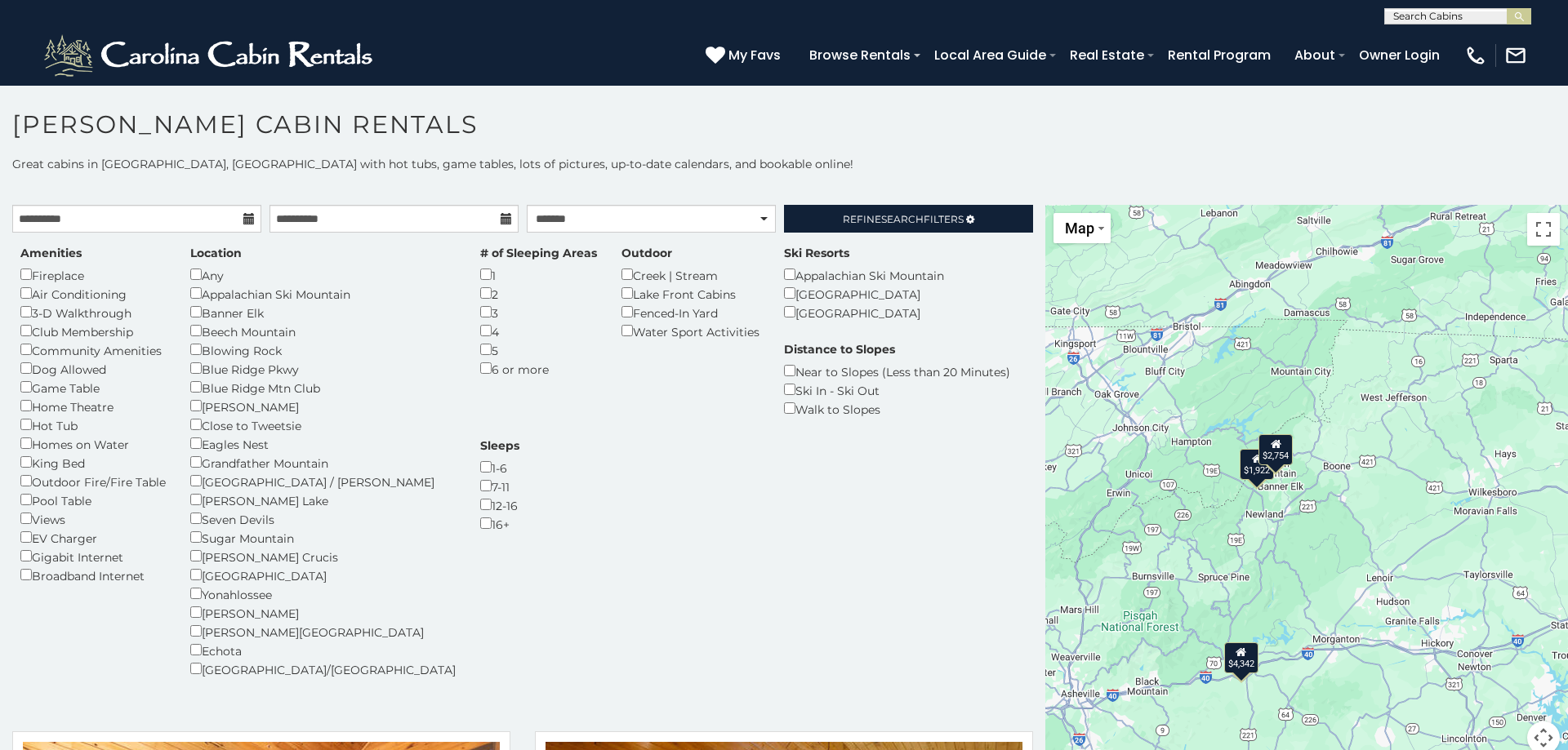
click at [1196, 505] on div "$4,342 $1,922 $2,754" at bounding box center [1306, 489] width 522 height 569
click at [1312, 481] on div "$4,342 $1,922 $2,754" at bounding box center [1306, 489] width 522 height 569
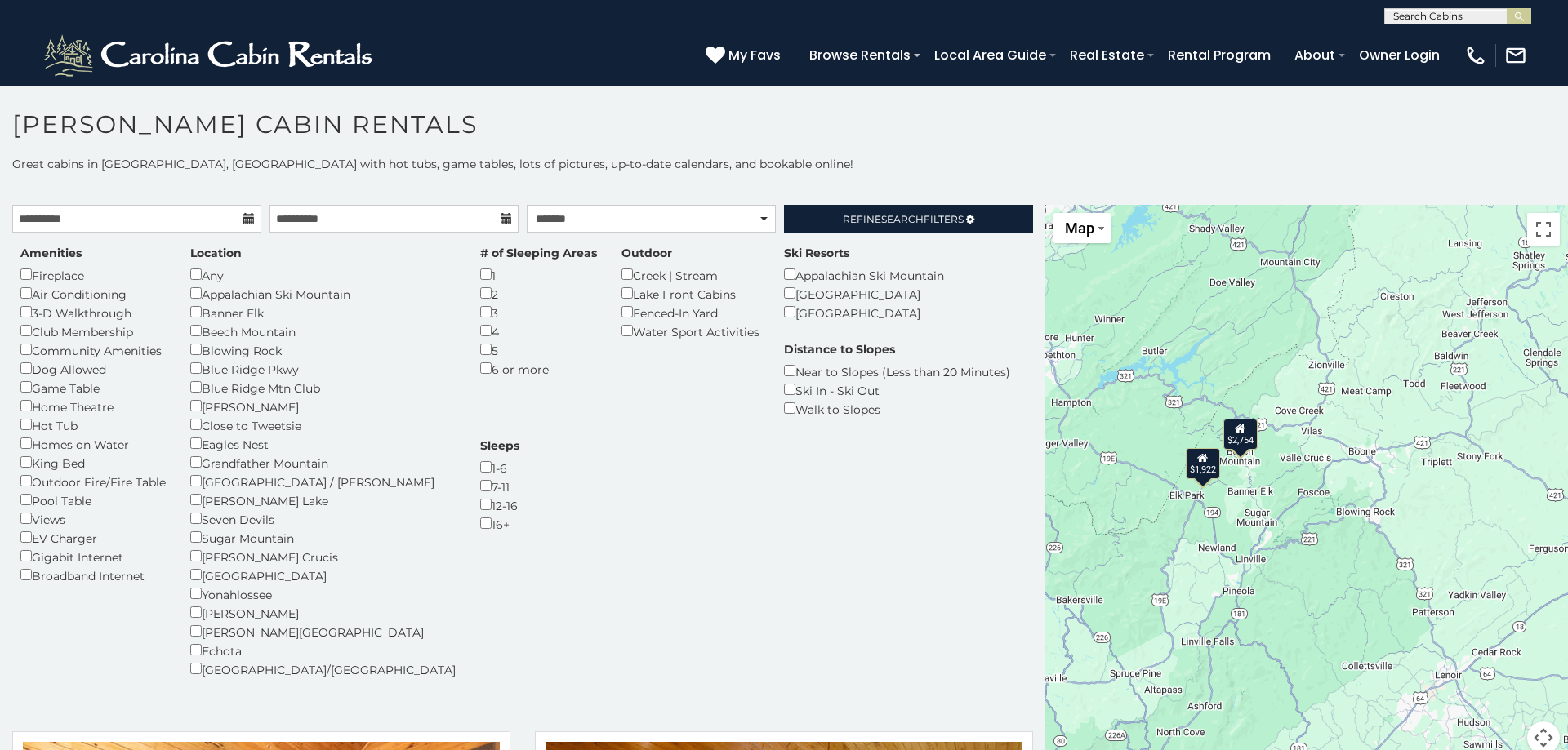
click at [1312, 481] on div "$4,342 $1,922 $2,754" at bounding box center [1306, 489] width 522 height 569
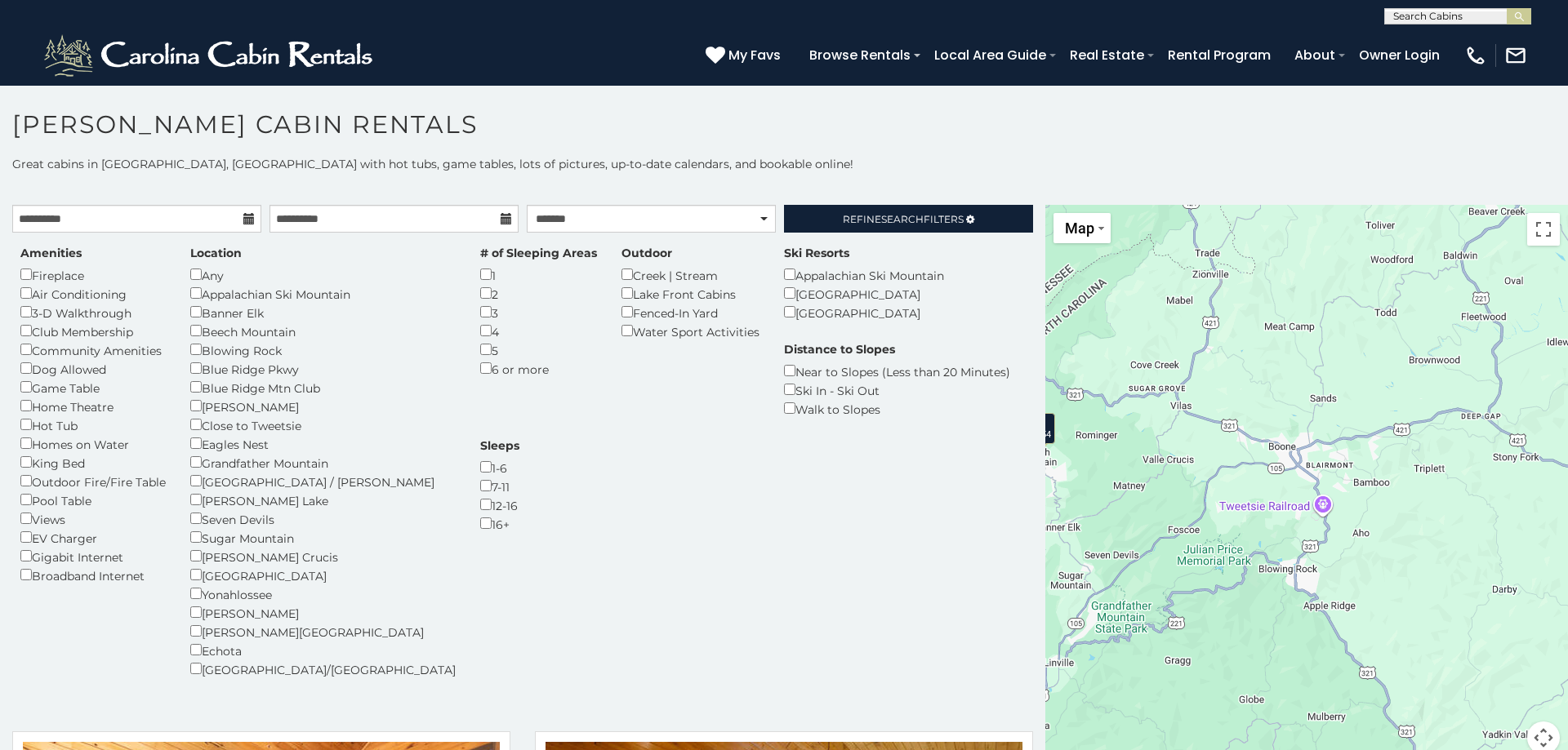
drag, startPoint x: 1350, startPoint y: 475, endPoint x: 1204, endPoint y: 517, distance: 151.9
click at [1204, 517] on div "$4,342 $1,922 $2,754" at bounding box center [1306, 489] width 522 height 569
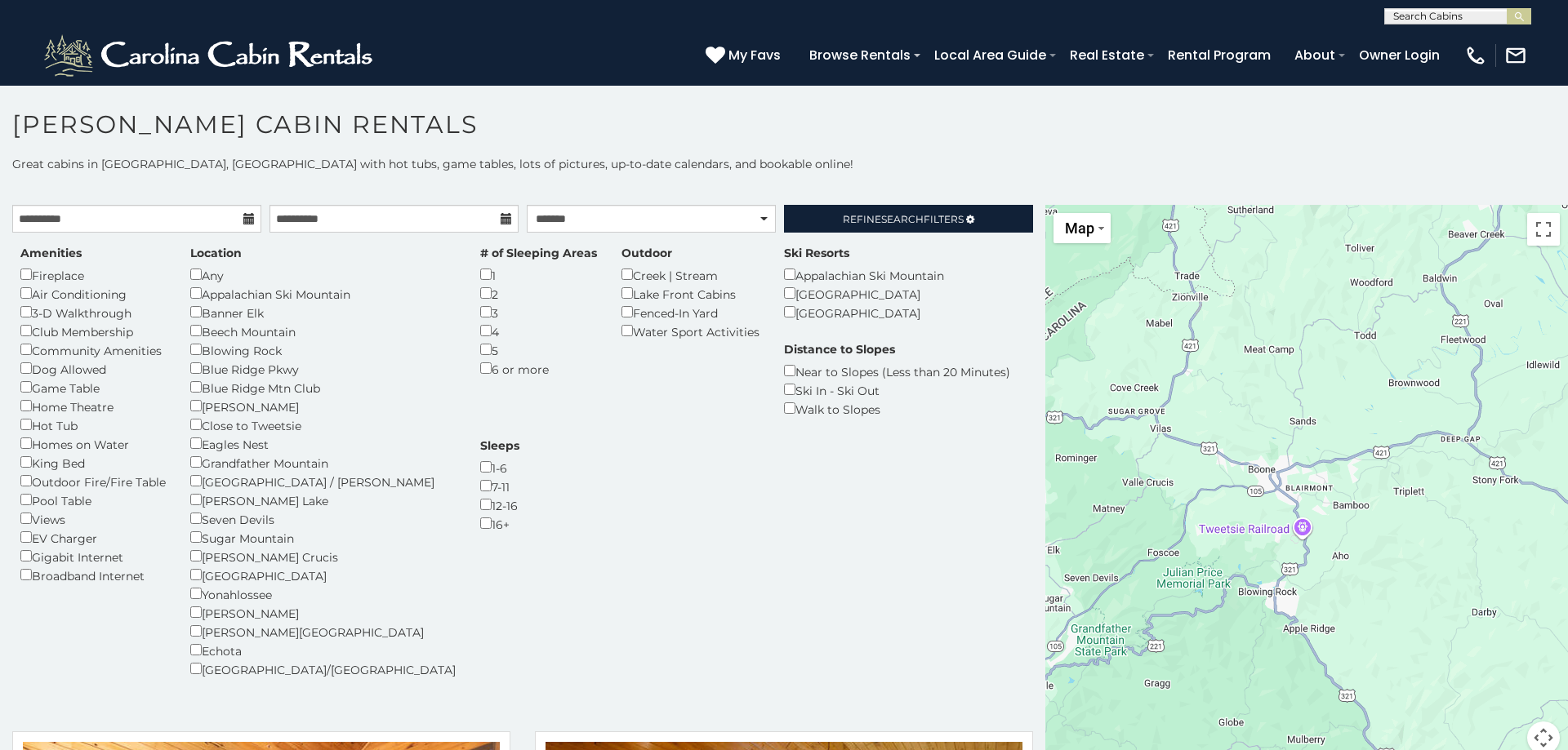
drag, startPoint x: 1325, startPoint y: 443, endPoint x: 1261, endPoint y: 458, distance: 65.7
click at [1315, 443] on div "$4,342 $1,922 $2,754" at bounding box center [1306, 489] width 522 height 569
click at [1261, 458] on div "$4,342 $1,922 $2,754" at bounding box center [1306, 489] width 522 height 569
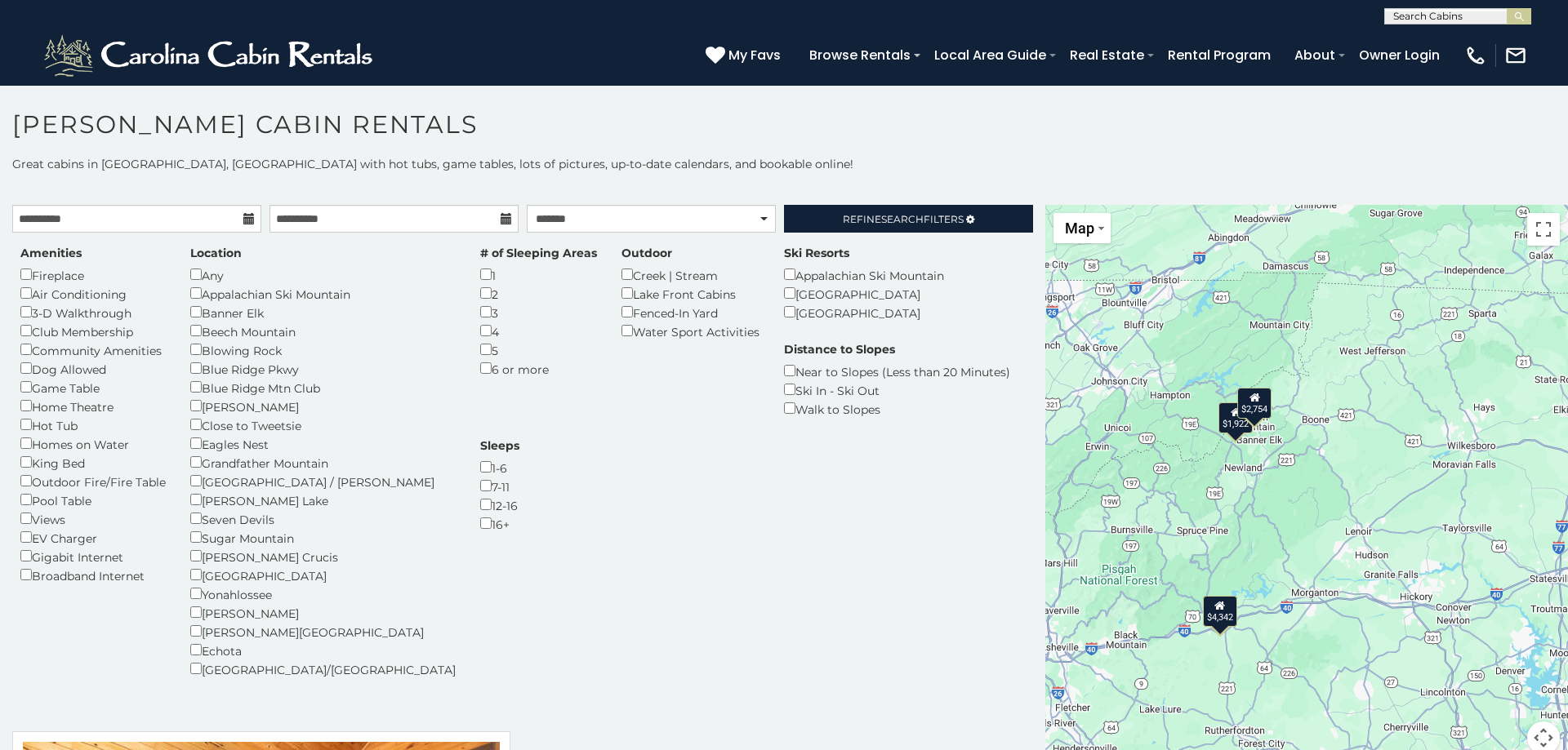
drag, startPoint x: 1362, startPoint y: 469, endPoint x: 1200, endPoint y: 549, distance: 180.7
click at [1315, 489] on div "$4,342 $1,922 $2,754 $4,342" at bounding box center [1306, 489] width 522 height 569
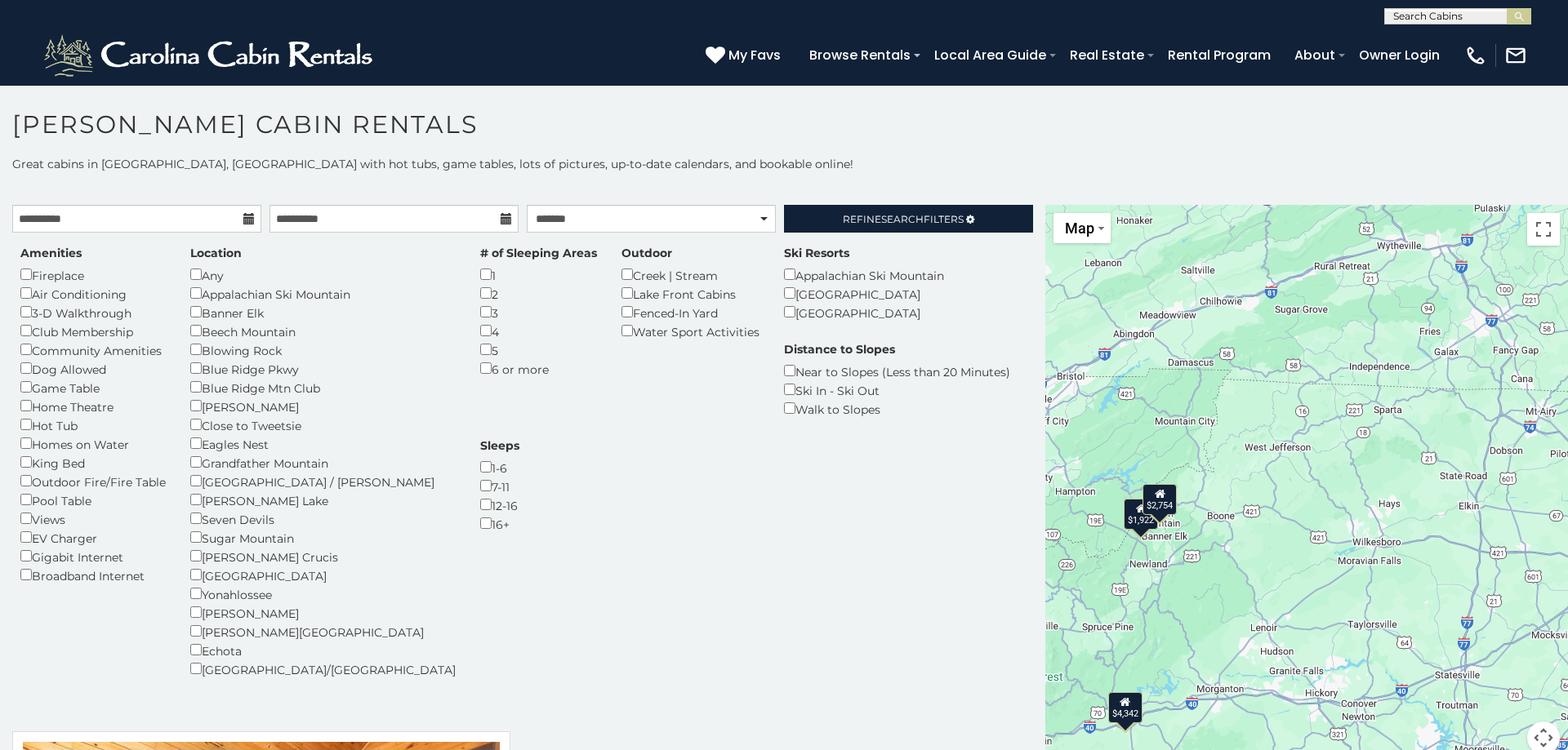
drag, startPoint x: 1200, startPoint y: 549, endPoint x: 1243, endPoint y: 581, distance: 53.6
click at [1243, 581] on div "$4,342 $1,922 $2,754 $4,342" at bounding box center [1306, 489] width 522 height 569
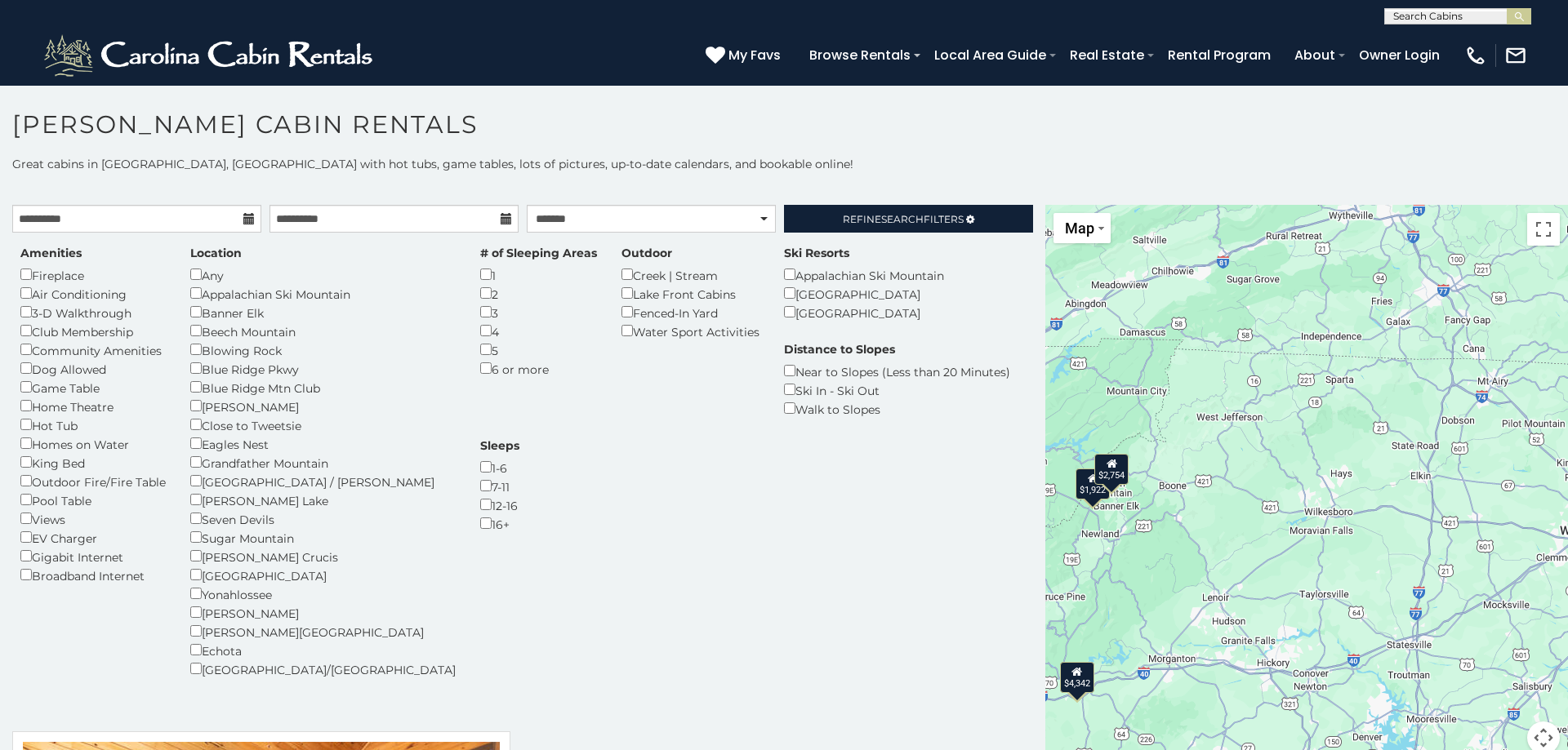
drag, startPoint x: 1324, startPoint y: 539, endPoint x: 1232, endPoint y: 516, distance: 94.8
click at [1265, 505] on div "$4,342 $1,922 $2,754 $4,342" at bounding box center [1306, 489] width 522 height 569
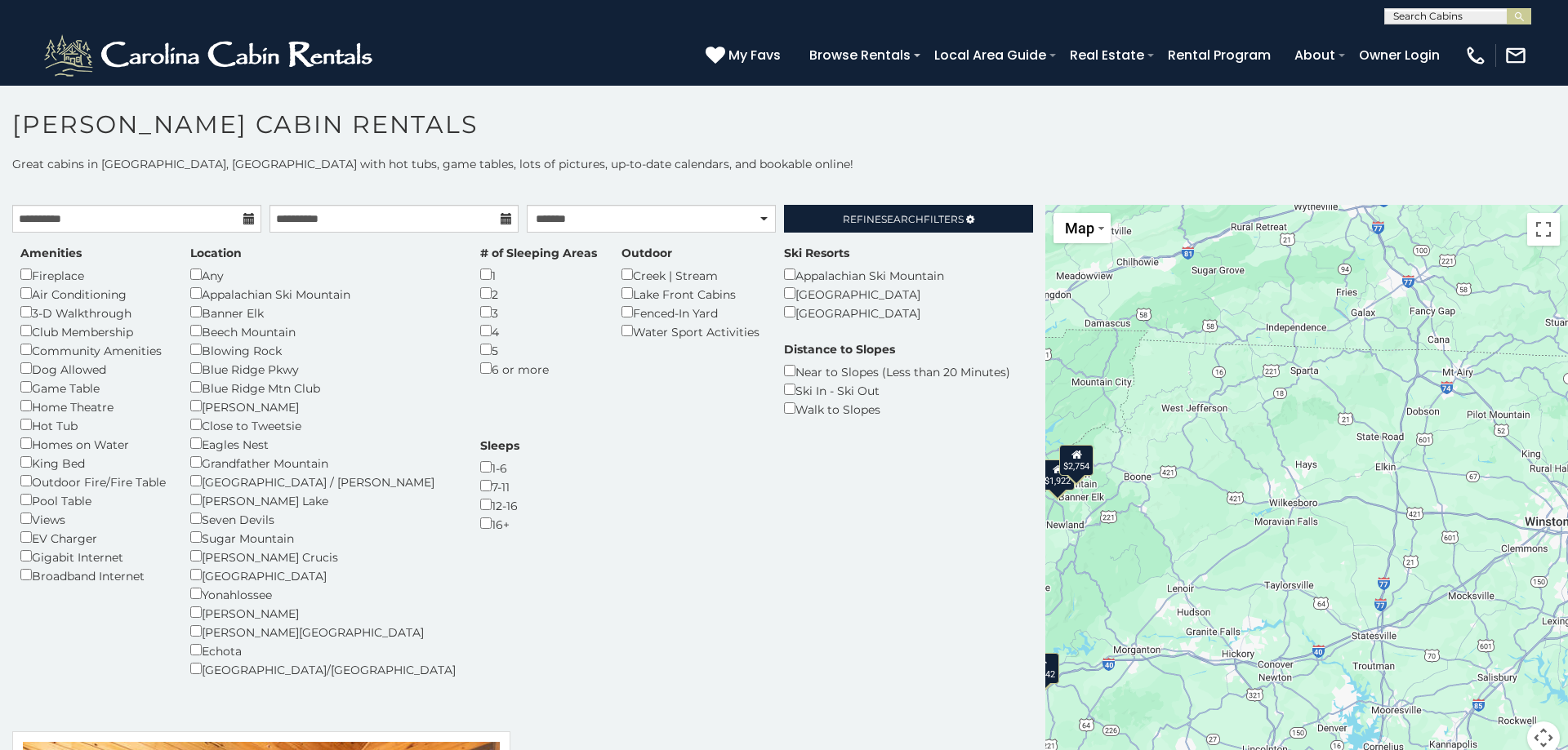
click at [1190, 542] on div "$4,342 $1,922 $2,754 $4,342" at bounding box center [1306, 489] width 522 height 569
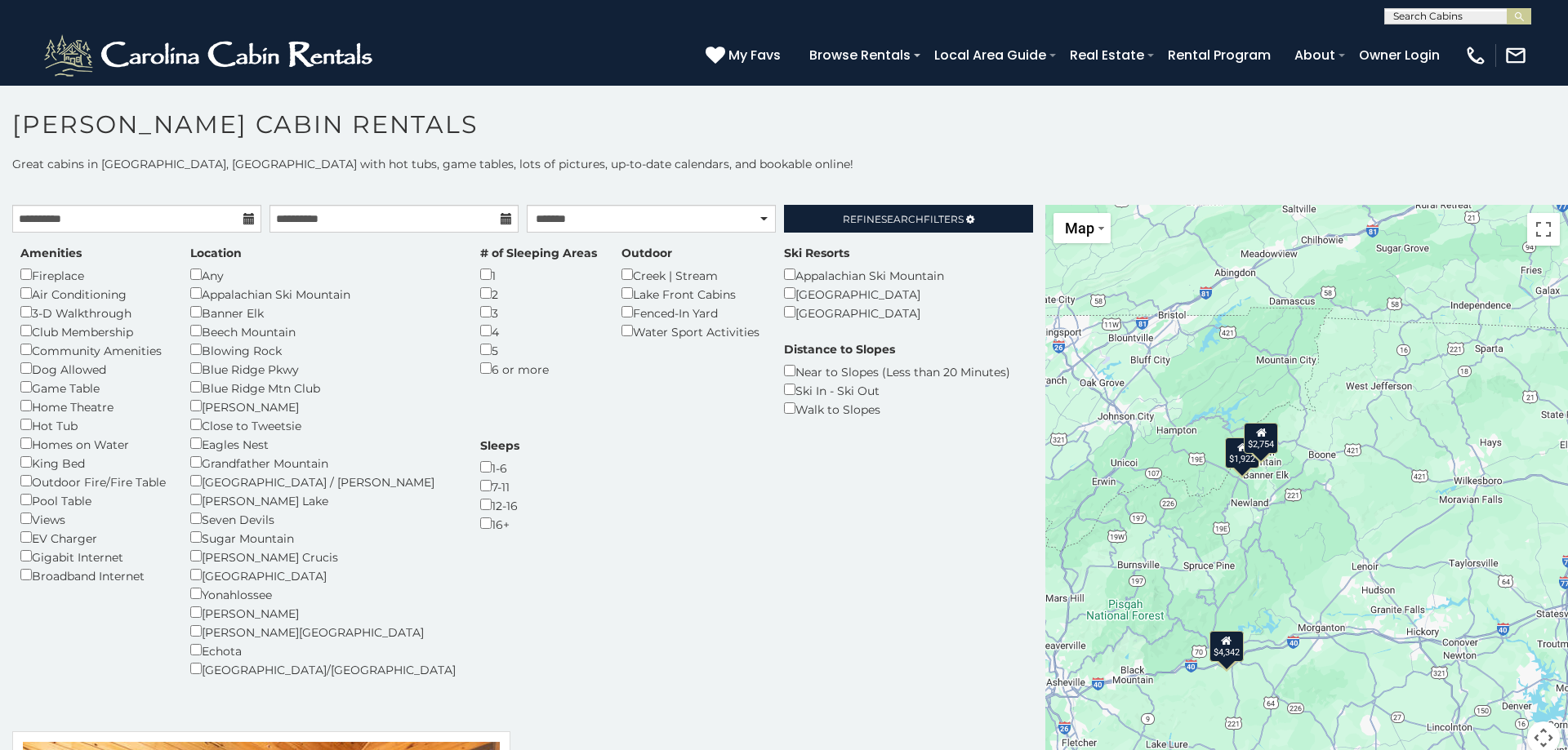
drag, startPoint x: 1225, startPoint y: 540, endPoint x: 1418, endPoint y: 511, distance: 195.2
click at [1418, 511] on div "$4,342 $1,922 $2,754 $4,342" at bounding box center [1306, 489] width 522 height 569
click at [1391, 498] on div "$4,342 $1,922 $2,754 $4,342" at bounding box center [1306, 489] width 522 height 569
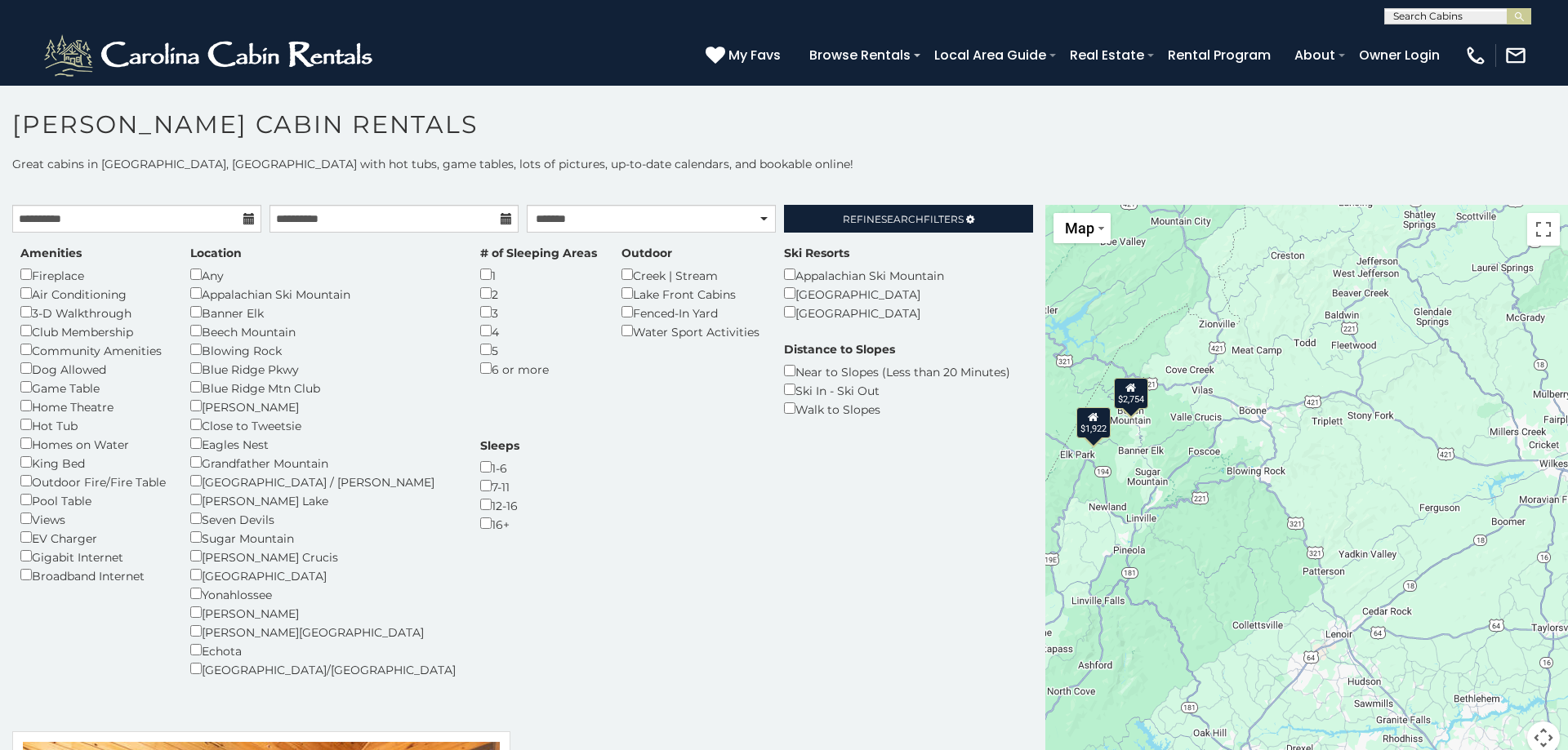
click at [1388, 496] on div "$4,342 $1,922 $2,754 $4,342" at bounding box center [1306, 489] width 522 height 569
click at [1387, 495] on div "$4,342 $1,922 $2,754 $4,342" at bounding box center [1306, 489] width 522 height 569
click at [1094, 431] on div "$1,922" at bounding box center [1092, 422] width 34 height 31
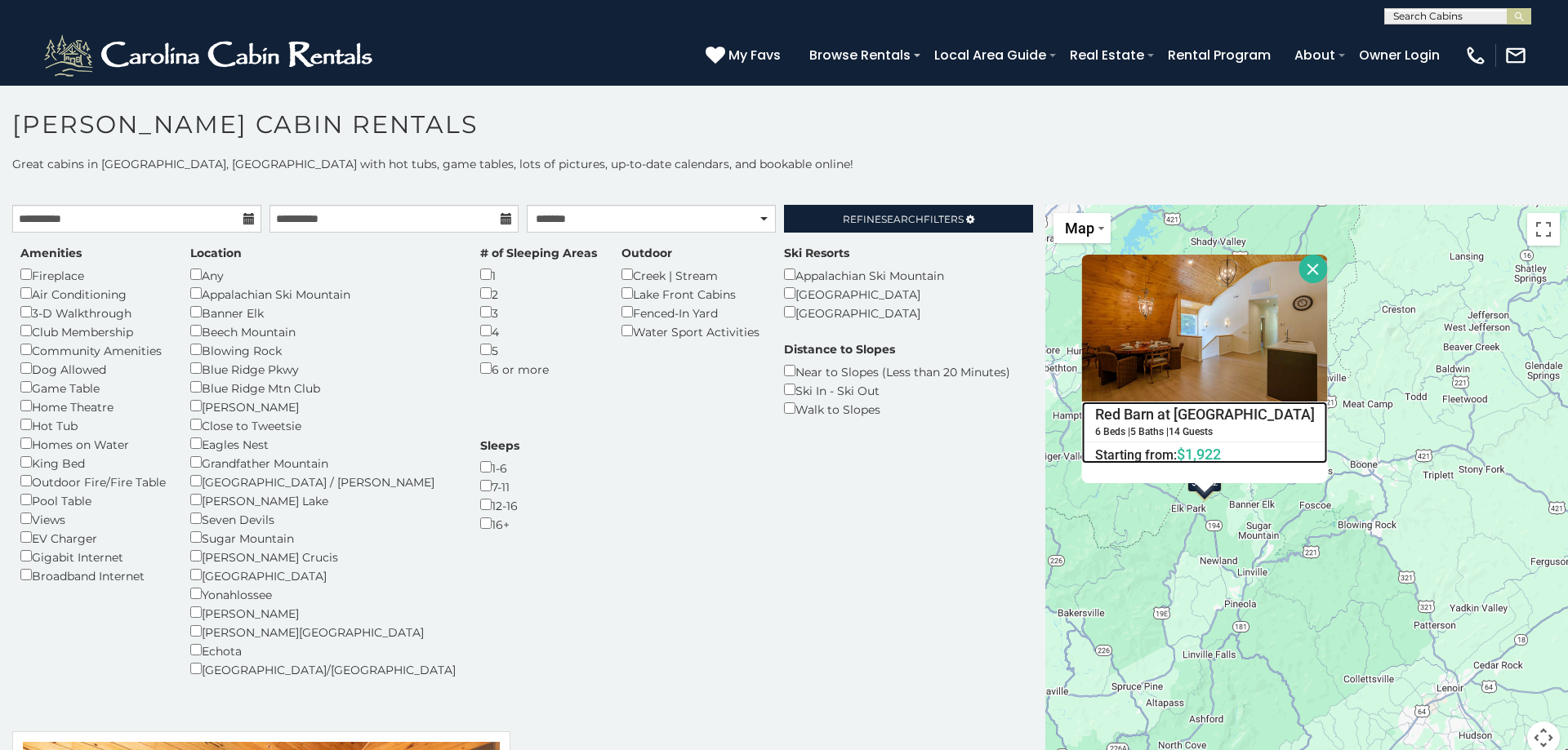
click at [1179, 405] on h4 "Red Barn at Tiffanys Estate" at bounding box center [1204, 414] width 245 height 24
click at [1298, 265] on button "Close" at bounding box center [1312, 268] width 28 height 28
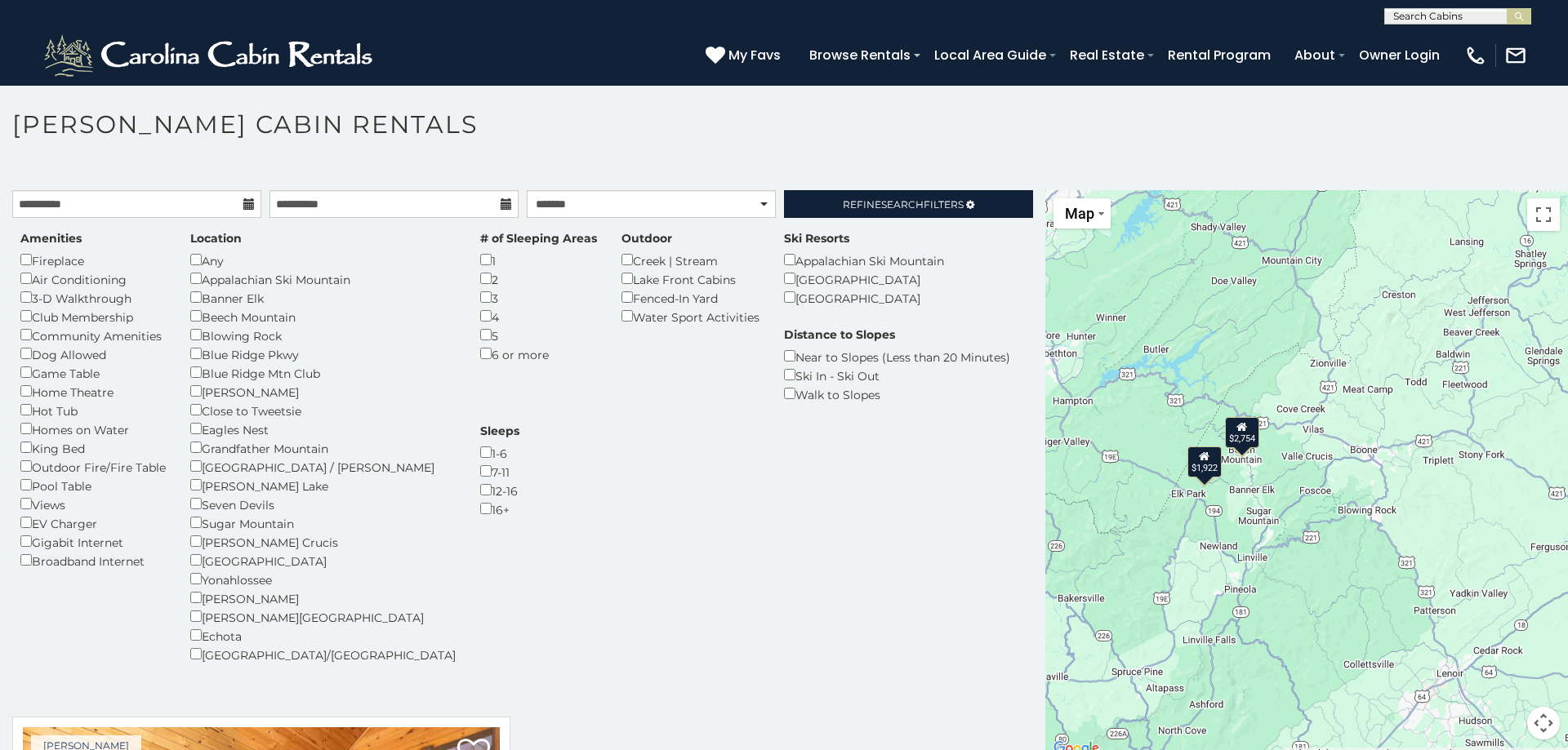
scroll to position [9, 0]
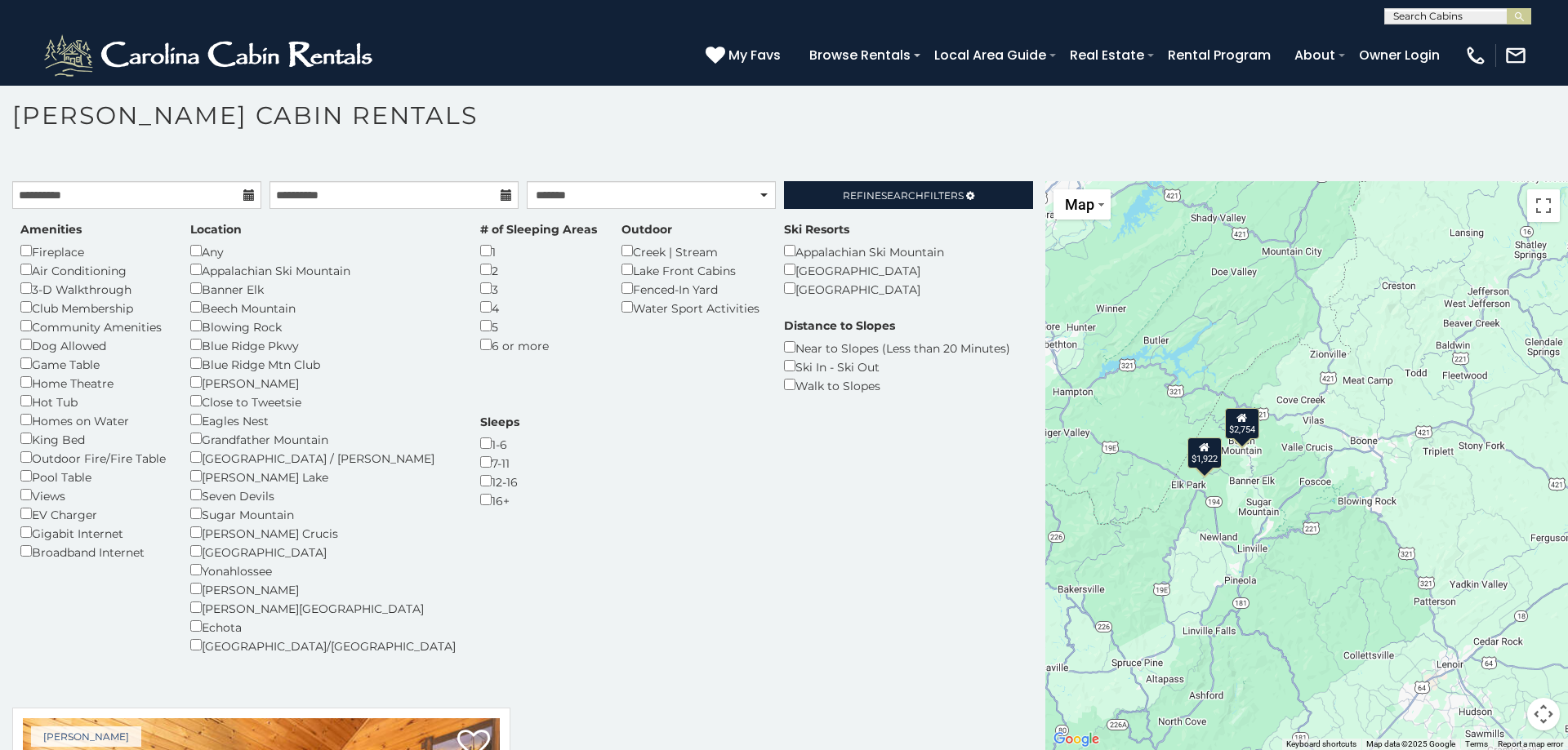
click at [1278, 563] on div "$4,342 $1,922 $2,754 $4,342" at bounding box center [1306, 466] width 522 height 569
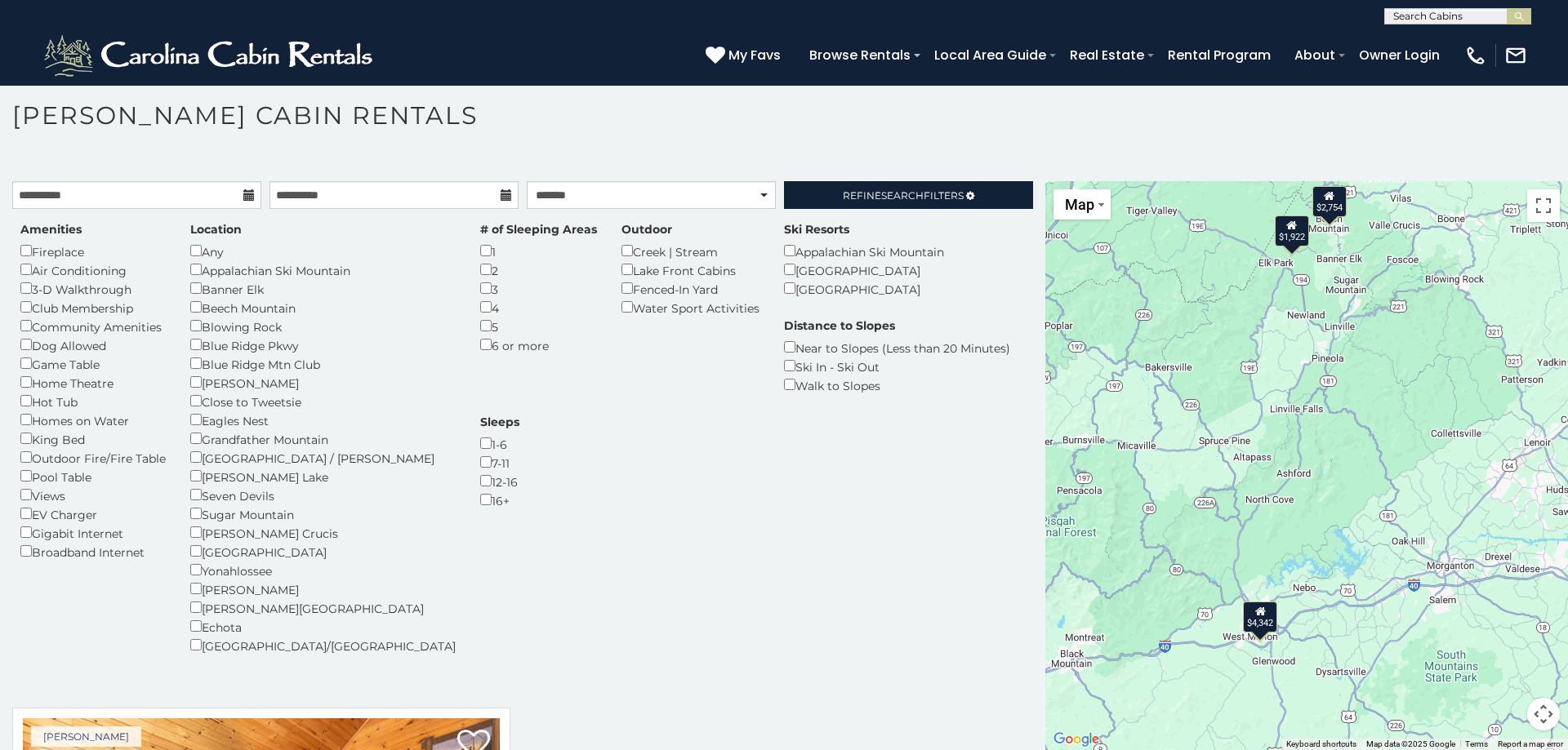
drag, startPoint x: 1279, startPoint y: 555, endPoint x: 1366, endPoint y: 333, distance: 238.4
click at [1366, 333] on div "$4,342 $1,922 $2,754 $4,342" at bounding box center [1306, 466] width 522 height 569
click at [1262, 626] on div "$4,342" at bounding box center [1259, 618] width 34 height 31
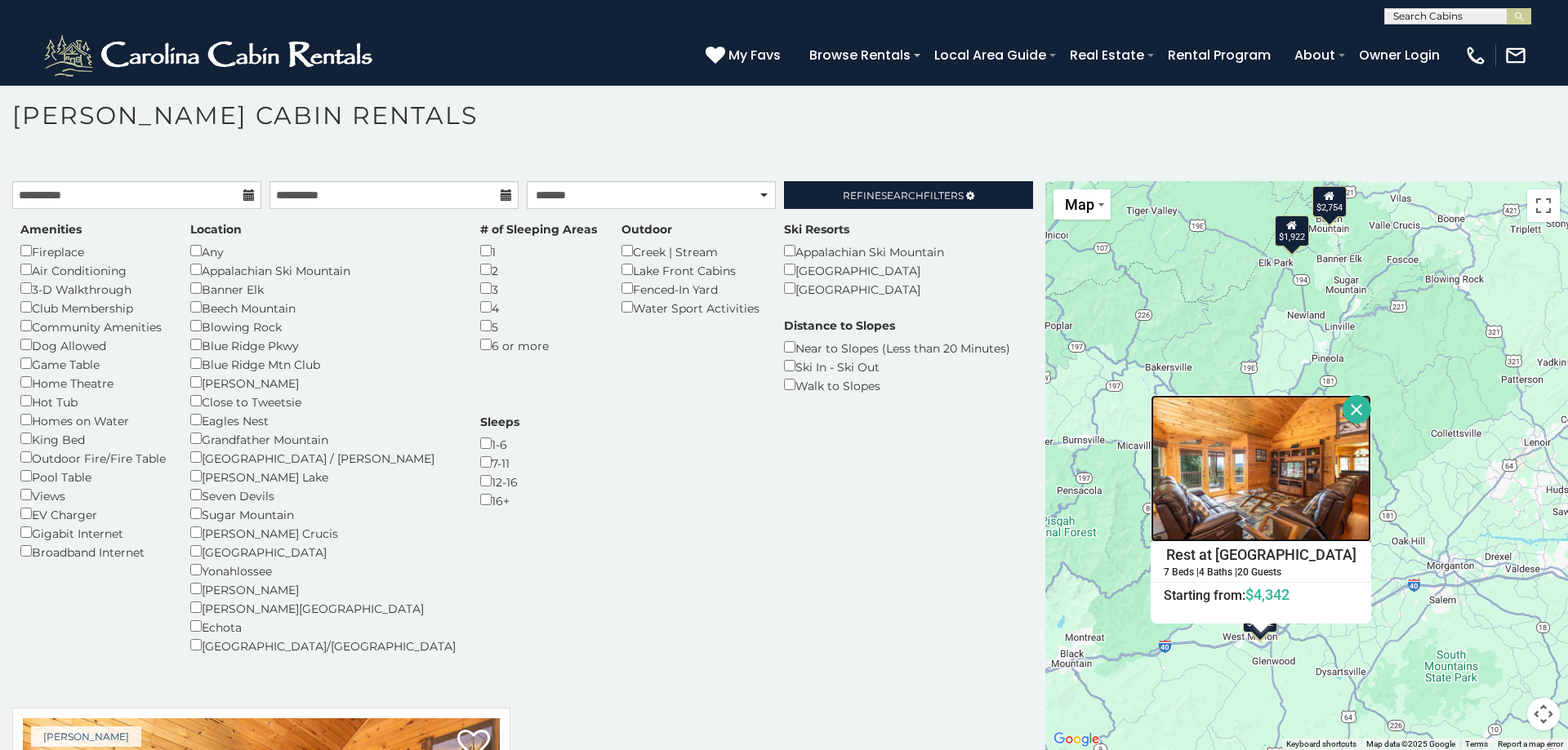
click at [1246, 501] on img at bounding box center [1261, 469] width 220 height 147
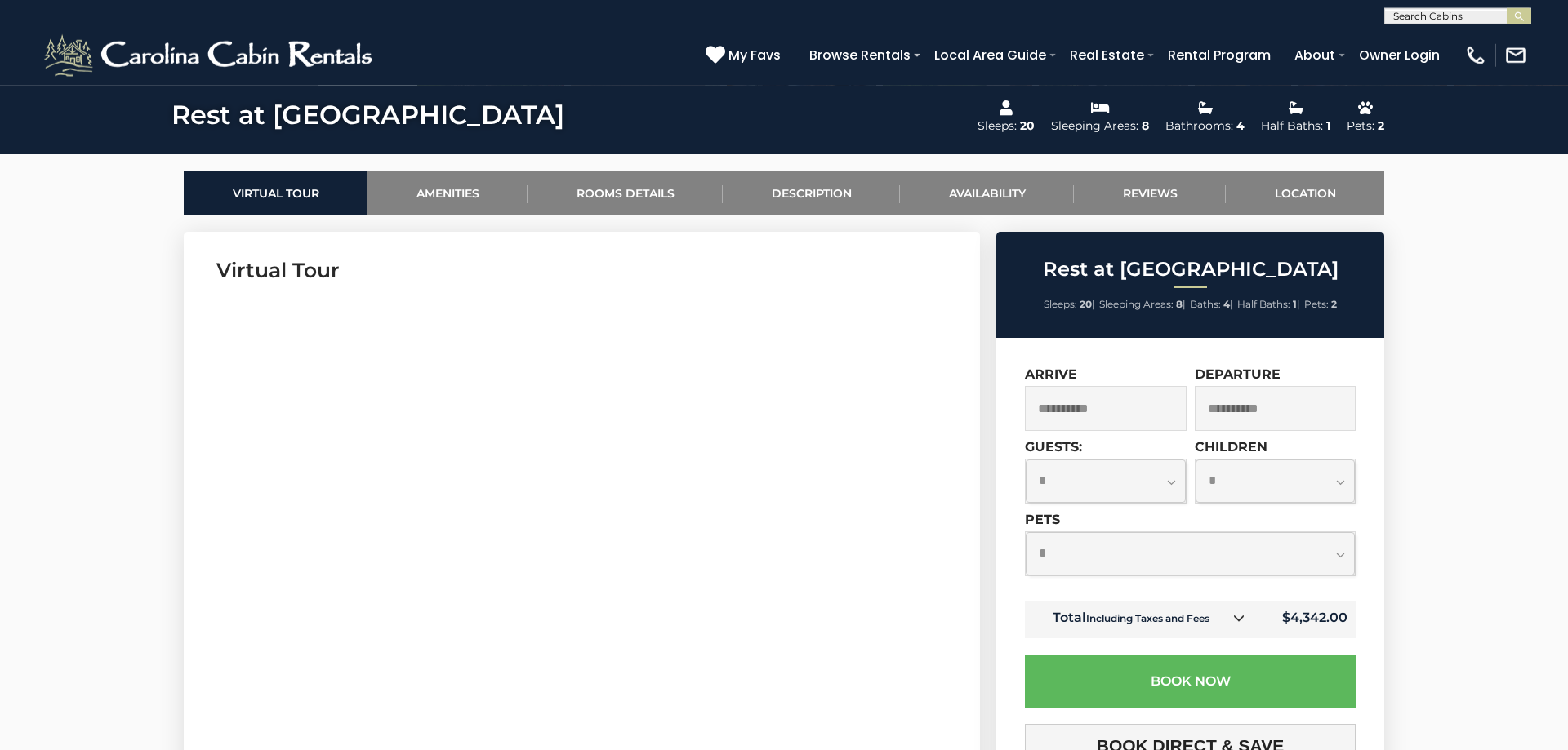
scroll to position [693, 0]
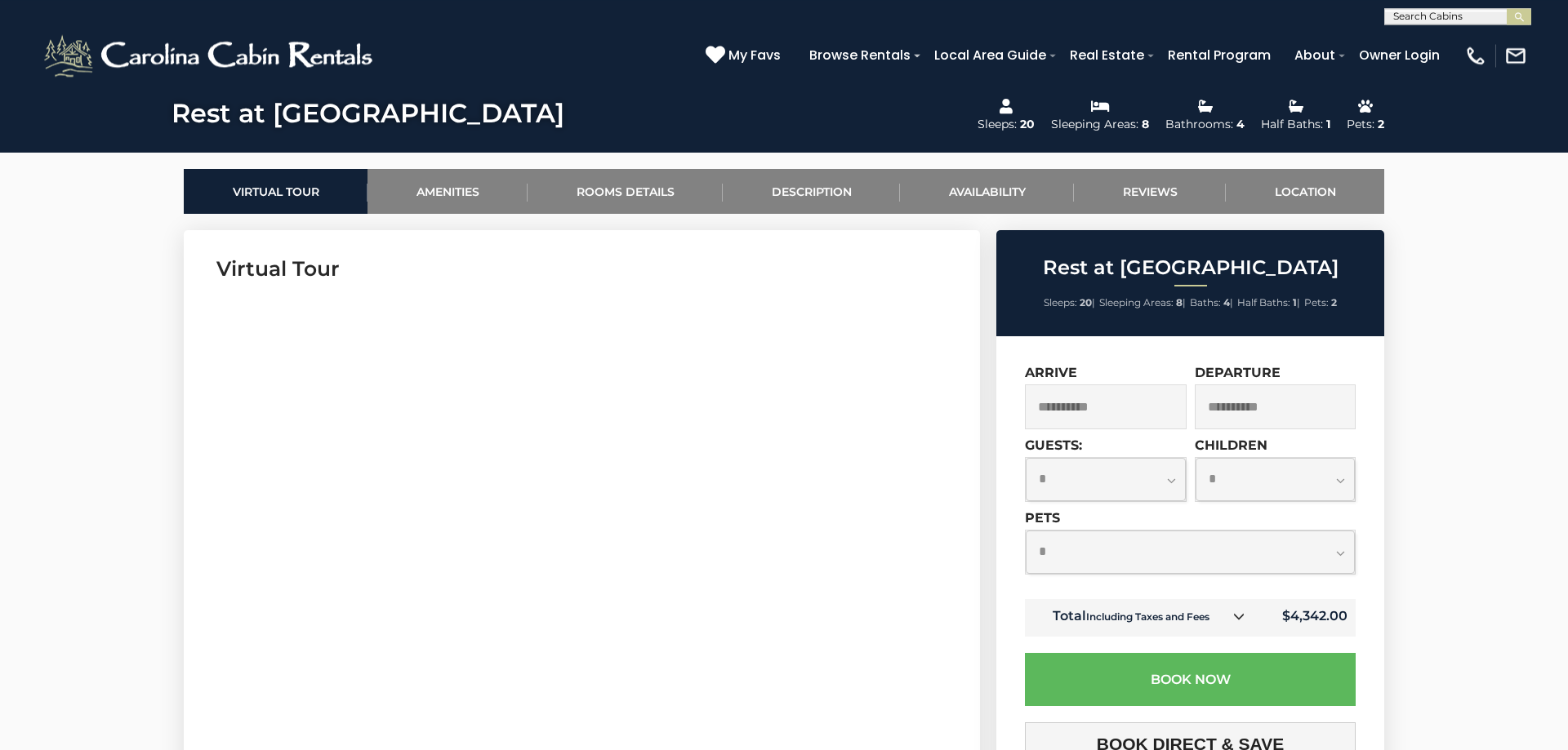
click at [1110, 415] on input "**********" at bounding box center [1106, 407] width 162 height 45
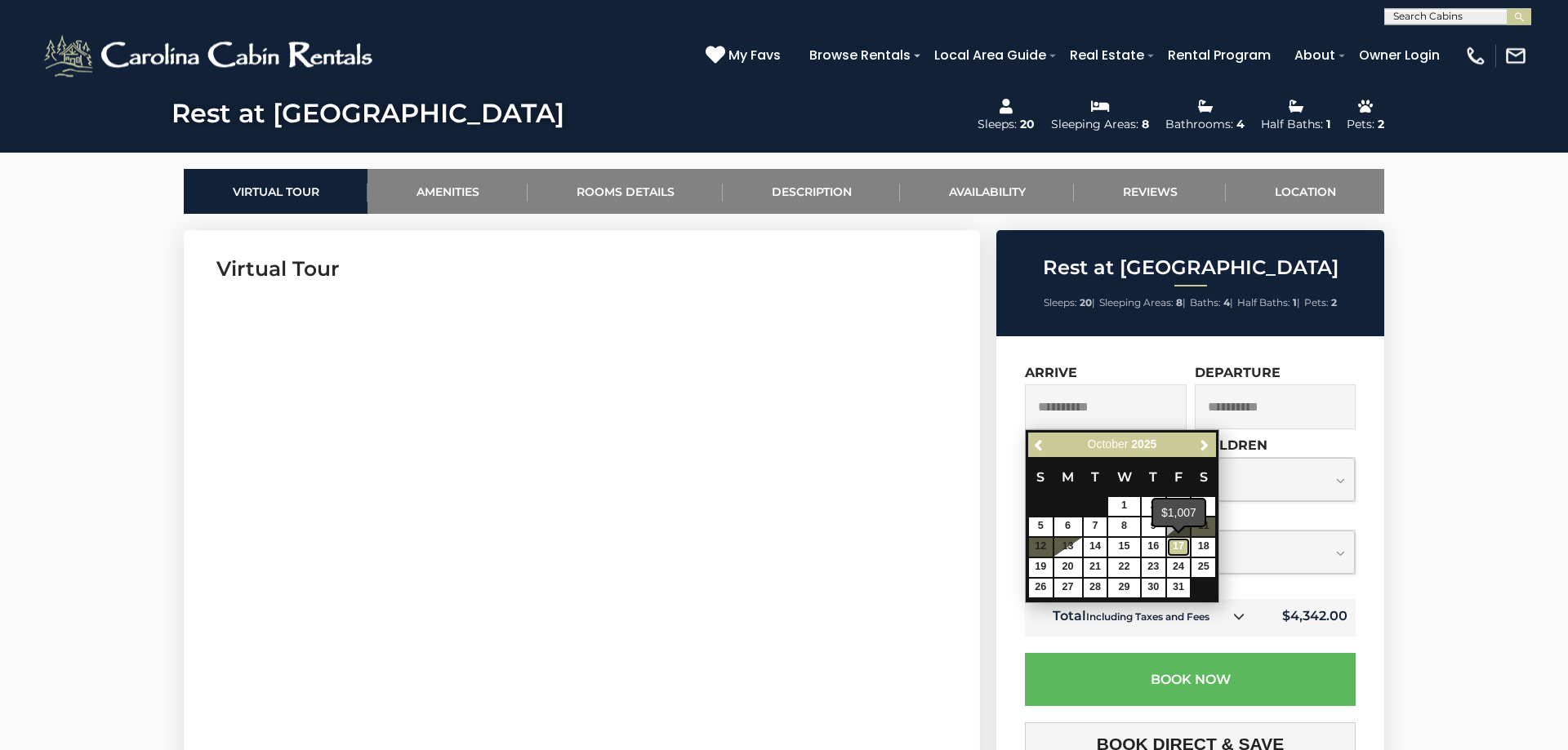
click at [1183, 546] on link "17" at bounding box center [1178, 546] width 23 height 19
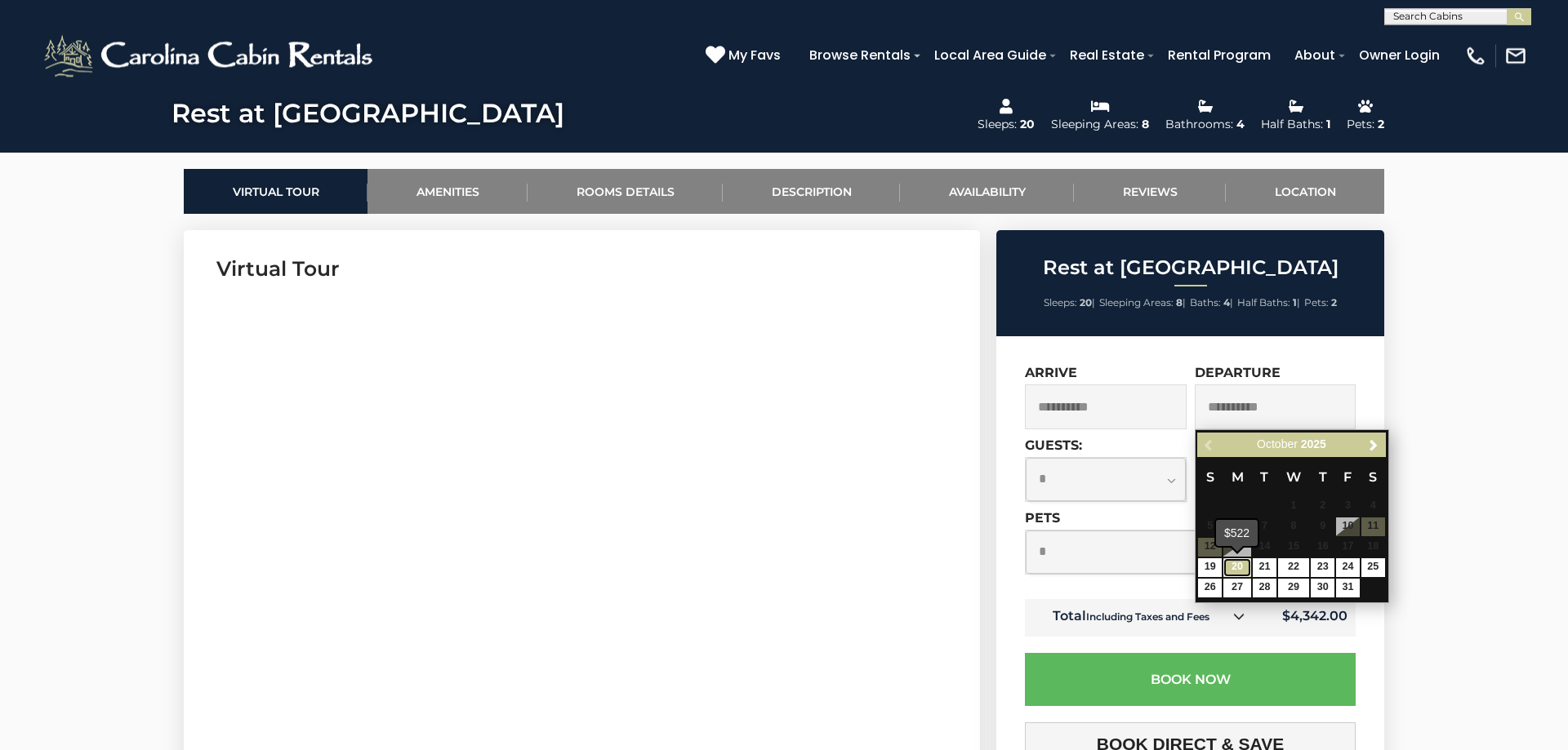
click at [1238, 572] on link "20" at bounding box center [1237, 567] width 27 height 19
type input "**********"
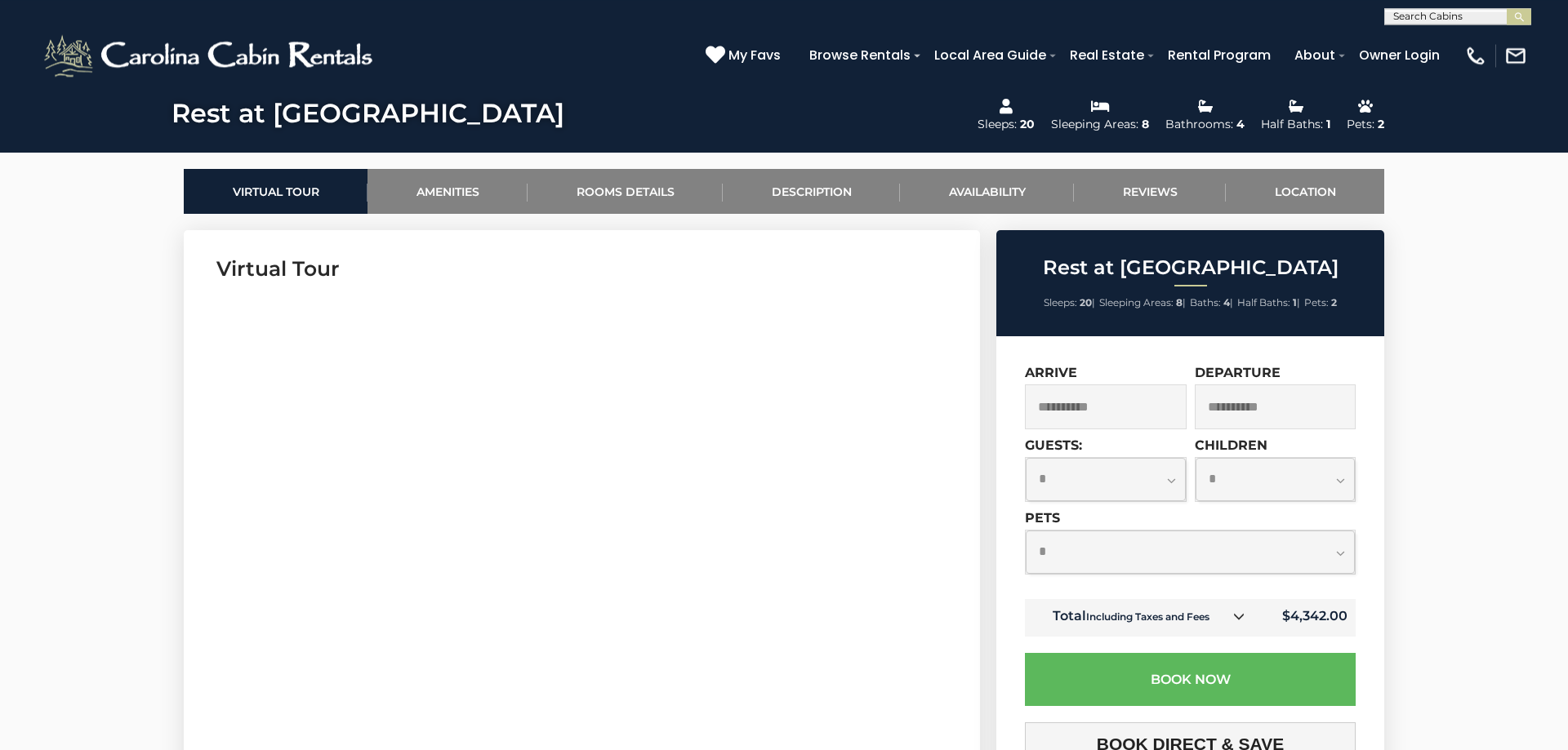
click at [1025, 531] on select "**********" at bounding box center [1190, 552] width 329 height 43
select select "*"
click option "*" at bounding box center [0, 0] width 0 height 0
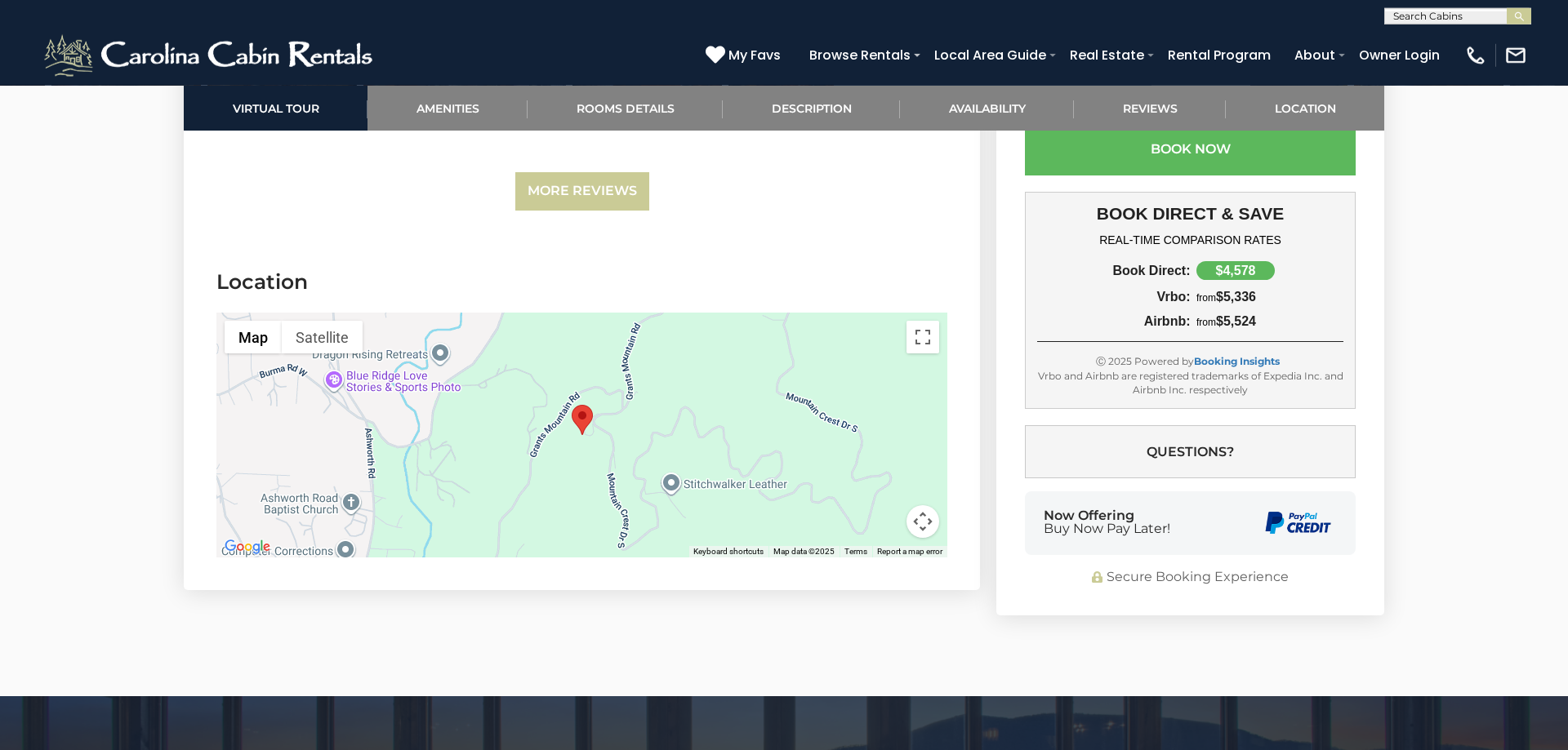
scroll to position [5213, 0]
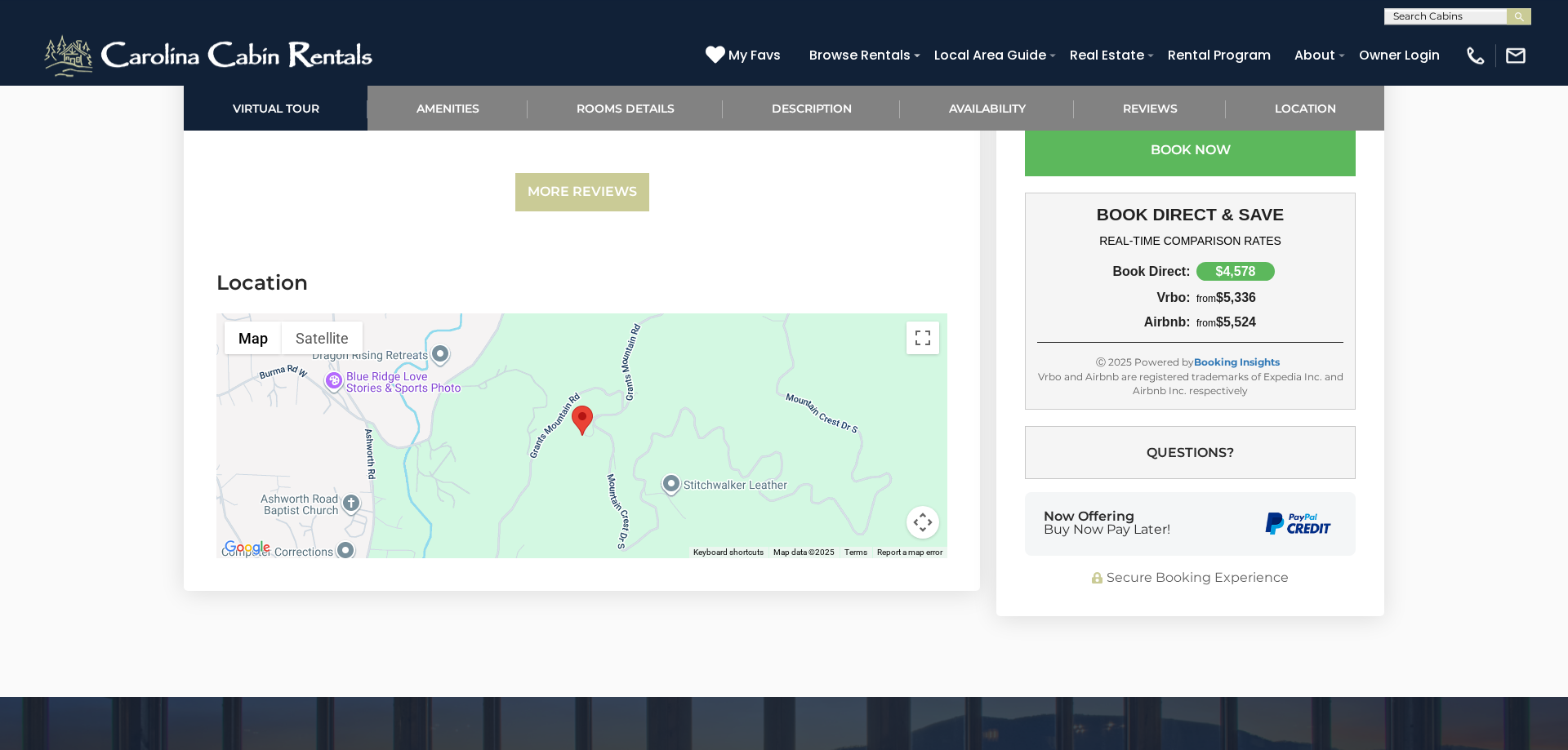
click at [572, 405] on area "Rest at Mountain Crest" at bounding box center [572, 405] width 0 height 0
click at [250, 537] on img "Open this area in Google Maps (opens a new window)" at bounding box center [247, 547] width 54 height 21
